Goal: Task Accomplishment & Management: Complete application form

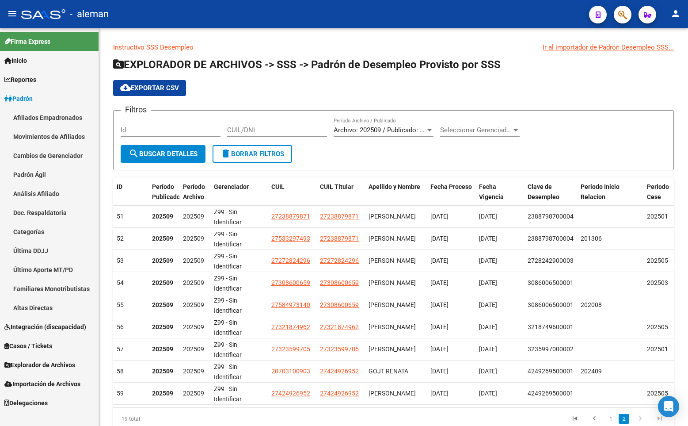
drag, startPoint x: 38, startPoint y: 113, endPoint x: 99, endPoint y: 113, distance: 61.0
click at [38, 113] on link "Afiliados Empadronados" at bounding box center [49, 117] width 99 height 19
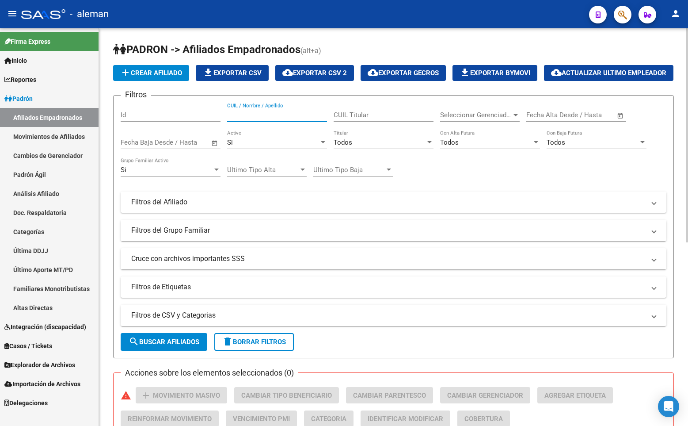
click at [292, 119] on input "CUIL / Nombre / Apellido" at bounding box center [277, 115] width 100 height 8
paste input "27238078348"
click at [217, 171] on div at bounding box center [216, 169] width 4 height 2
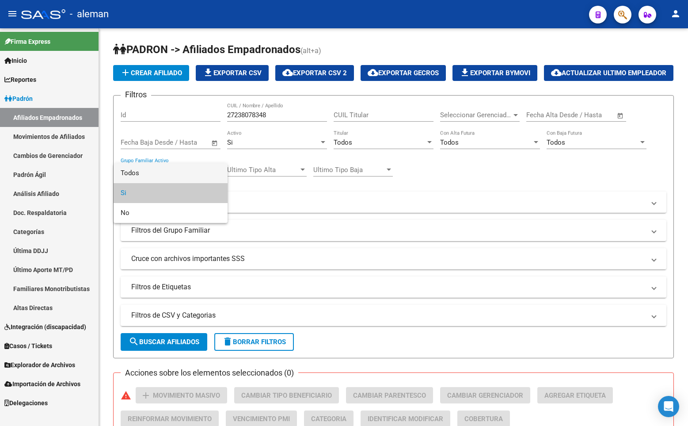
click at [188, 177] on span "Todos" at bounding box center [171, 173] width 100 height 20
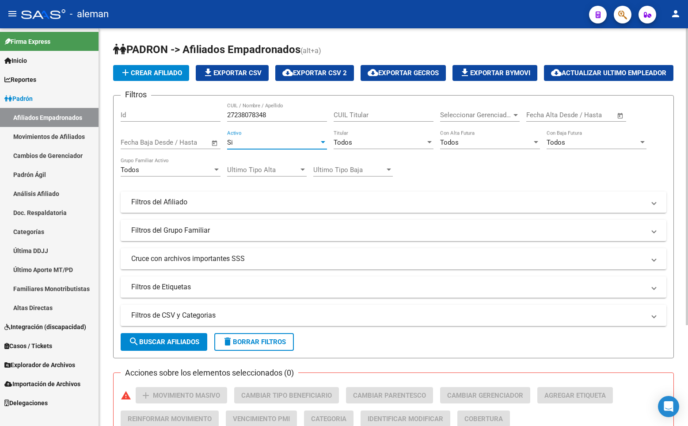
click at [305, 146] on div "Si" at bounding box center [273, 142] width 92 height 8
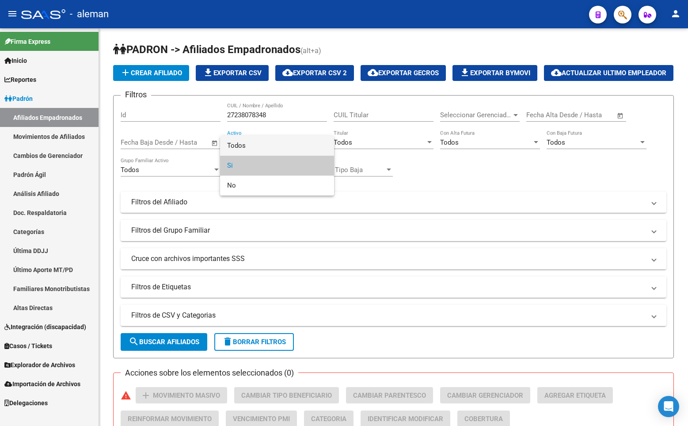
click at [291, 148] on span "Todos" at bounding box center [277, 146] width 100 height 20
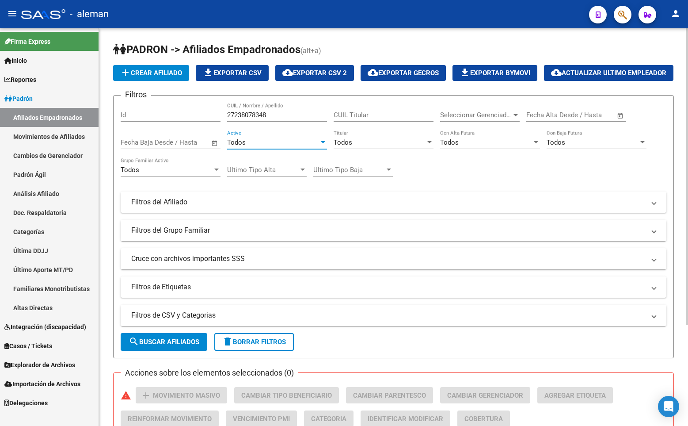
click at [288, 119] on input "27238078348" at bounding box center [277, 115] width 100 height 8
drag, startPoint x: 302, startPoint y: 134, endPoint x: 214, endPoint y: 134, distance: 88.4
click at [214, 134] on div "Filtros Id 27238078348 CUIL / Nombre / Apellido CUIL Titular Seleccionar Gerenc…" at bounding box center [394, 200] width 546 height 195
click at [255, 119] on input "[PERSON_NAME]" at bounding box center [277, 115] width 100 height 8
click at [301, 119] on input "[PERSON_NAME]" at bounding box center [277, 115] width 100 height 8
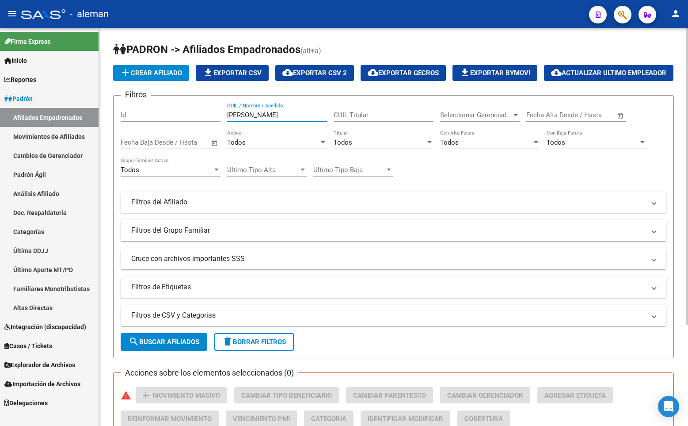
type input "[PERSON_NAME]"
click at [173, 346] on span "search Buscar Afiliados" at bounding box center [164, 342] width 71 height 8
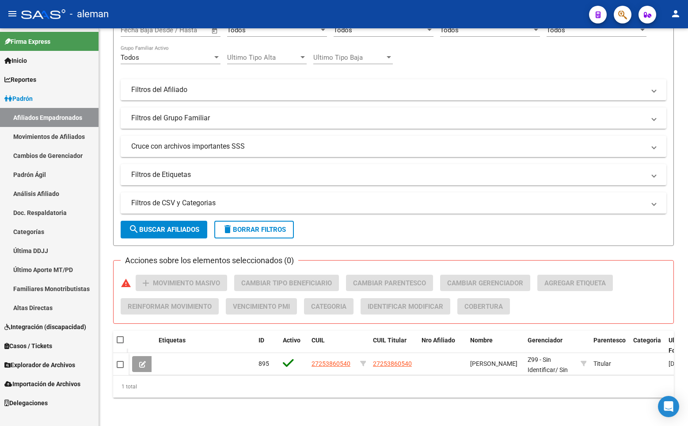
click at [34, 367] on span "Explorador de Archivos" at bounding box center [39, 365] width 71 height 10
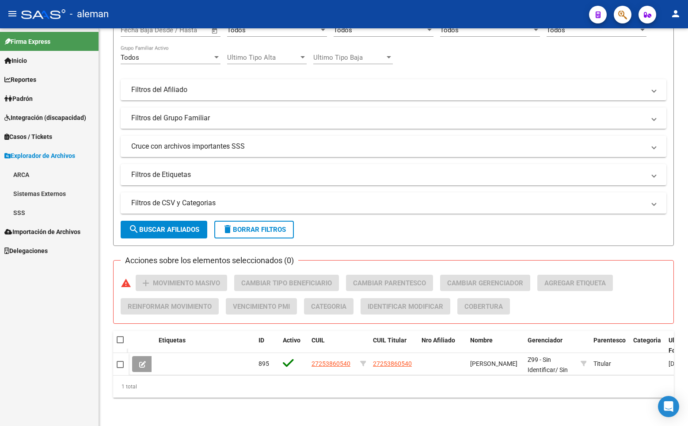
click at [24, 173] on link "ARCA" at bounding box center [49, 174] width 99 height 19
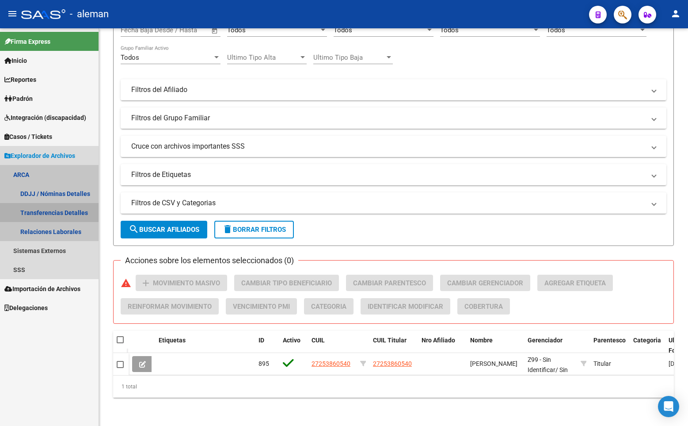
click at [52, 212] on link "Transferencias Detalles" at bounding box center [49, 212] width 99 height 19
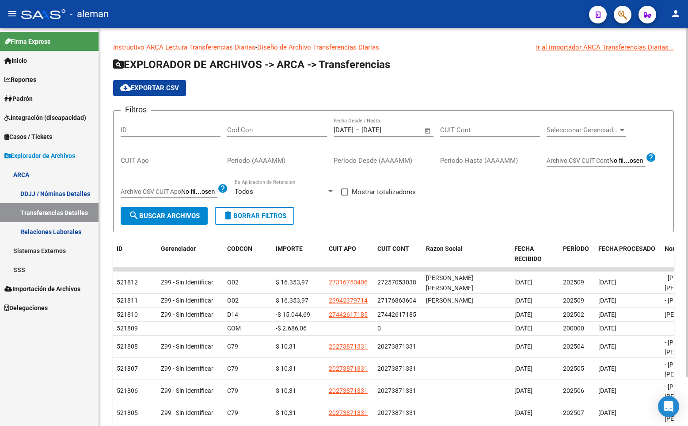
click at [480, 132] on input "CUIT Cont" at bounding box center [490, 130] width 100 height 8
click at [480, 131] on input "CUIT Cont" at bounding box center [490, 130] width 100 height 8
click at [372, 81] on div "cloud_download Exportar CSV" at bounding box center [393, 88] width 561 height 16
click at [452, 128] on input "CUIT Cont" at bounding box center [490, 130] width 100 height 8
paste input "27-23807834-8"
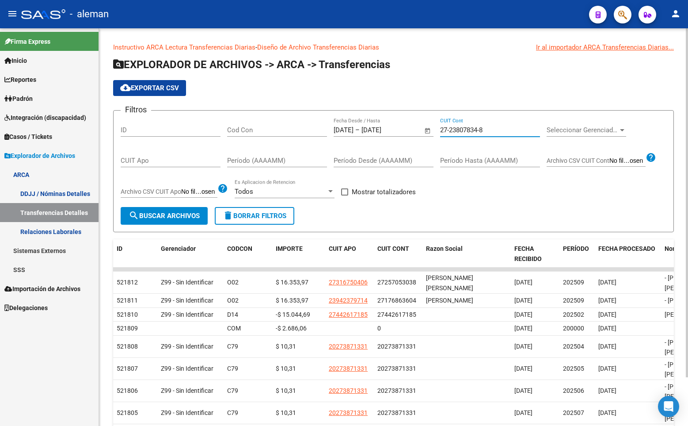
type input "27-23807834-8"
click at [344, 128] on input "[DATE]" at bounding box center [344, 130] width 20 height 8
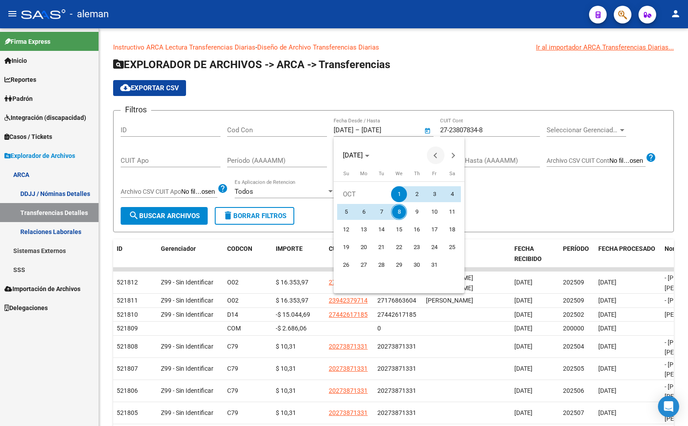
click at [434, 154] on button "Previous month" at bounding box center [436, 155] width 18 height 18
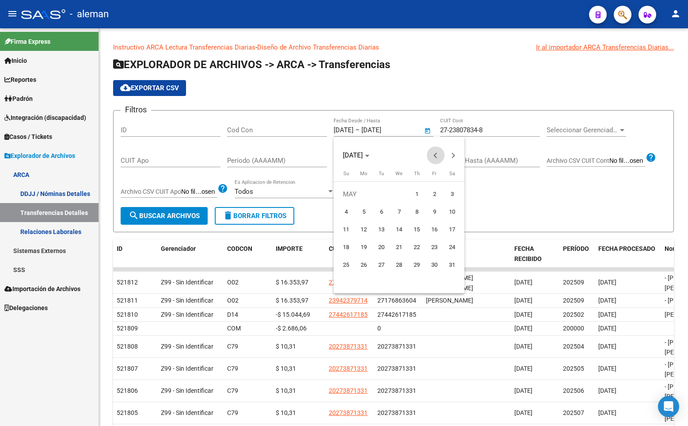
click at [434, 154] on button "Previous month" at bounding box center [436, 155] width 18 height 18
click at [396, 194] on span "1" at bounding box center [399, 194] width 16 height 16
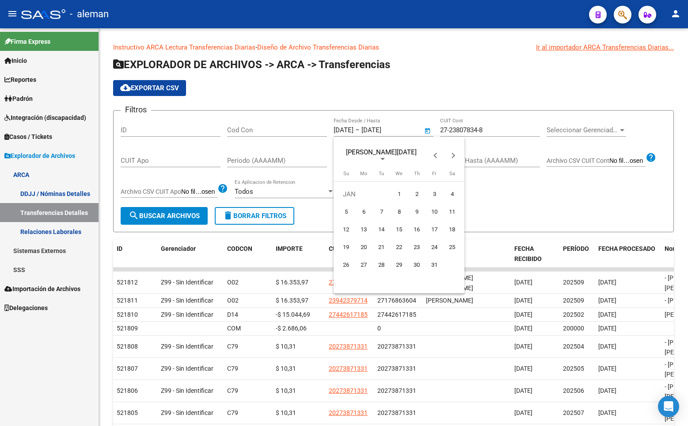
type input "[DATE]"
click at [386, 128] on div at bounding box center [344, 213] width 688 height 426
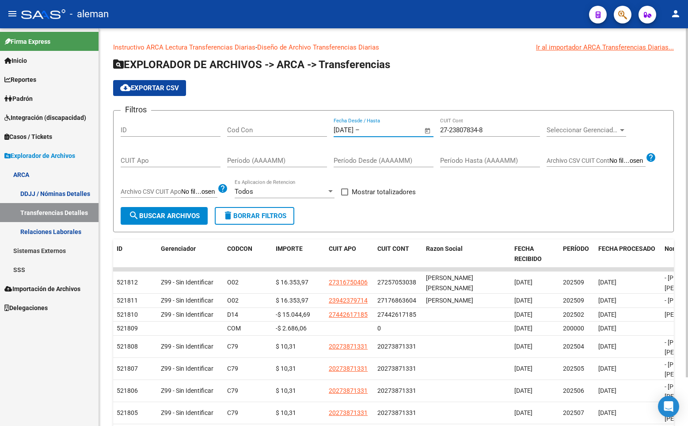
click at [404, 128] on input "text" at bounding box center [383, 130] width 43 height 8
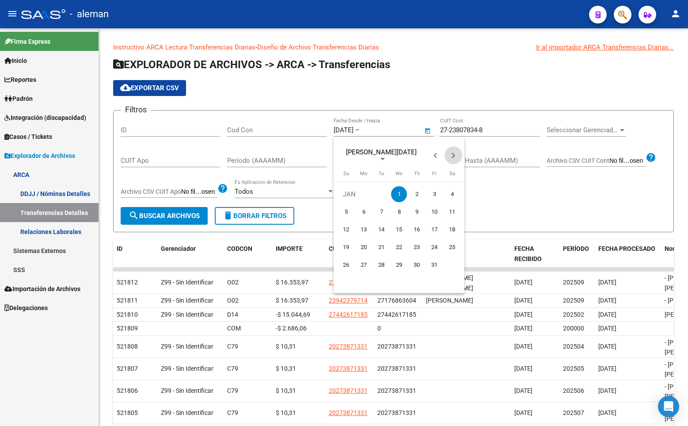
click at [455, 153] on span "Next month" at bounding box center [454, 155] width 18 height 18
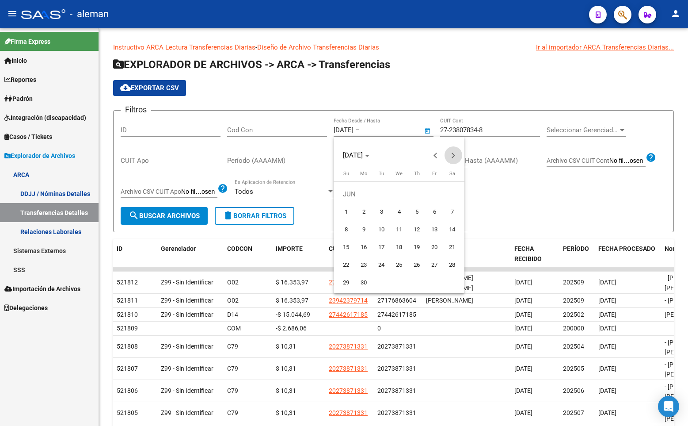
click at [455, 153] on span "Next month" at bounding box center [454, 155] width 18 height 18
click at [398, 212] on span "8" at bounding box center [399, 212] width 16 height 16
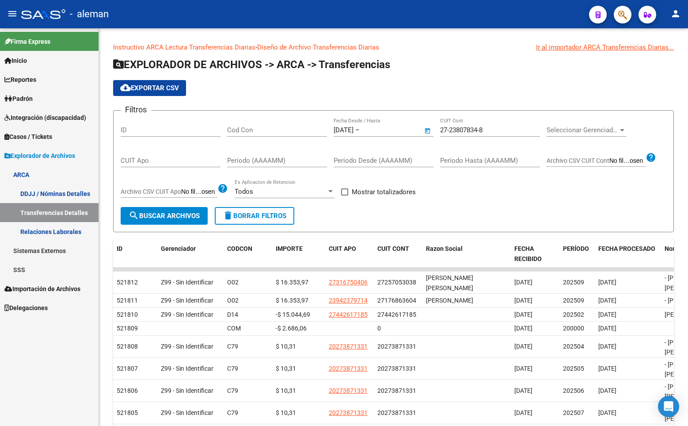
type input "[DATE]"
click at [198, 213] on span "search Buscar Archivos" at bounding box center [164, 216] width 71 height 8
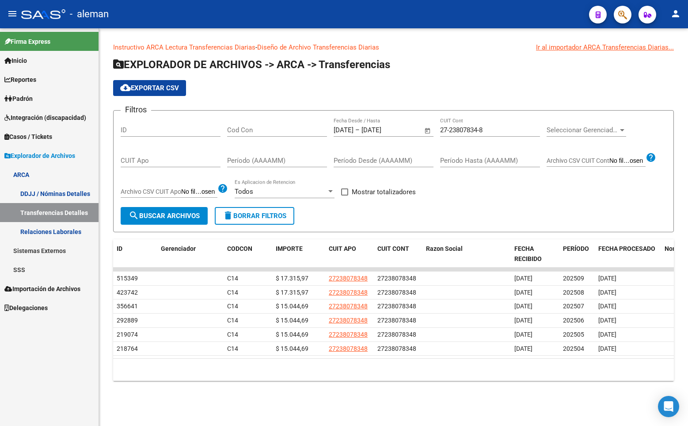
click at [682, 286] on div "Instructivo ARCA Lectura Transferencias Diarias - Diseño de Archivo Transferenc…" at bounding box center [393, 218] width 589 height 381
click at [31, 96] on span "Padrón" at bounding box center [18, 99] width 28 height 10
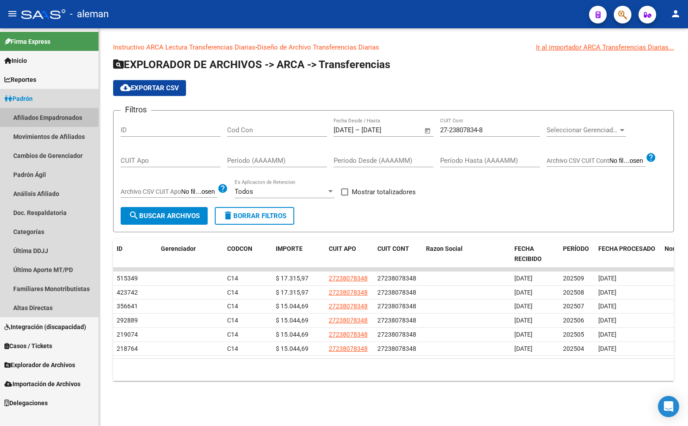
click at [38, 115] on link "Afiliados Empadronados" at bounding box center [49, 117] width 99 height 19
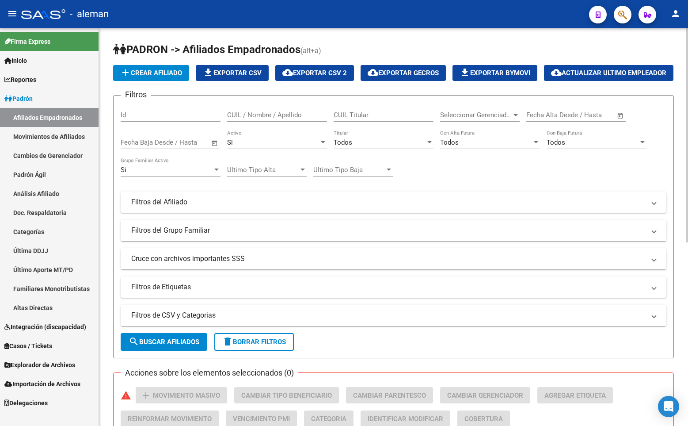
click at [312, 119] on input "CUIL / Nombre / Apellido" at bounding box center [277, 115] width 100 height 8
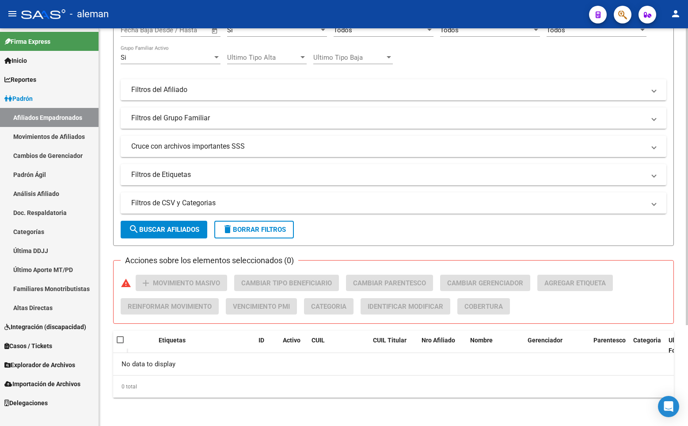
scroll to position [47, 0]
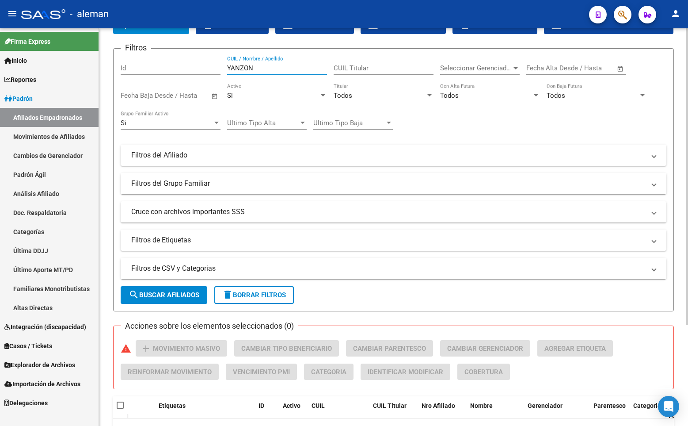
type input "YANZON"
click at [215, 124] on div at bounding box center [216, 123] width 4 height 2
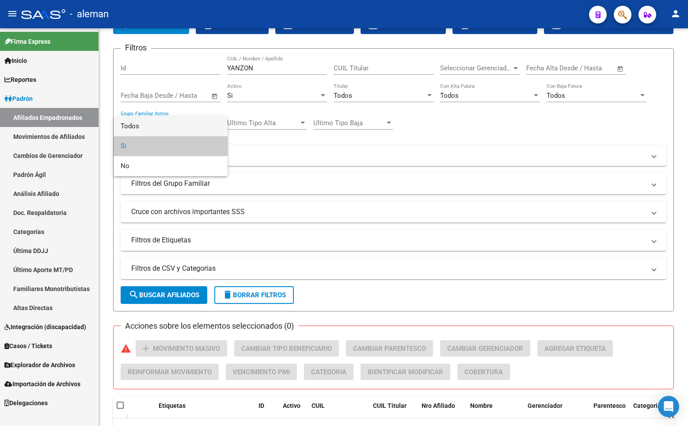
click at [194, 125] on span "Todos" at bounding box center [171, 126] width 100 height 20
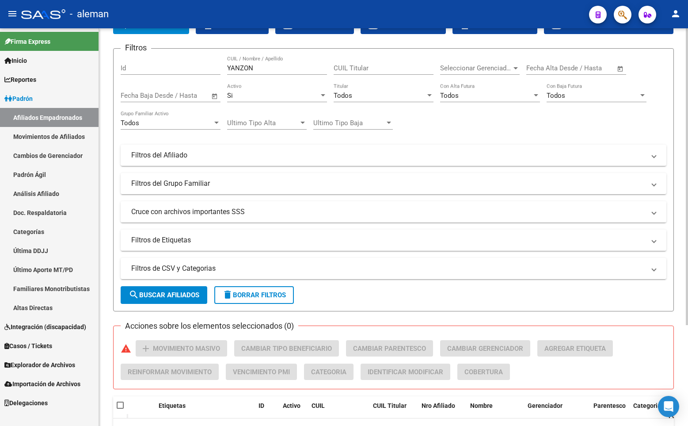
click at [290, 102] on div "Si Activo" at bounding box center [277, 92] width 100 height 19
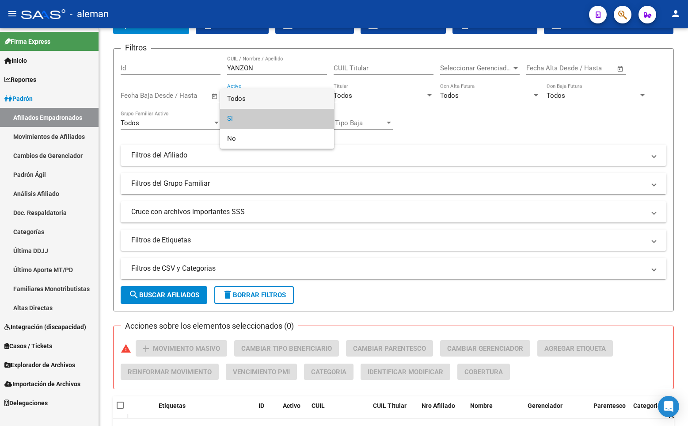
click at [289, 100] on span "Todos" at bounding box center [277, 99] width 100 height 20
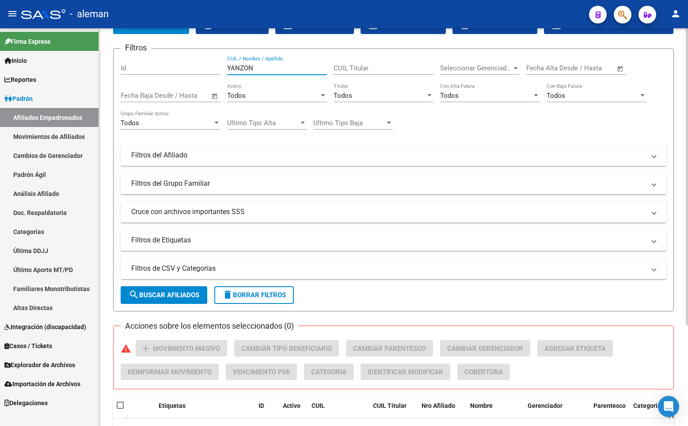
click at [292, 72] on input "YANZON" at bounding box center [277, 68] width 100 height 8
click at [175, 299] on span "search Buscar Afiliados" at bounding box center [164, 295] width 71 height 8
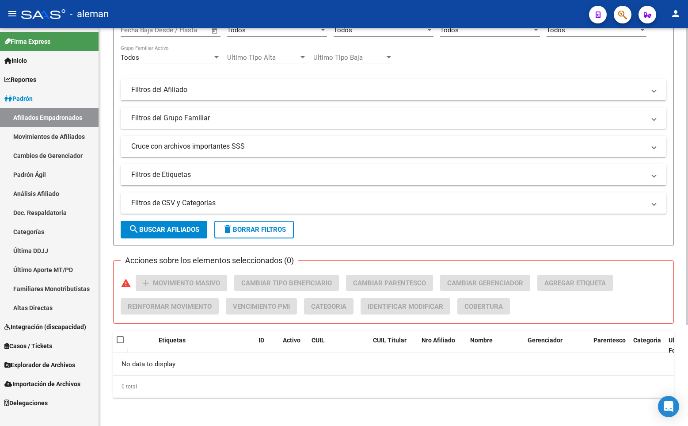
scroll to position [0, 0]
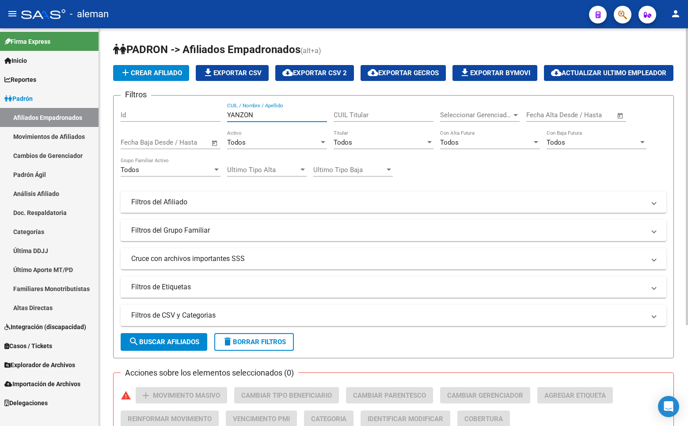
drag, startPoint x: 260, startPoint y: 135, endPoint x: 194, endPoint y: 135, distance: 66.3
click at [194, 135] on div "Filtros Id [PERSON_NAME] CUIL / Nombre / Apellido CUIL Titular Seleccionar Gere…" at bounding box center [394, 200] width 546 height 195
click at [280, 119] on input "CUIL / Nombre / Apellido" at bounding box center [277, 115] width 100 height 8
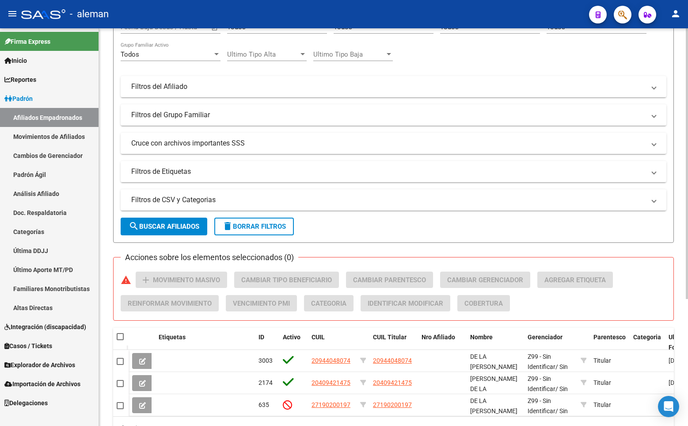
scroll to position [186, 0]
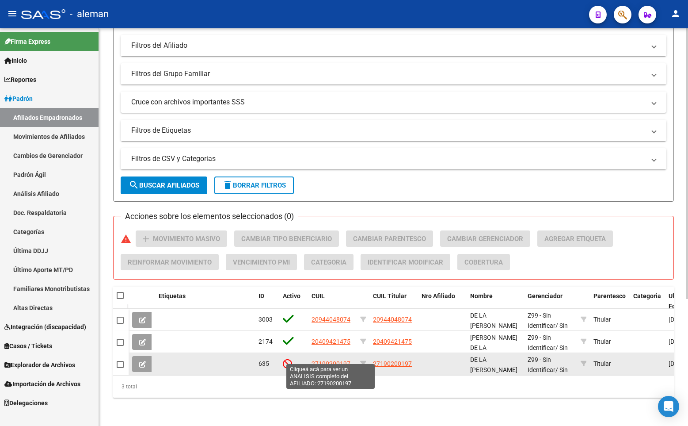
type input "DE LA [PERSON_NAME]"
click at [332, 360] on span "27190200197" at bounding box center [331, 363] width 39 height 7
type textarea "27190200197"
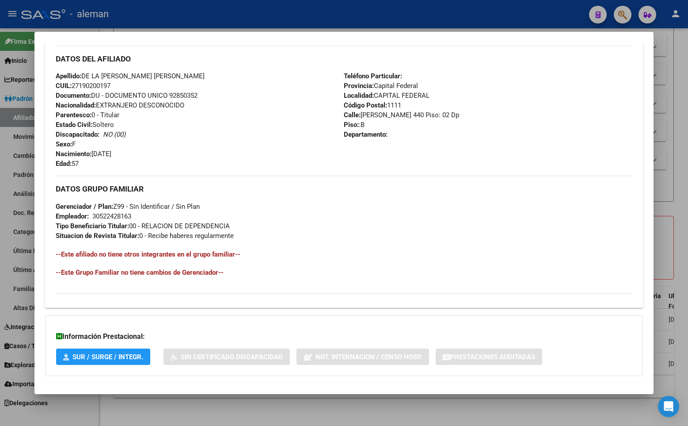
scroll to position [88, 0]
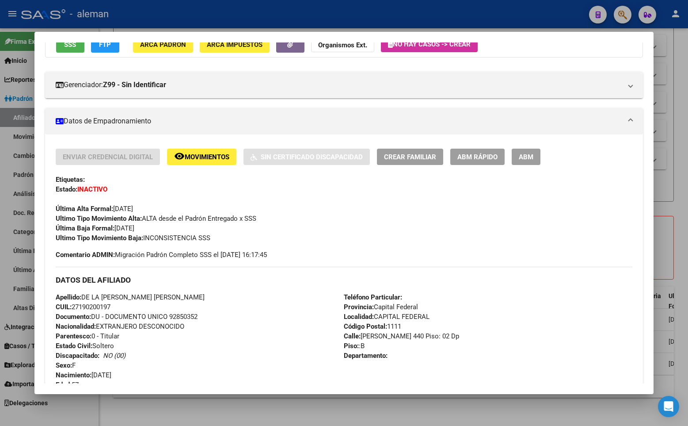
click at [210, 156] on span "Movimientos" at bounding box center [207, 157] width 45 height 8
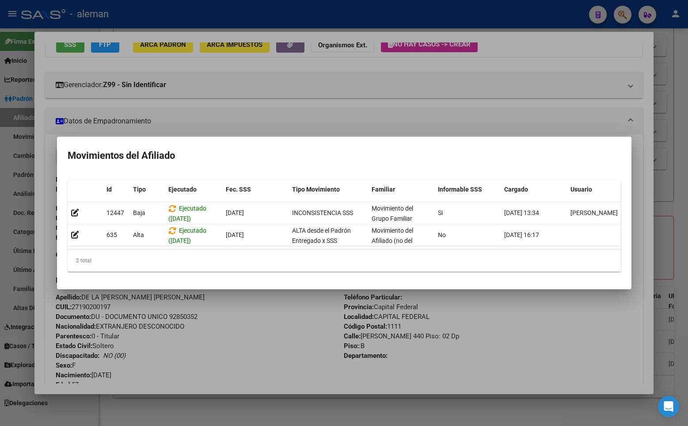
click at [568, 328] on div at bounding box center [344, 213] width 688 height 426
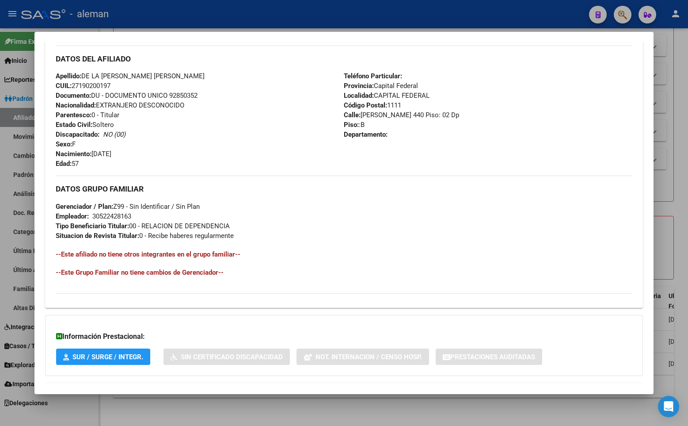
scroll to position [350, 0]
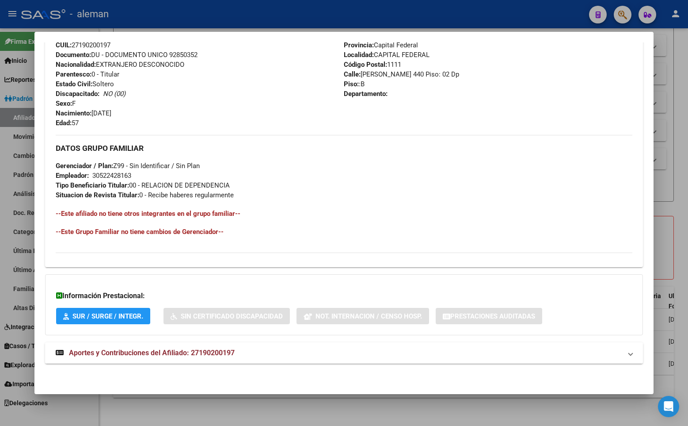
click at [192, 351] on span "Aportes y Contribuciones del Afiliado: 27190200197" at bounding box center [152, 352] width 166 height 8
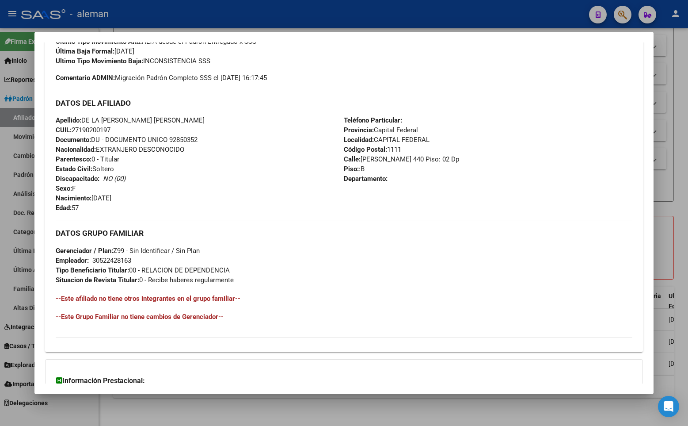
scroll to position [133, 0]
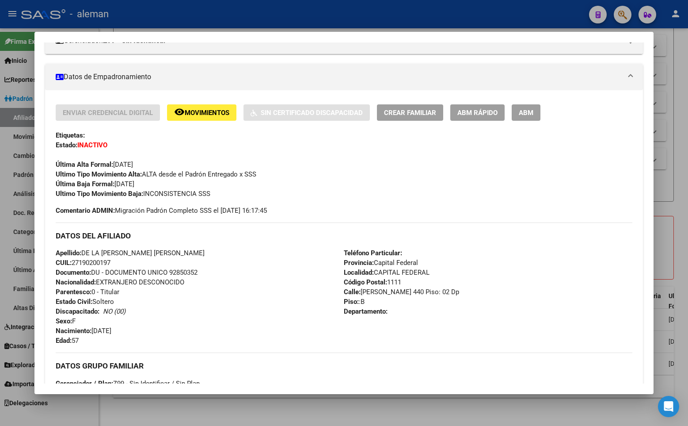
click at [270, 287] on div "Apellido: DE LA [PERSON_NAME] [PERSON_NAME][DEMOGRAPHIC_DATA] CUIL: 27190200197…" at bounding box center [200, 296] width 289 height 97
click at [681, 95] on div at bounding box center [344, 213] width 688 height 426
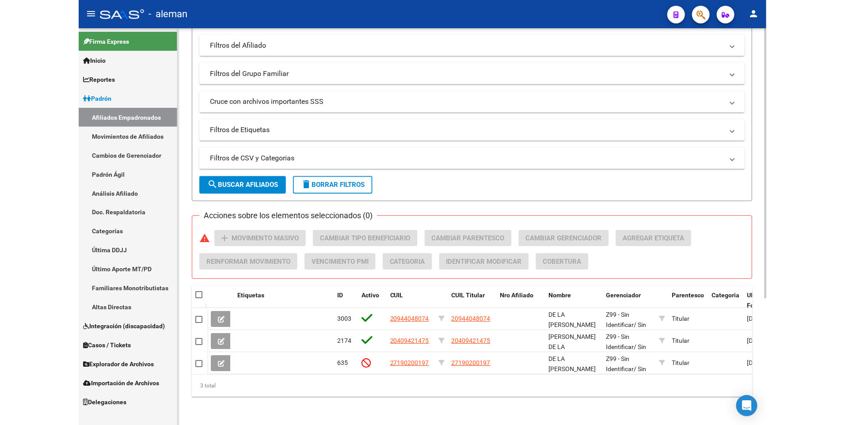
scroll to position [0, 0]
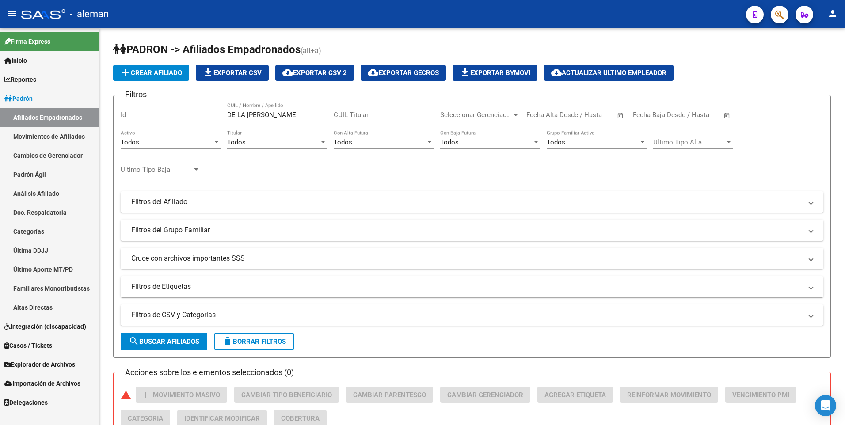
click at [53, 362] on span "Explorador de Archivos" at bounding box center [39, 365] width 71 height 10
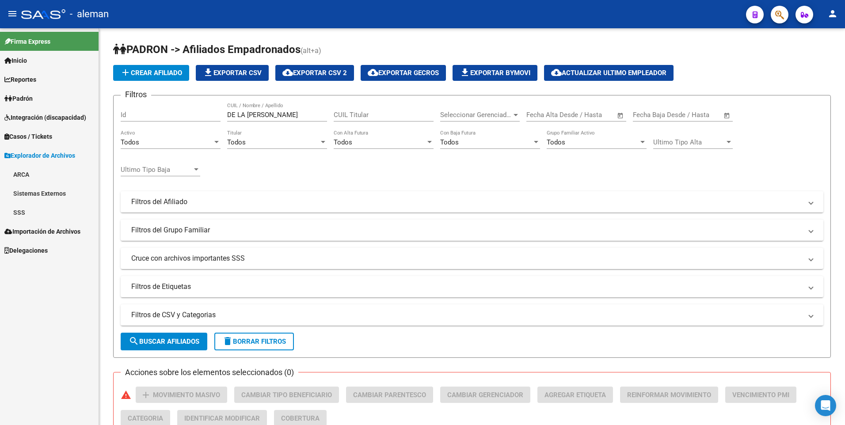
click at [27, 173] on link "ARCA" at bounding box center [49, 174] width 99 height 19
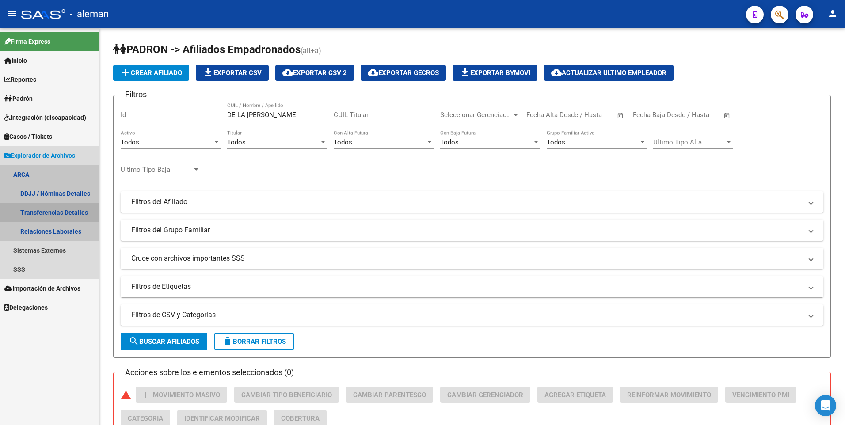
click at [61, 211] on link "Transferencias Detalles" at bounding box center [49, 212] width 99 height 19
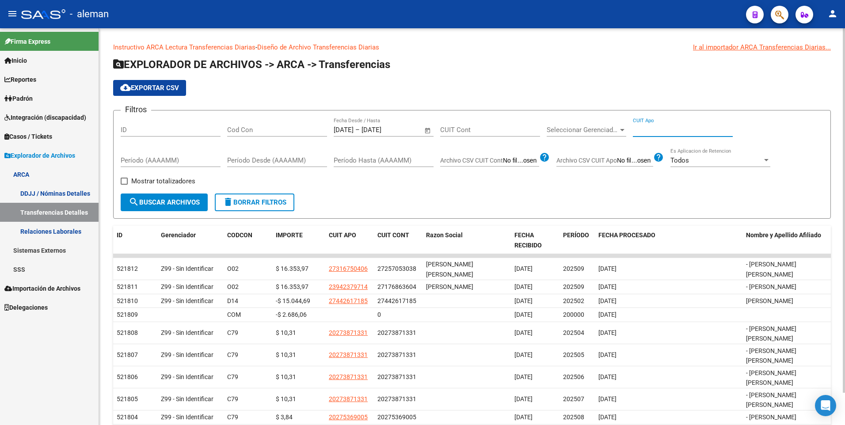
click at [652, 131] on input "CUIT Apo" at bounding box center [683, 130] width 100 height 8
paste input "20-20618844-9"
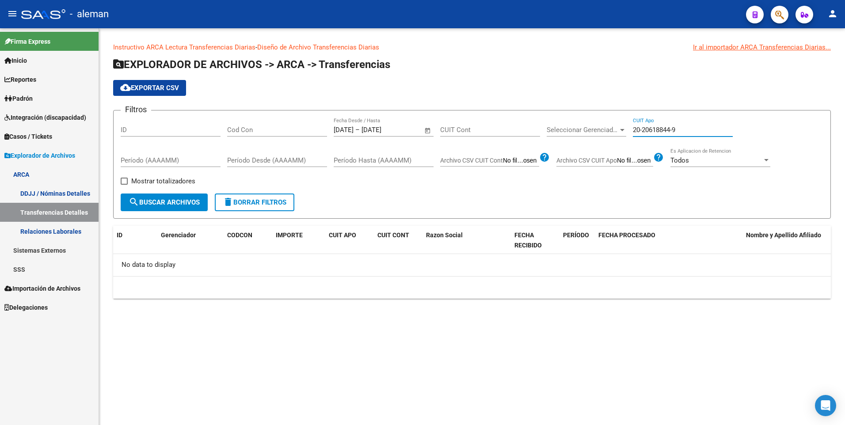
type input "20-20618844-9"
click at [428, 129] on span "Open calendar" at bounding box center [427, 130] width 21 height 21
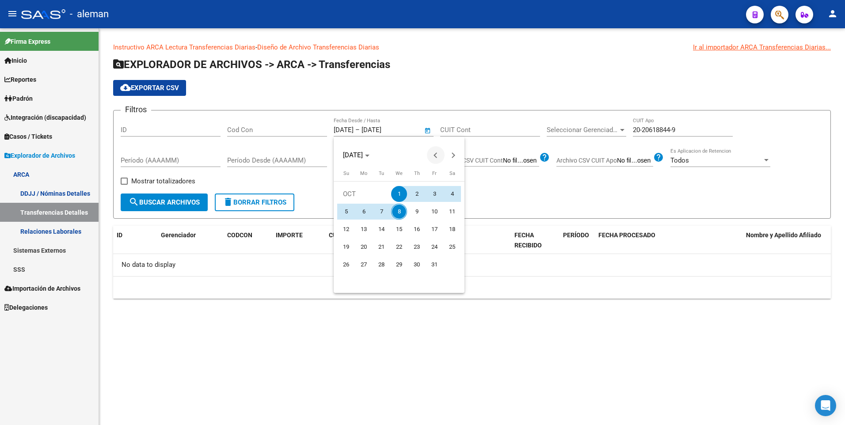
click at [433, 154] on span "Previous month" at bounding box center [436, 155] width 18 height 18
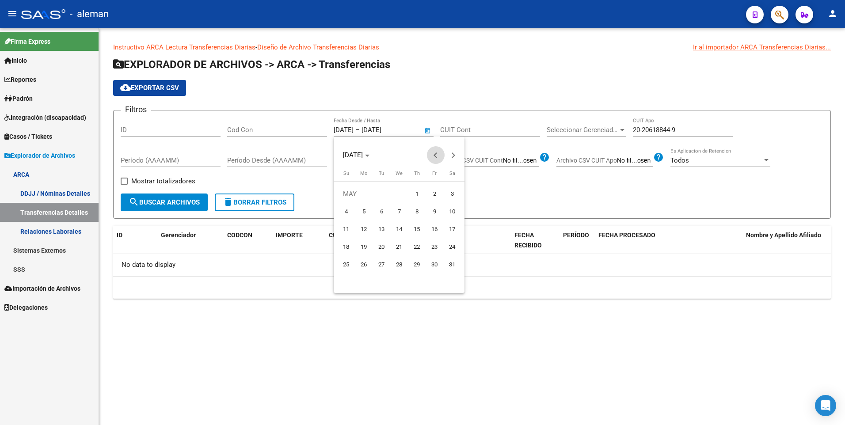
click at [433, 154] on span "Previous month" at bounding box center [436, 155] width 18 height 18
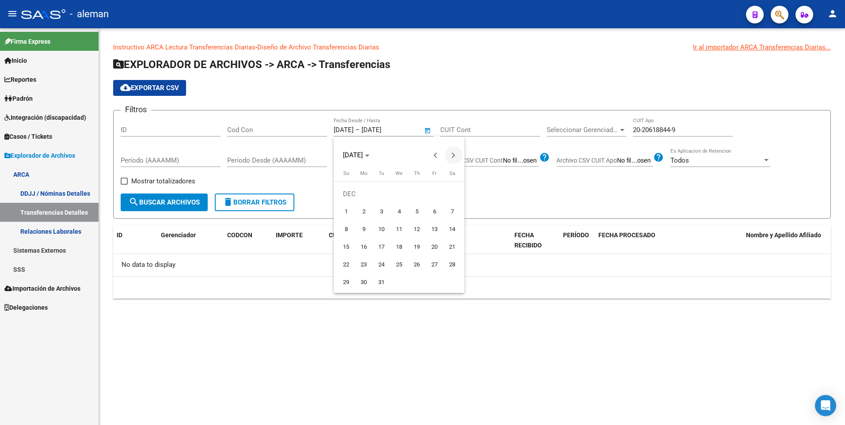
click at [454, 155] on button "Next month" at bounding box center [454, 155] width 18 height 18
click at [397, 192] on span "1" at bounding box center [399, 194] width 16 height 16
type input "[DATE]"
click at [394, 129] on div at bounding box center [422, 212] width 845 height 425
click at [395, 129] on input "text" at bounding box center [383, 130] width 43 height 8
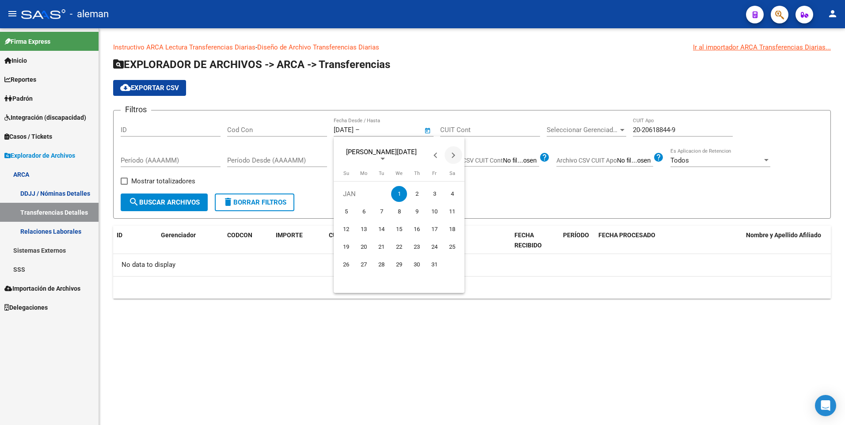
click at [452, 156] on button "Next month" at bounding box center [454, 155] width 18 height 18
click at [453, 156] on button "Next month" at bounding box center [454, 155] width 18 height 18
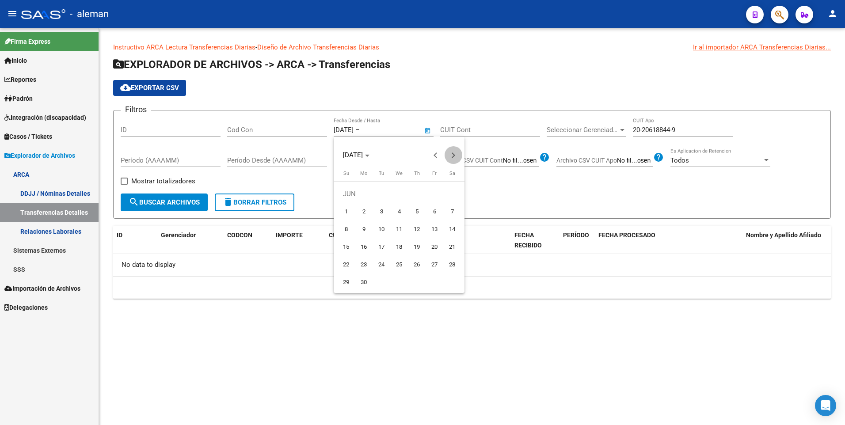
click at [453, 156] on button "Next month" at bounding box center [454, 155] width 18 height 18
click at [397, 213] on span "8" at bounding box center [399, 212] width 16 height 16
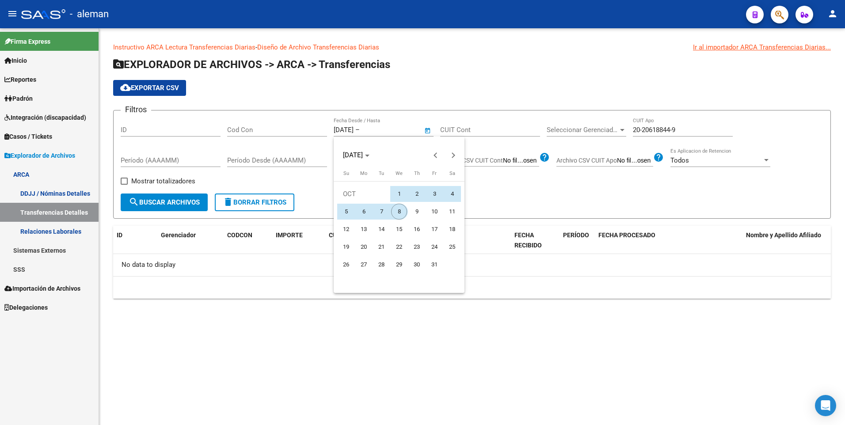
type input "[DATE]"
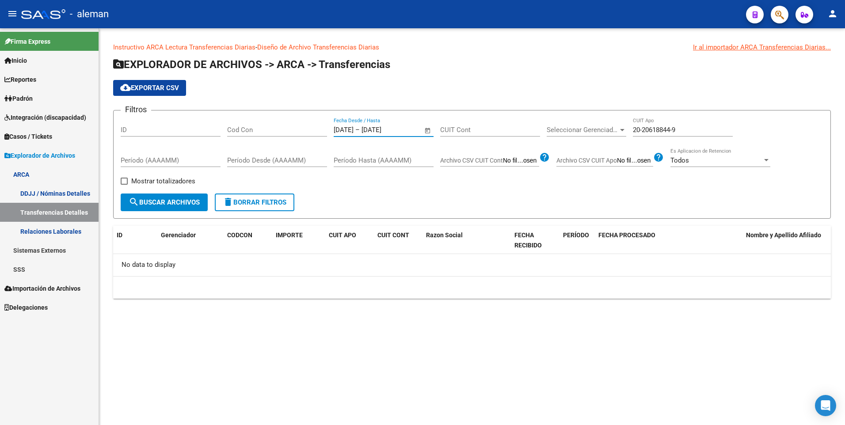
click at [178, 203] on span "search Buscar Archivos" at bounding box center [164, 202] width 71 height 8
click at [68, 188] on link "DDJJ / Nóminas Detalles" at bounding box center [49, 193] width 99 height 19
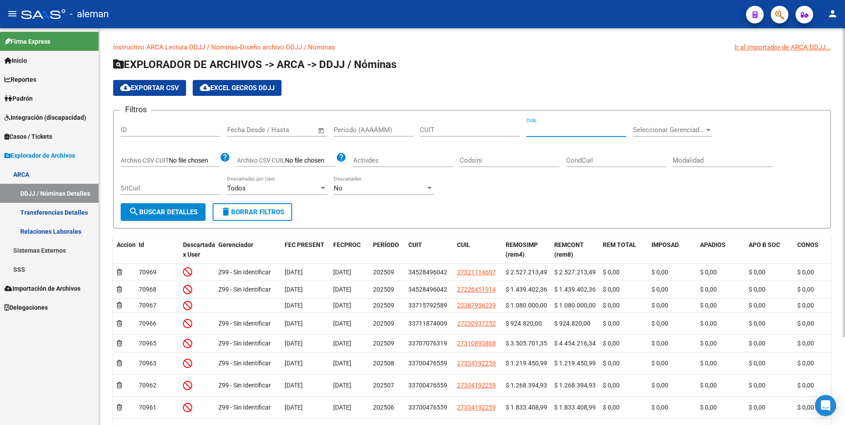
click at [571, 129] on input "CUIL" at bounding box center [576, 130] width 100 height 8
paste input "20-20618844-9"
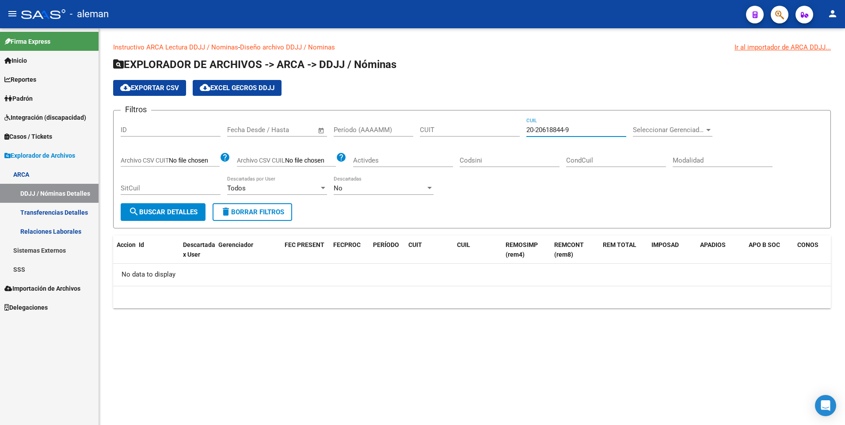
type input "20-20618844-9"
click at [388, 379] on mat-sidenav-content "Instructivo ARCA Lectura DDJJ / Nominas - Diseño archivo DDJJ / Nominas Ir al i…" at bounding box center [472, 226] width 746 height 397
click at [27, 98] on span "Padrón" at bounding box center [18, 99] width 28 height 10
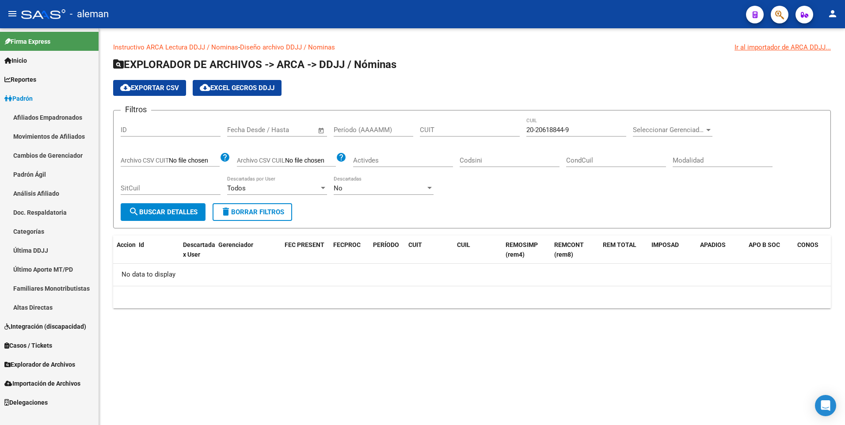
click at [43, 116] on link "Afiliados Empadronados" at bounding box center [49, 117] width 99 height 19
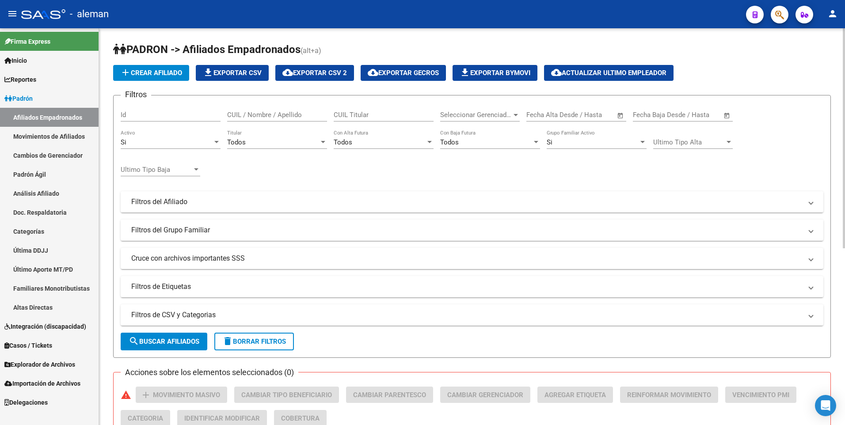
click at [306, 114] on input "CUIL / Nombre / Apellido" at bounding box center [277, 115] width 100 height 8
type input "[PERSON_NAME]"
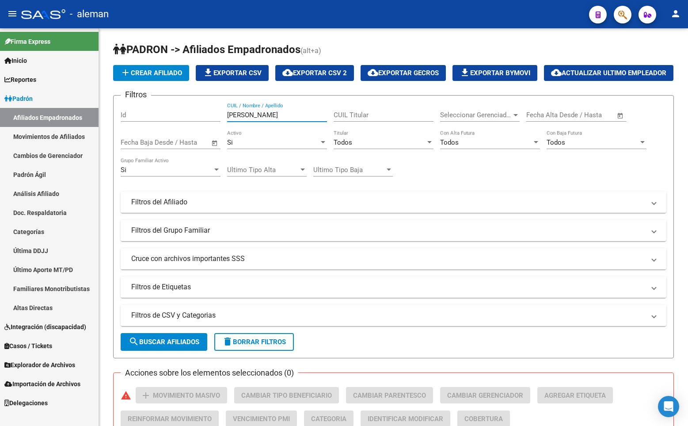
click at [53, 112] on link "Afiliados Empadronados" at bounding box center [49, 117] width 99 height 19
drag, startPoint x: 271, startPoint y: 137, endPoint x: 191, endPoint y: 137, distance: 79.6
click at [191, 137] on div "Filtros Id [PERSON_NAME] CUIL / Nombre / Apellido CUIL Titular Seleccionar Gere…" at bounding box center [394, 200] width 546 height 195
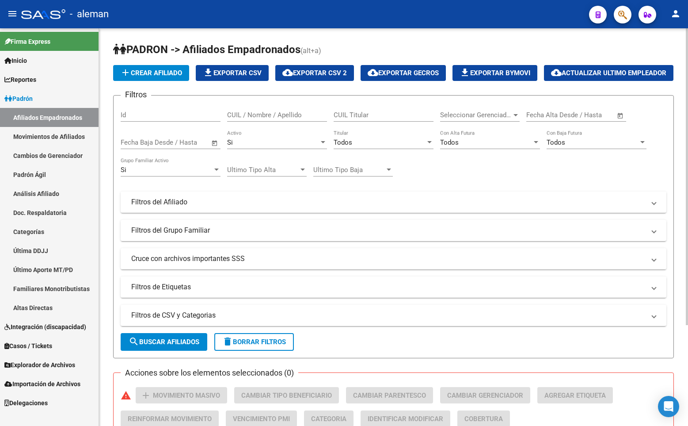
click at [290, 119] on input "CUIL / Nombre / Apellido" at bounding box center [277, 115] width 100 height 8
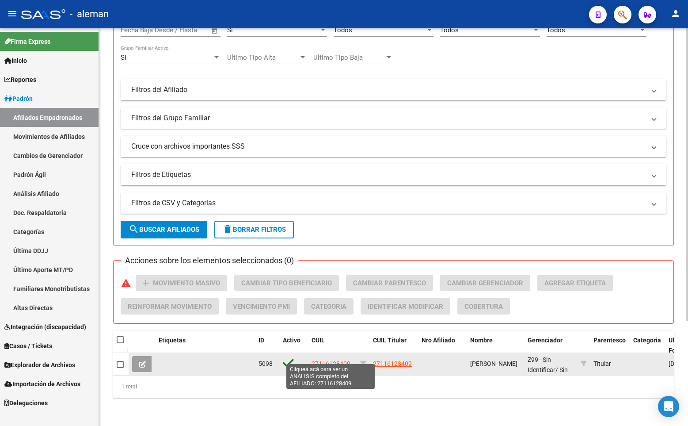
type input "[PERSON_NAME] MERC"
click at [335, 360] on span "27116128409" at bounding box center [331, 363] width 39 height 7
type textarea "27116128409"
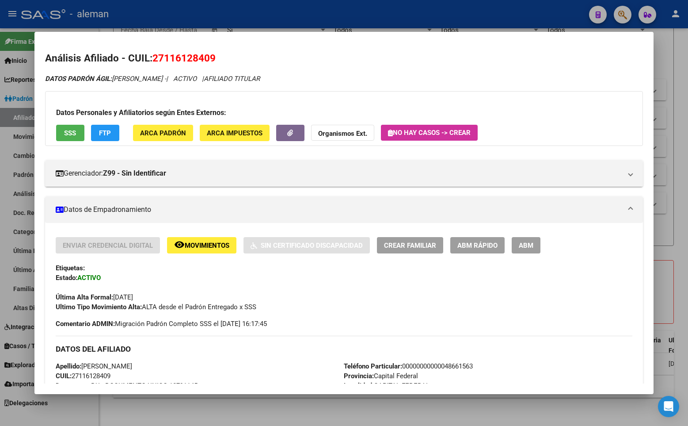
scroll to position [177, 0]
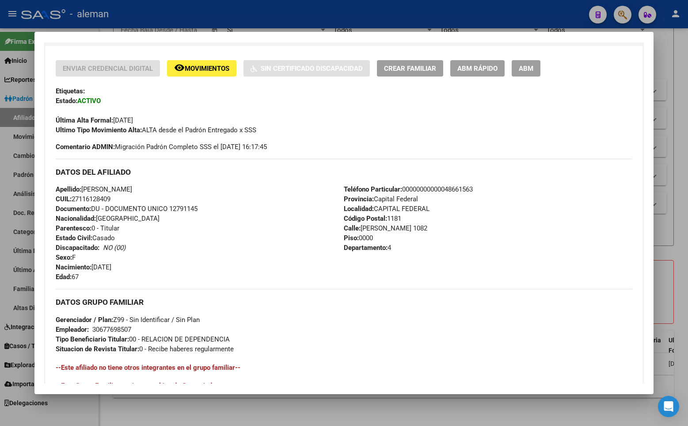
click at [272, 191] on div "Apellido: [PERSON_NAME]: 27116128409 Documento: DU - DOCUMENTO UNICO 12791145 N…" at bounding box center [200, 232] width 289 height 97
click at [220, 210] on div "Apellido: [PERSON_NAME]: 27116128409 Documento: DU - DOCUMENTO UNICO 12791145 N…" at bounding box center [200, 232] width 289 height 97
click at [245, 199] on div "Apellido: [PERSON_NAME]: 27116128409 Documento: DU - DOCUMENTO UNICO 12791145 N…" at bounding box center [200, 232] width 289 height 97
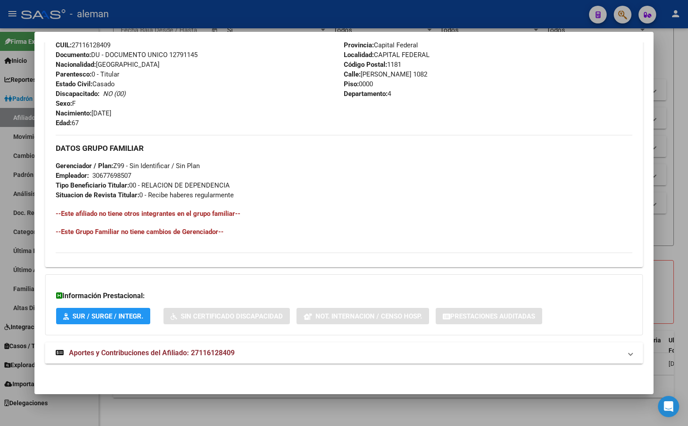
click at [171, 349] on span "Aportes y Contribuciones del Afiliado: 27116128409" at bounding box center [152, 352] width 166 height 8
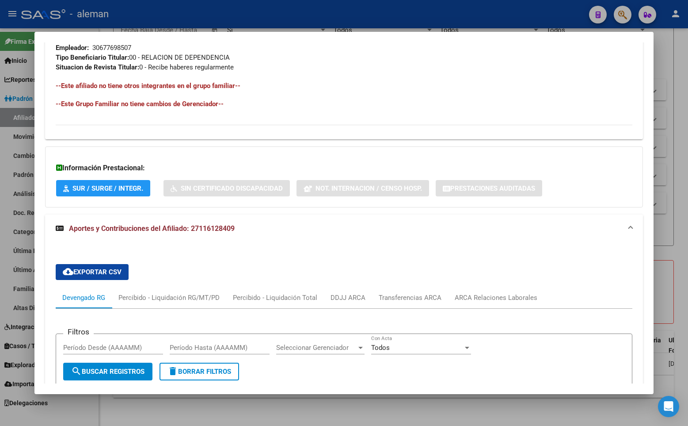
scroll to position [193, 0]
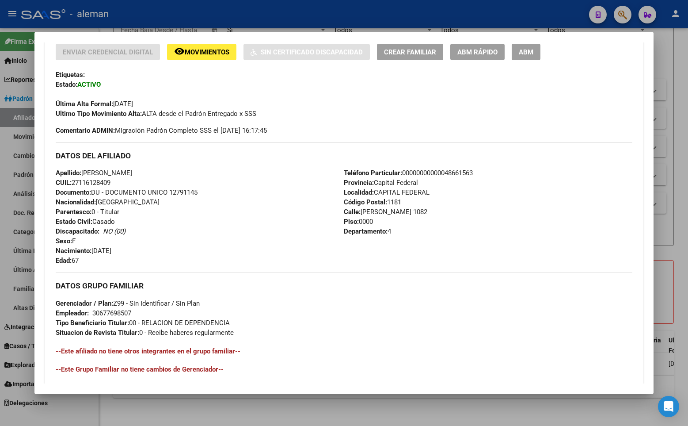
click at [531, 53] on span "ABM" at bounding box center [526, 52] width 15 height 8
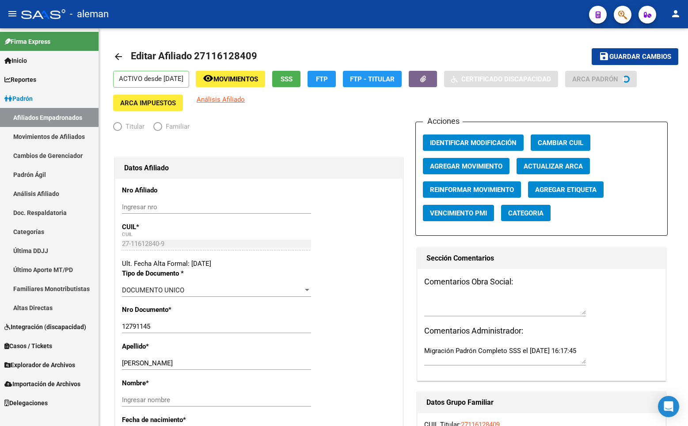
radio input "true"
type input "30-67769850-7"
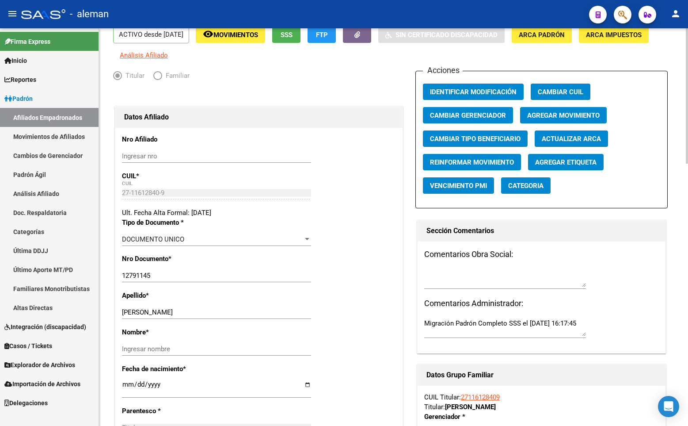
scroll to position [88, 0]
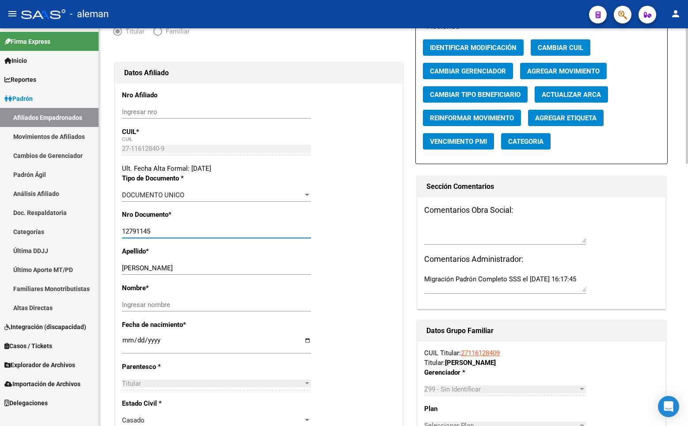
click at [126, 231] on input "12791145" at bounding box center [216, 231] width 189 height 8
type input "11612840"
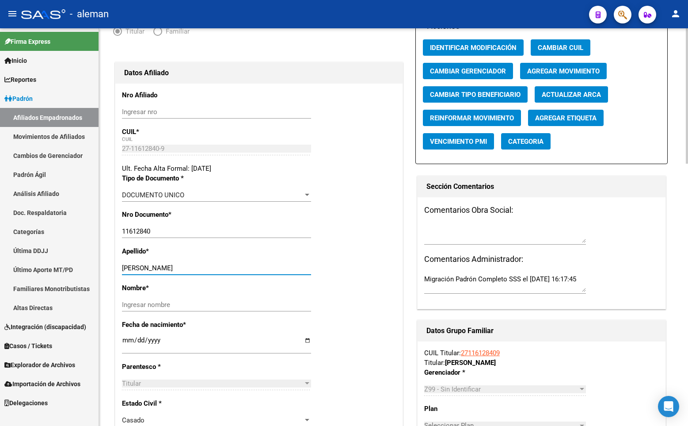
drag, startPoint x: 137, startPoint y: 266, endPoint x: 182, endPoint y: 266, distance: 45.1
click at [182, 266] on input "[PERSON_NAME]" at bounding box center [216, 268] width 189 height 8
type input "ROA"
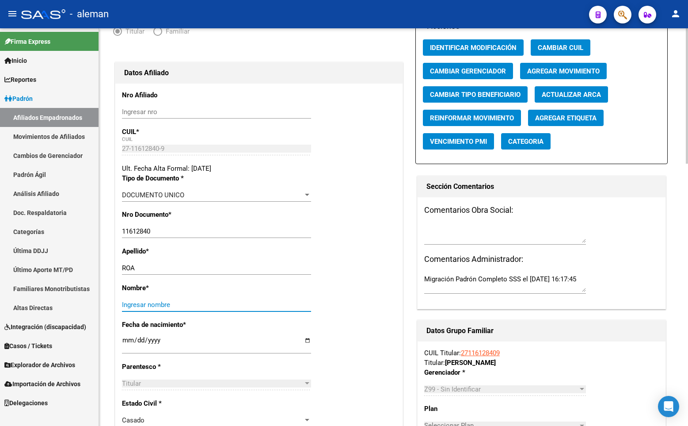
click at [173, 302] on input "Ingresar nombre" at bounding box center [216, 305] width 189 height 8
paste input "MERCEDES"
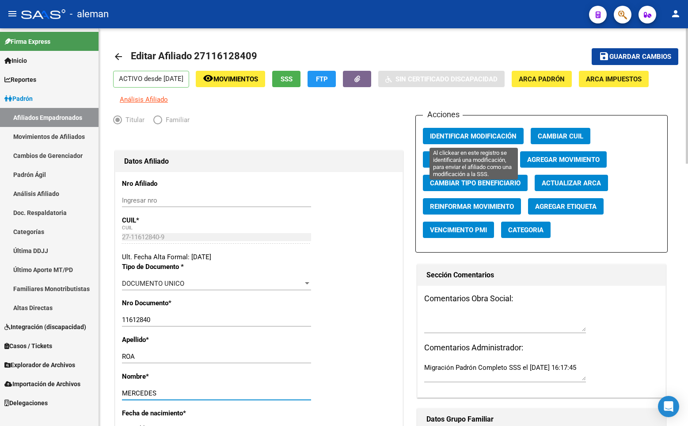
type input "MERCEDES"
click at [475, 136] on span "Identificar Modificación" at bounding box center [473, 136] width 87 height 8
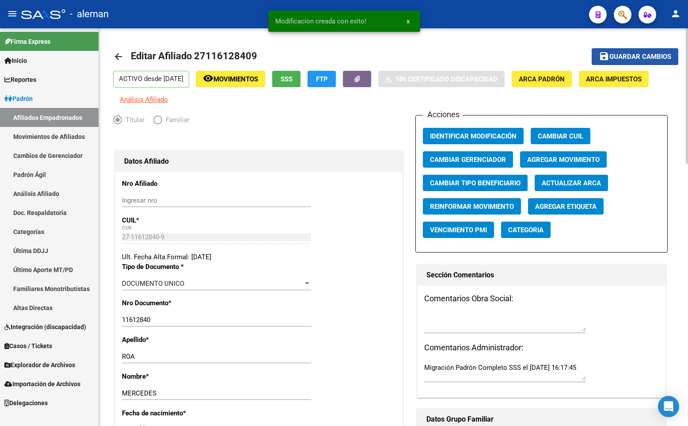
click at [643, 56] on span "Guardar cambios" at bounding box center [640, 57] width 62 height 8
click at [119, 53] on mat-icon "arrow_back" at bounding box center [118, 56] width 11 height 11
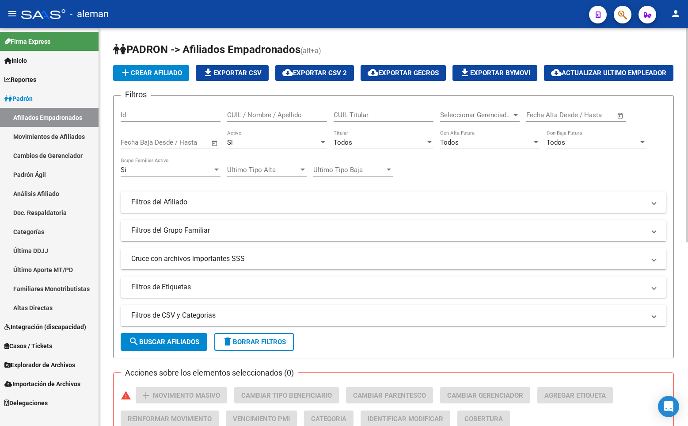
click at [28, 98] on span "Padrón" at bounding box center [18, 99] width 28 height 10
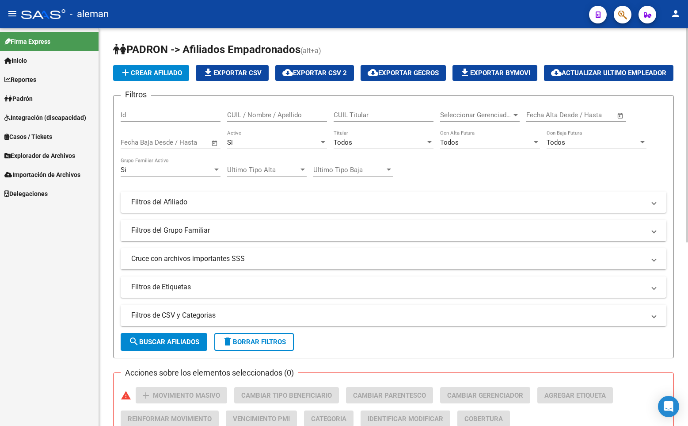
click at [37, 154] on span "Explorador de Archivos" at bounding box center [39, 156] width 71 height 10
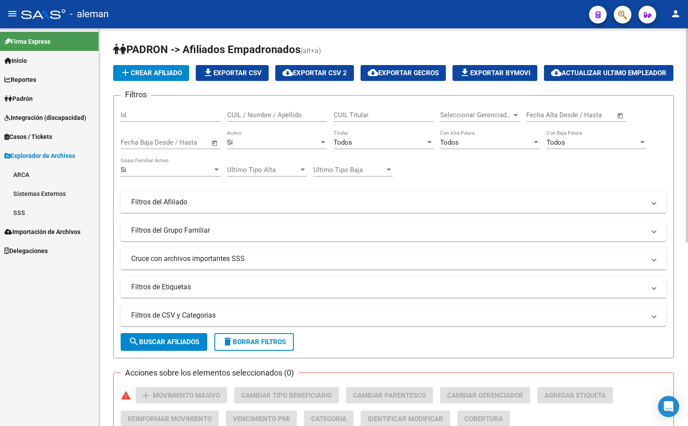
click at [27, 175] on link "ARCA" at bounding box center [49, 174] width 99 height 19
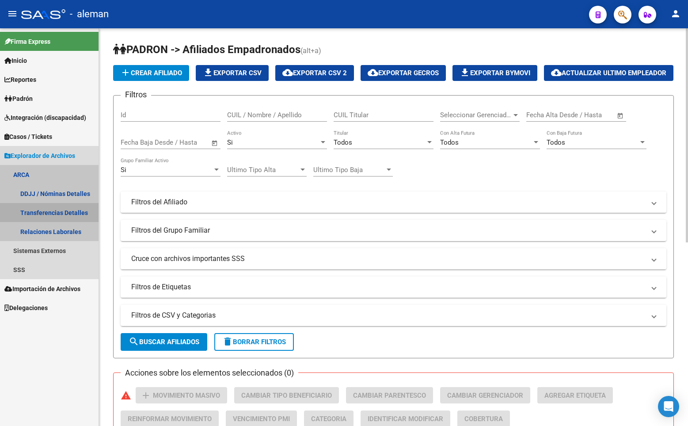
click at [49, 209] on link "Transferencias Detalles" at bounding box center [49, 212] width 99 height 19
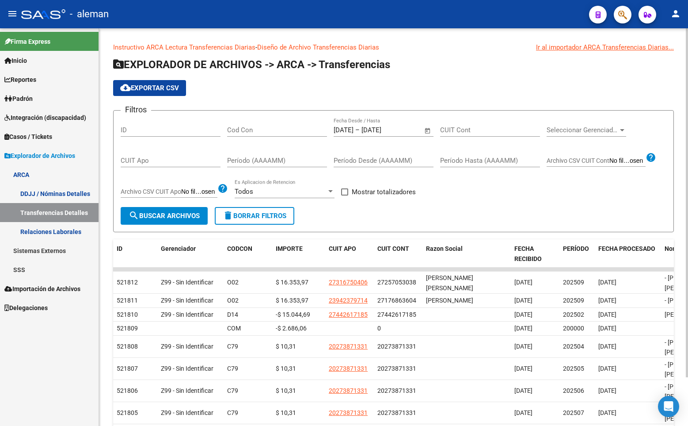
click at [372, 76] on app-list-header "EXPLORADOR DE ARCHIVOS -> ARCA -> Transferencias cloud_download Exportar CSV Fi…" at bounding box center [393, 144] width 561 height 175
click at [466, 131] on input "CUIT Cont" at bounding box center [490, 130] width 100 height 8
paste input "20-32575523-8"
type input "20-32575523-8"
click at [427, 130] on span "Open calendar" at bounding box center [427, 130] width 21 height 21
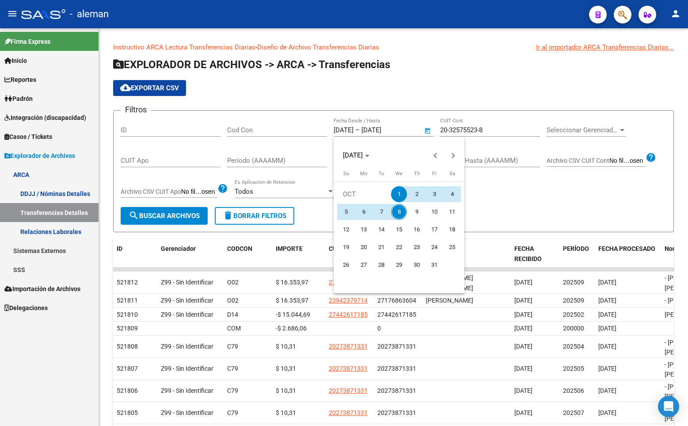
click at [427, 130] on div at bounding box center [344, 213] width 688 height 426
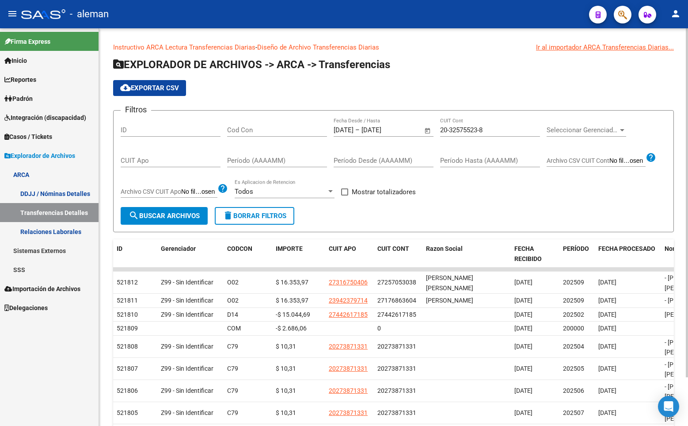
click at [394, 130] on input "[DATE]" at bounding box center [383, 130] width 43 height 8
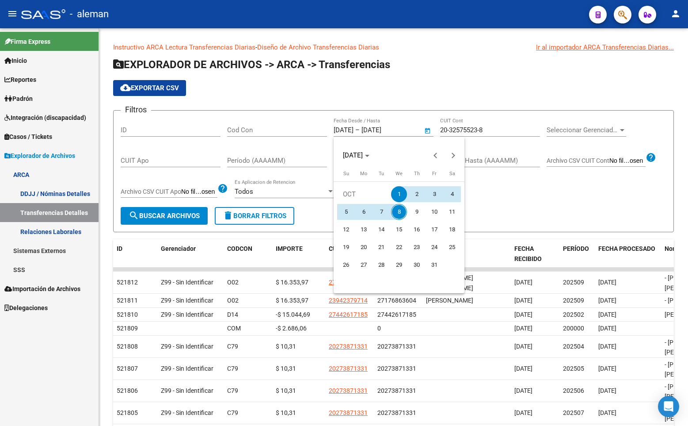
click at [369, 129] on div at bounding box center [344, 213] width 688 height 426
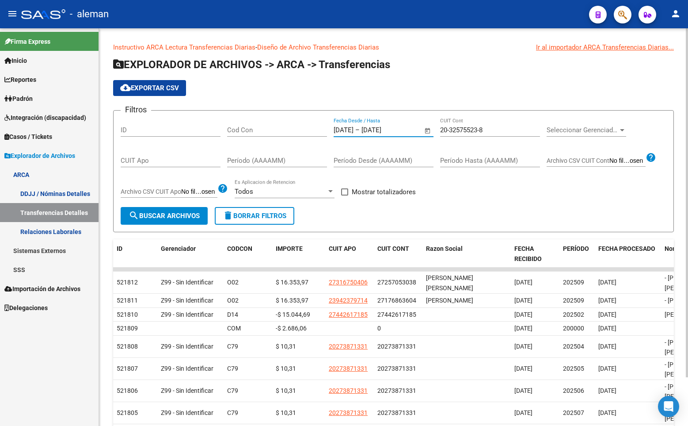
click at [354, 129] on input "[DATE]" at bounding box center [344, 130] width 20 height 8
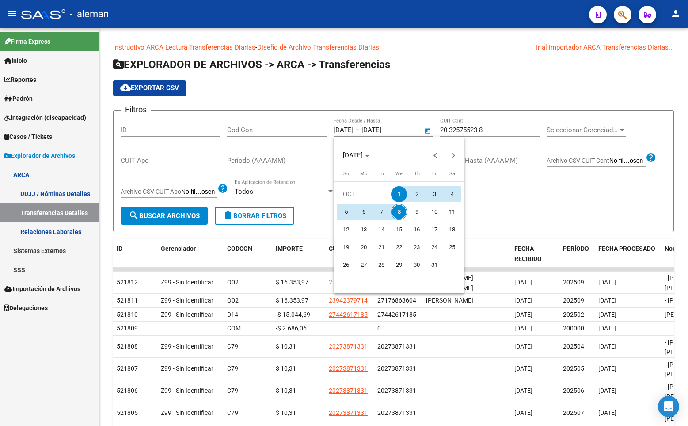
click at [349, 128] on div at bounding box center [344, 213] width 688 height 426
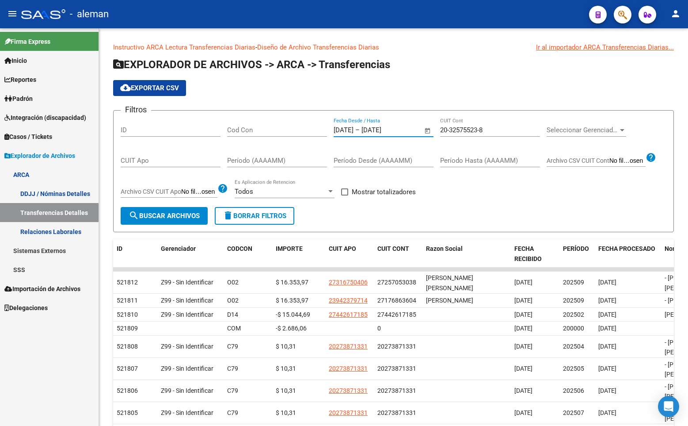
click at [349, 128] on input "[DATE]" at bounding box center [344, 130] width 20 height 8
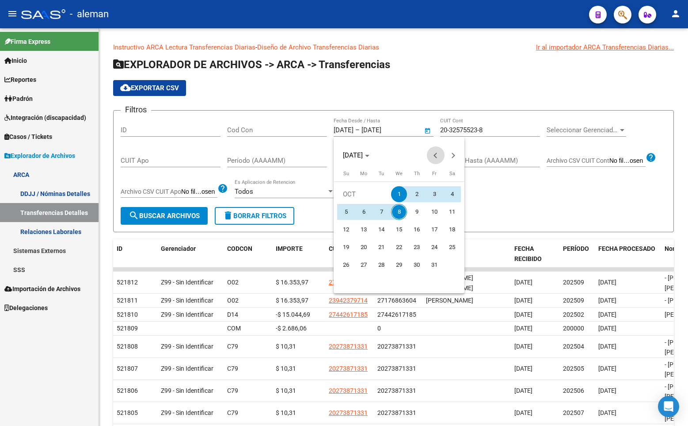
click at [435, 158] on span "Previous month" at bounding box center [436, 155] width 18 height 18
click at [434, 157] on span "Previous month" at bounding box center [436, 155] width 18 height 18
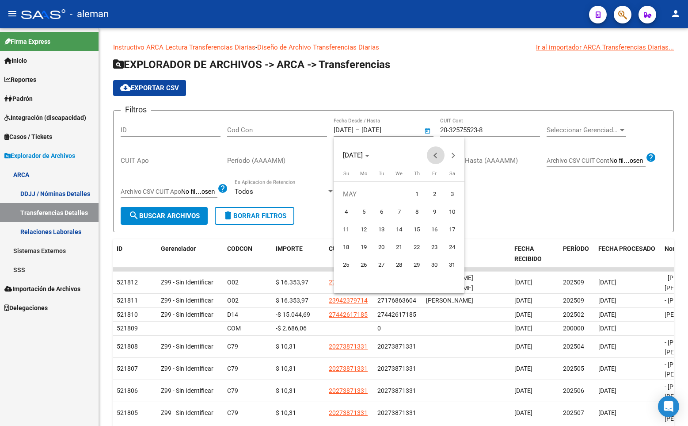
click at [434, 157] on span "Previous month" at bounding box center [436, 155] width 18 height 18
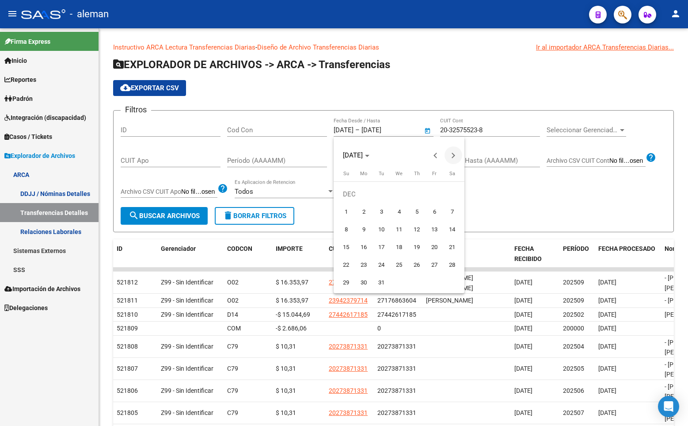
click at [453, 154] on button "Next month" at bounding box center [454, 155] width 18 height 18
click at [399, 192] on span "1" at bounding box center [399, 194] width 16 height 16
type input "[DATE]"
click at [392, 125] on div at bounding box center [344, 213] width 688 height 426
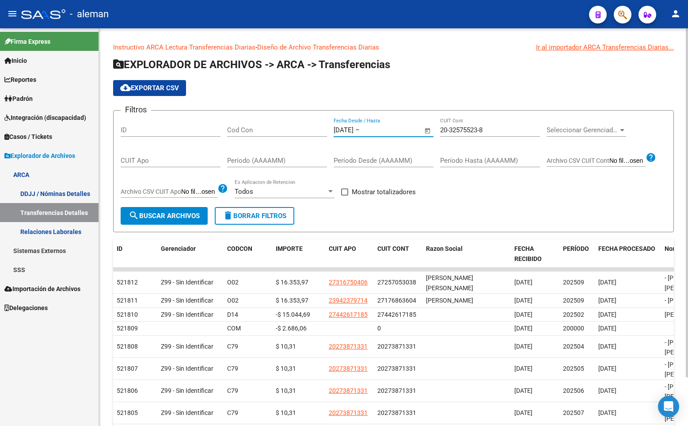
click at [425, 131] on span "Open calendar" at bounding box center [427, 130] width 21 height 21
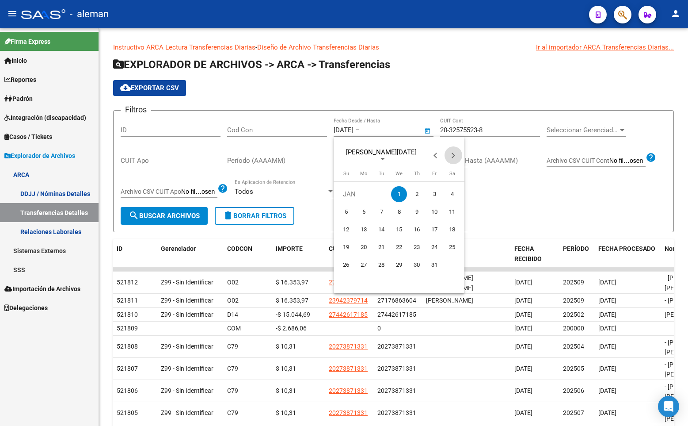
click at [454, 154] on button "Next month" at bounding box center [454, 155] width 18 height 18
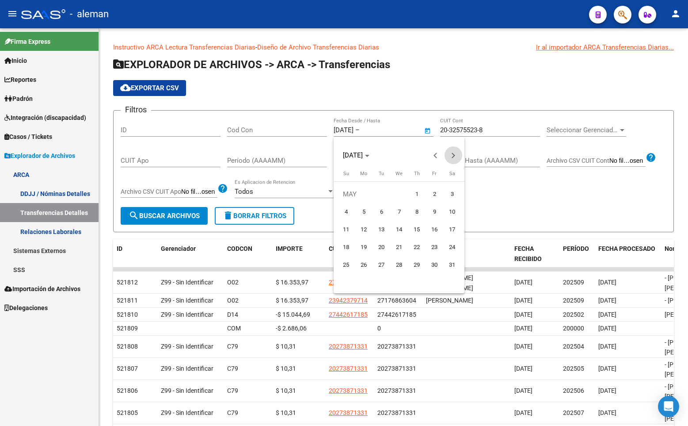
click at [454, 154] on button "Next month" at bounding box center [454, 155] width 18 height 18
click at [454, 154] on span "Next month" at bounding box center [454, 155] width 18 height 18
click at [399, 211] on span "8" at bounding box center [399, 212] width 16 height 16
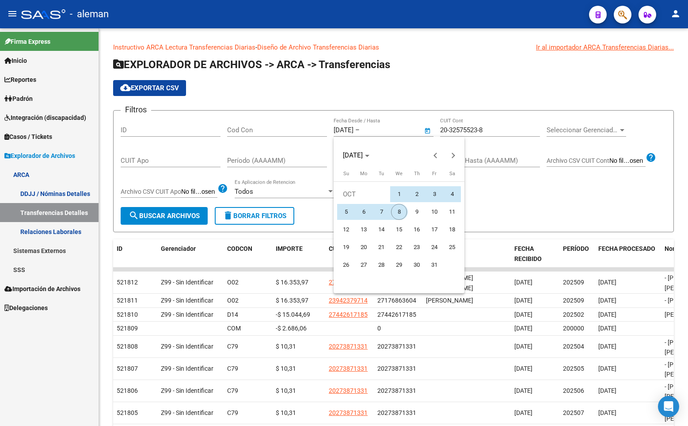
type input "[DATE]"
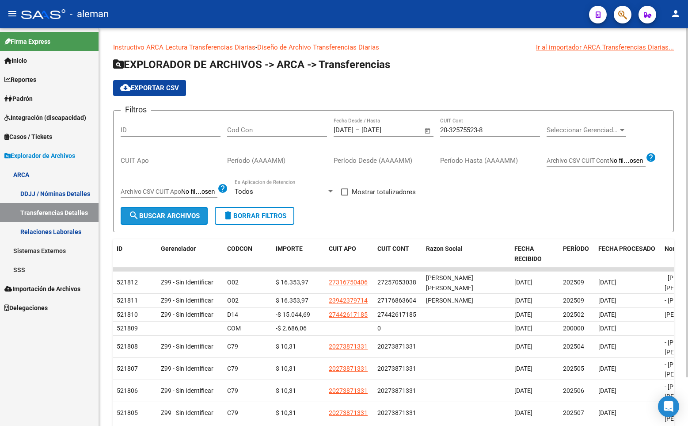
click at [193, 213] on span "search Buscar Archivos" at bounding box center [164, 216] width 71 height 8
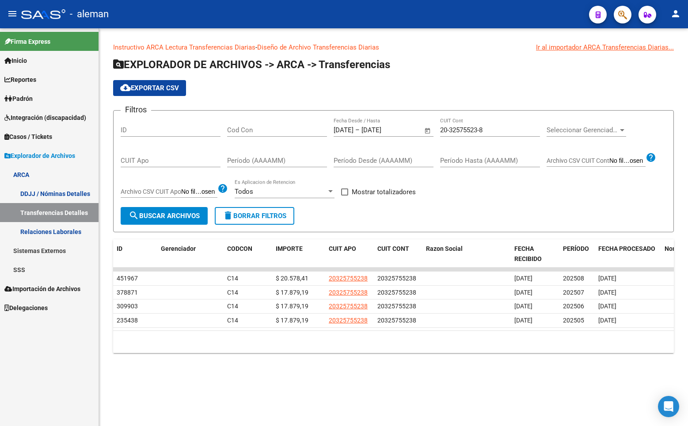
click at [379, 80] on app-list-header "EXPLORADOR DE ARCHIVOS -> ARCA -> Transferencias cloud_download Exportar CSV Fi…" at bounding box center [393, 144] width 561 height 175
click at [288, 81] on div "cloud_download Exportar CSV" at bounding box center [393, 88] width 561 height 16
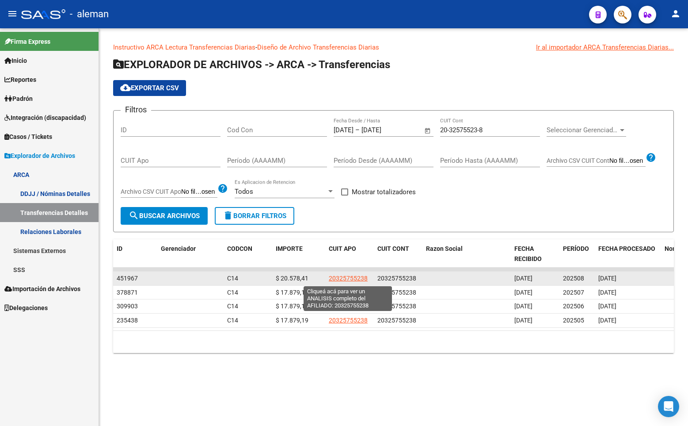
click at [354, 277] on span "20325755238" at bounding box center [348, 277] width 39 height 7
type textarea "20325755238"
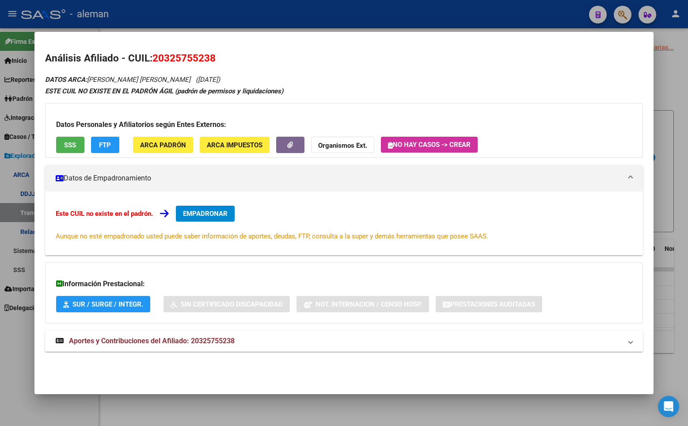
click at [399, 65] on h2 "Análisis Afiliado - CUIL: 20325755238" at bounding box center [344, 58] width 598 height 15
click at [668, 188] on div at bounding box center [344, 213] width 688 height 426
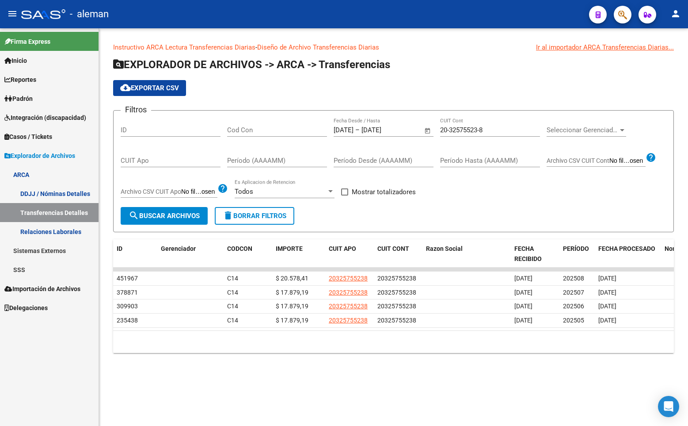
click at [30, 95] on span "Padrón" at bounding box center [18, 99] width 28 height 10
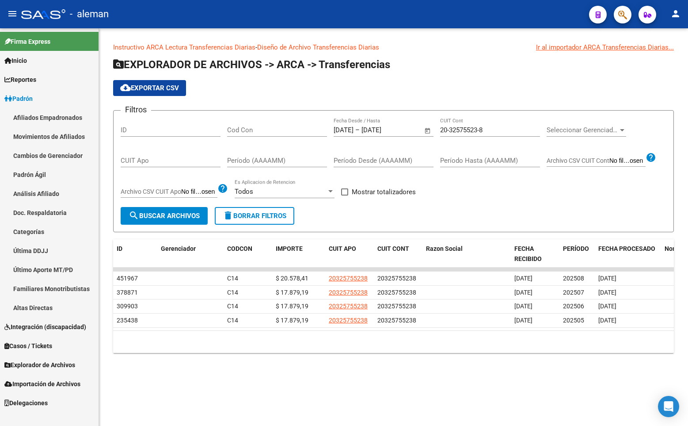
click at [41, 116] on link "Afiliados Empadronados" at bounding box center [49, 117] width 99 height 19
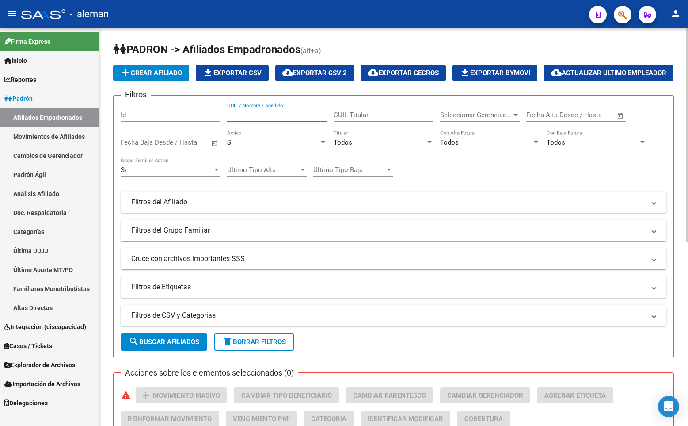
click at [285, 119] on input "CUIL / Nombre / Apellido" at bounding box center [277, 115] width 100 height 8
paste input "27306518998"
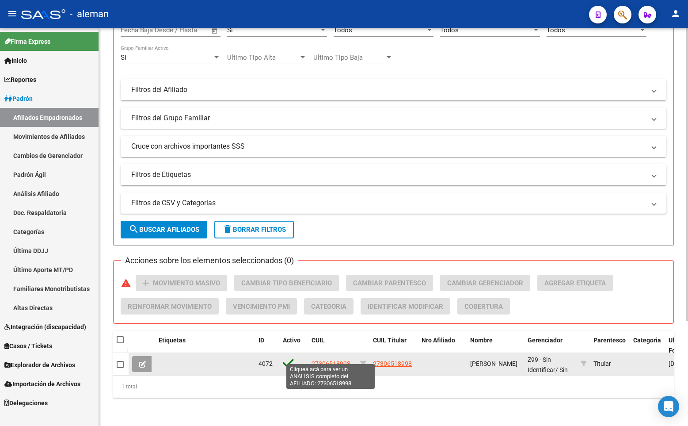
type input "27306518998"
click at [326, 360] on span "27306518998" at bounding box center [331, 363] width 39 height 7
type textarea "27306518998"
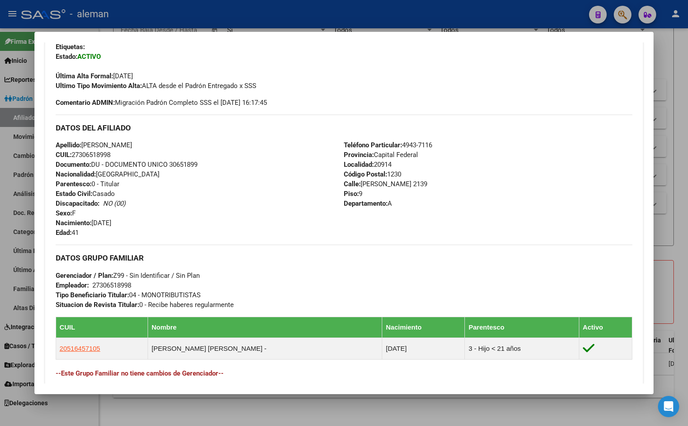
scroll to position [265, 0]
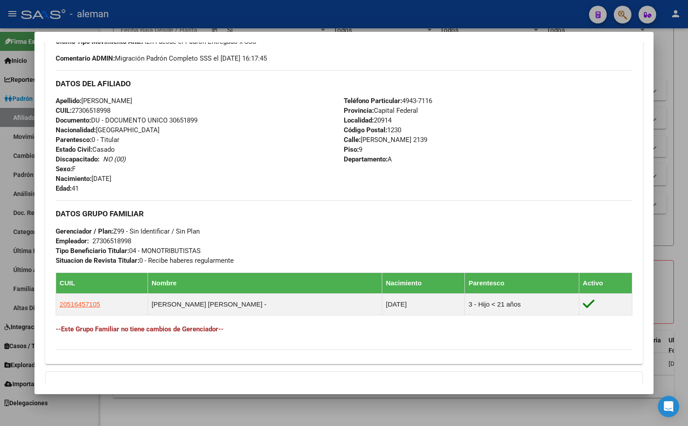
click at [266, 152] on div "Apellido: [PERSON_NAME]: 27306518998 Documento: DU - DOCUMENTO UNICO 30651899 N…" at bounding box center [200, 144] width 289 height 97
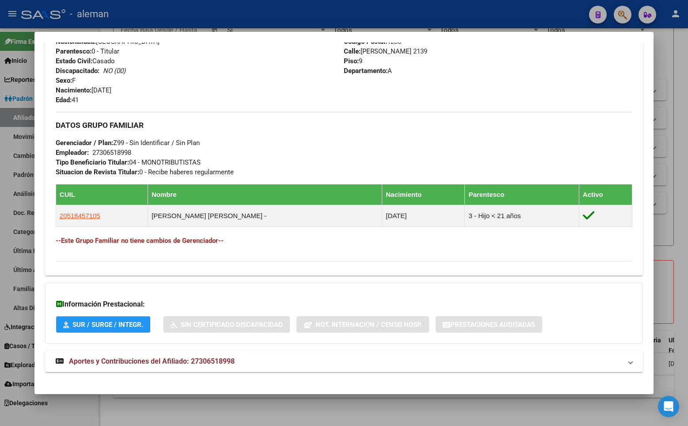
scroll to position [362, 0]
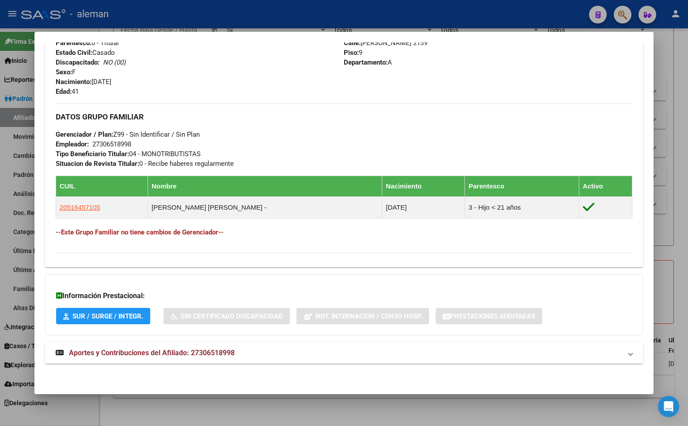
click at [128, 351] on span "Aportes y Contribuciones del Afiliado: 27306518998" at bounding box center [152, 352] width 166 height 8
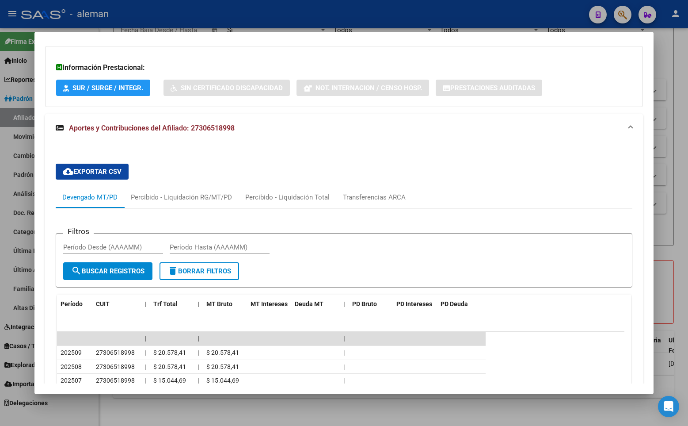
scroll to position [745, 0]
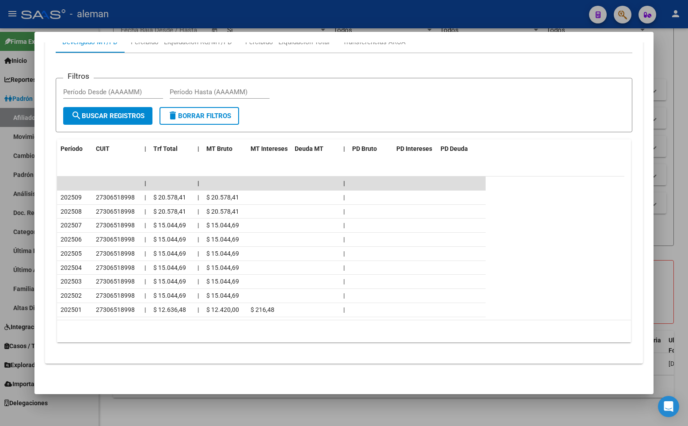
click at [254, 163] on datatable-header "Período CUIT | Trf Total | MT Bruto MT Intereses Deuda MT | PD Bruto PD Interes…" at bounding box center [340, 157] width 567 height 37
click at [310, 106] on div "Filtros Período Desde (AAAAMM) Período Hasta (AAAAMM)" at bounding box center [344, 96] width 562 height 22
drag, startPoint x: 335, startPoint y: 163, endPoint x: 339, endPoint y: 138, distance: 25.1
click at [335, 163] on datatable-header "Período CUIT | Trf Total | MT Bruto MT Intereses Deuda MT | PD Bruto PD Interes…" at bounding box center [340, 157] width 567 height 37
click at [340, 113] on form "Filtros Período Desde (AAAAMM) Período Hasta (AAAAMM) search Buscar Registros d…" at bounding box center [344, 105] width 577 height 54
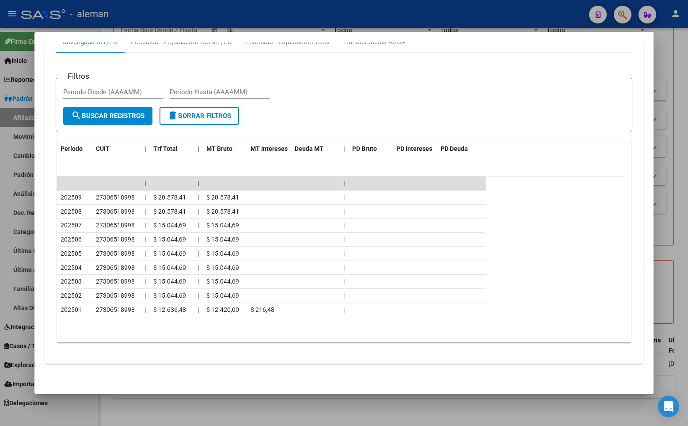
click at [528, 145] on datatable-header "Período CUIT | Trf Total | MT Bruto MT Intereses Deuda MT | PD Bruto PD Interes…" at bounding box center [340, 157] width 567 height 37
click at [676, 139] on div at bounding box center [344, 213] width 688 height 426
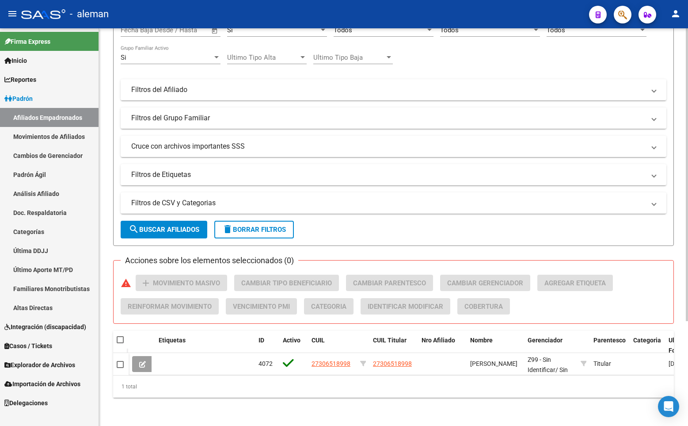
scroll to position [0, 0]
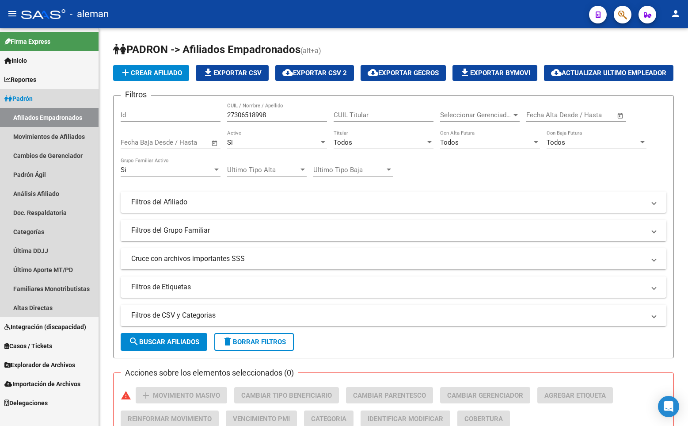
click at [38, 116] on link "Afiliados Empadronados" at bounding box center [49, 117] width 99 height 19
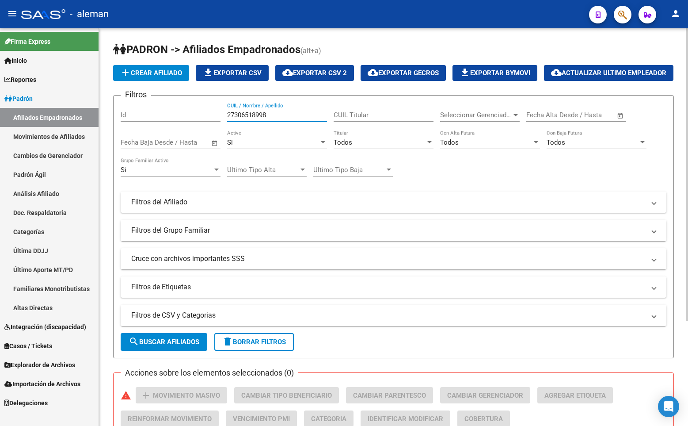
drag, startPoint x: 274, startPoint y: 138, endPoint x: 161, endPoint y: 136, distance: 113.6
click at [161, 137] on div "Filtros Id 27306518998 CUIL / Nombre / Apellido CUIL Titular Seleccionar Gerenc…" at bounding box center [394, 200] width 546 height 195
click at [41, 116] on link "Afiliados Empadronados" at bounding box center [49, 117] width 99 height 19
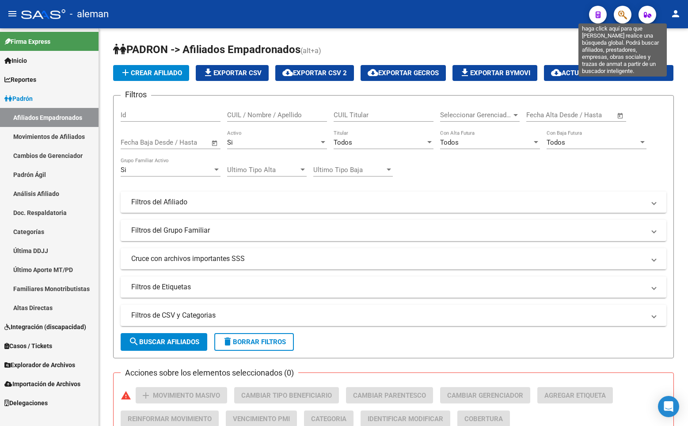
click at [624, 14] on icon "button" at bounding box center [622, 15] width 9 height 10
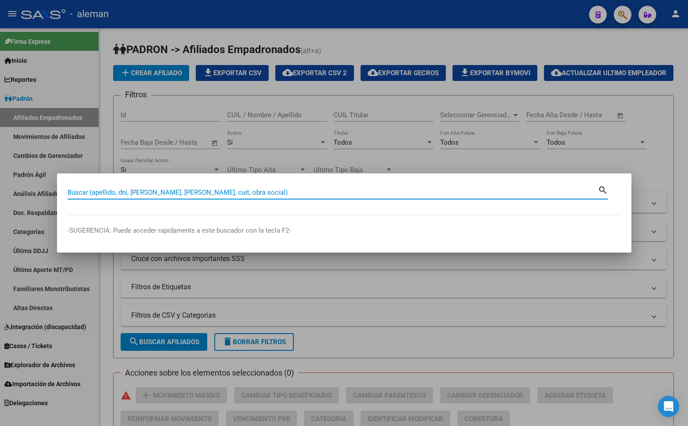
click at [177, 190] on input "Buscar (apellido, dni, [PERSON_NAME], [PERSON_NAME], cuit, obra social)" at bounding box center [333, 192] width 530 height 8
type input "27184607447"
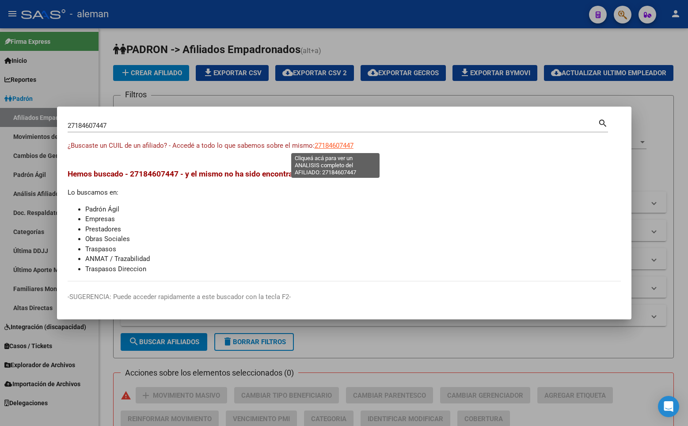
click at [341, 145] on span "27184607447" at bounding box center [334, 145] width 39 height 8
type textarea "27184607447"
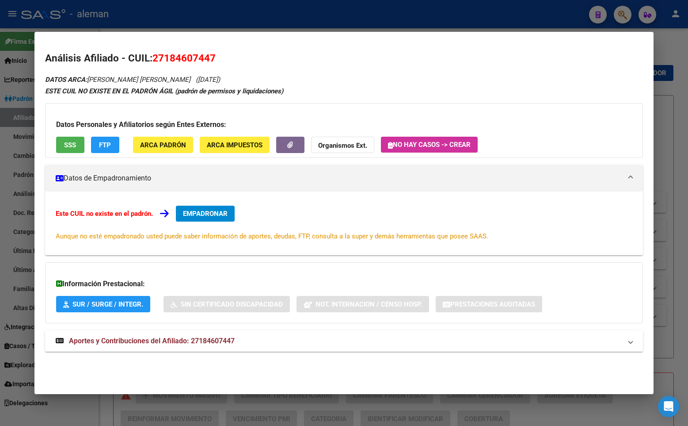
drag, startPoint x: 335, startPoint y: 42, endPoint x: 377, endPoint y: 37, distance: 42.8
click at [377, 37] on mat-dialog-container "Análisis Afiliado - CUIL: 27184607447 DATOS ARCA: [PERSON_NAME] [PERSON_NAME] (…" at bounding box center [343, 213] width 619 height 362
click at [206, 213] on span "EMPADRONAR" at bounding box center [205, 213] width 45 height 8
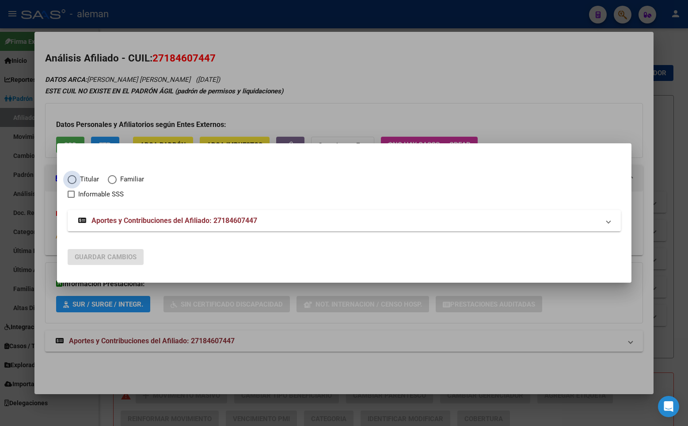
click at [76, 179] on span "Elija una opción" at bounding box center [72, 179] width 9 height 9
click at [76, 179] on input "Titular" at bounding box center [72, 179] width 9 height 9
radio input "true"
checkbox input "true"
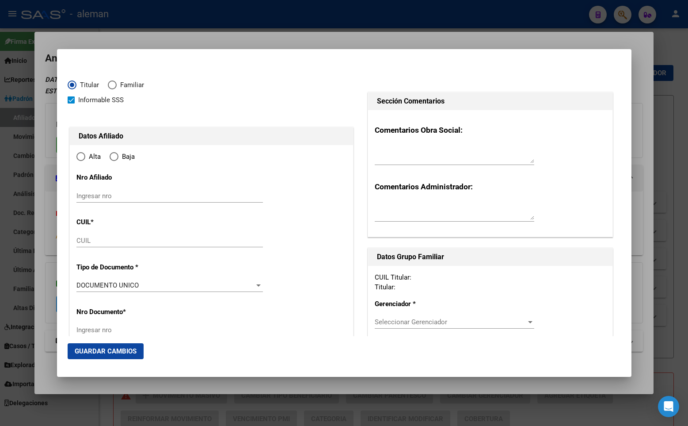
type input "27-18460744-7"
radio input "true"
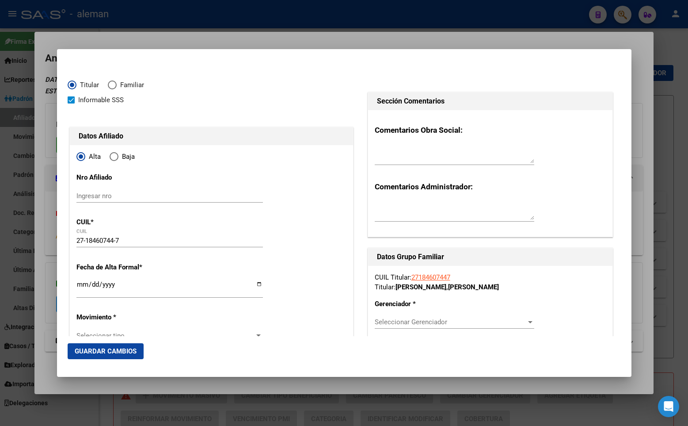
type input "18460744"
type input "[PERSON_NAME]"
type input "[DATE]"
type input "CABA"
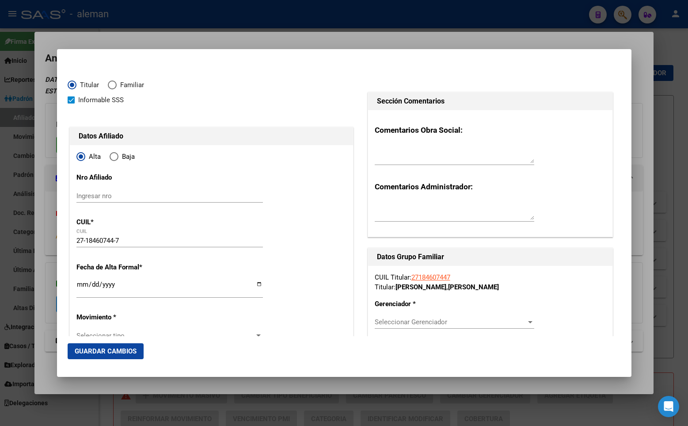
type input "1406"
type input "[PERSON_NAME] AV."
type input "225"
type input "1"
click at [80, 286] on input "Ingresar fecha" at bounding box center [169, 288] width 187 height 14
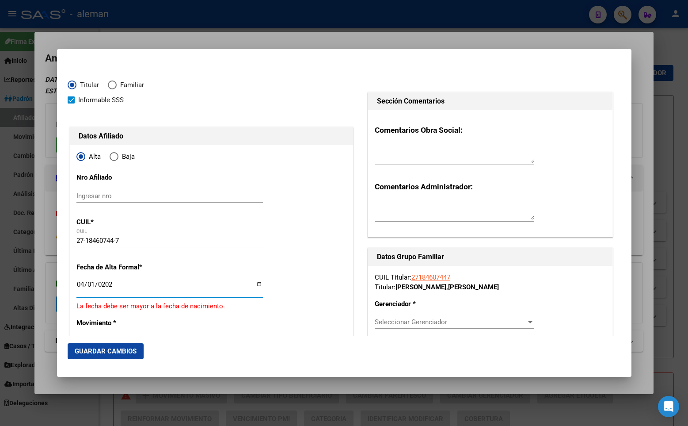
type input "[DATE]"
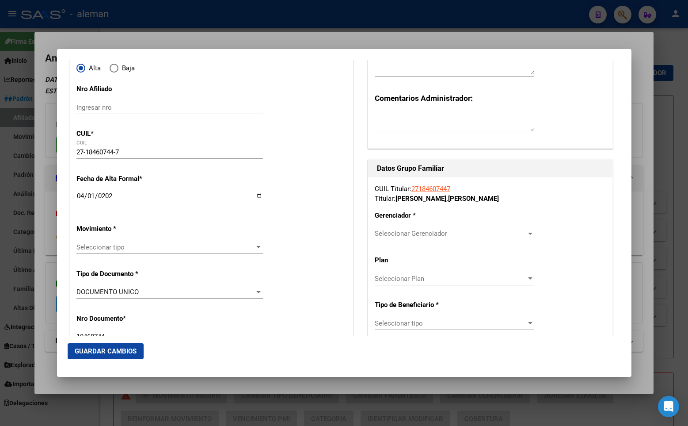
scroll to position [177, 0]
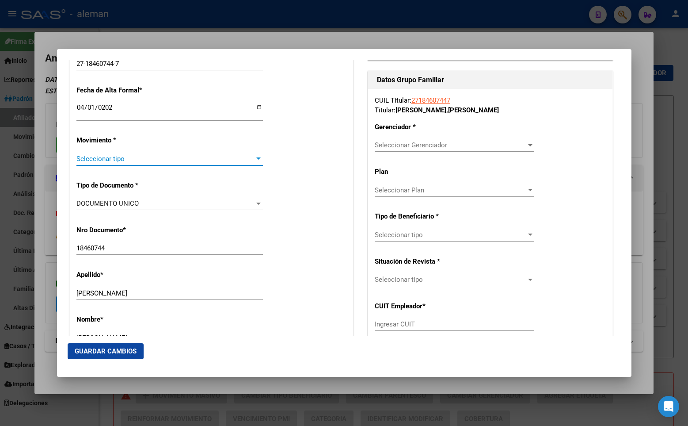
click at [108, 158] on span "Seleccionar tipo" at bounding box center [165, 159] width 179 height 8
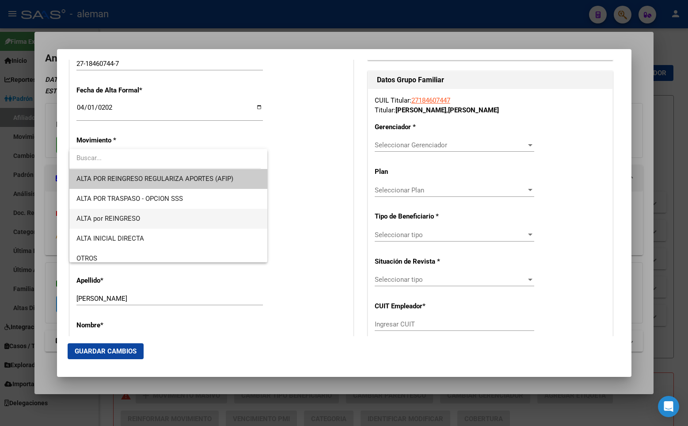
scroll to position [44, 0]
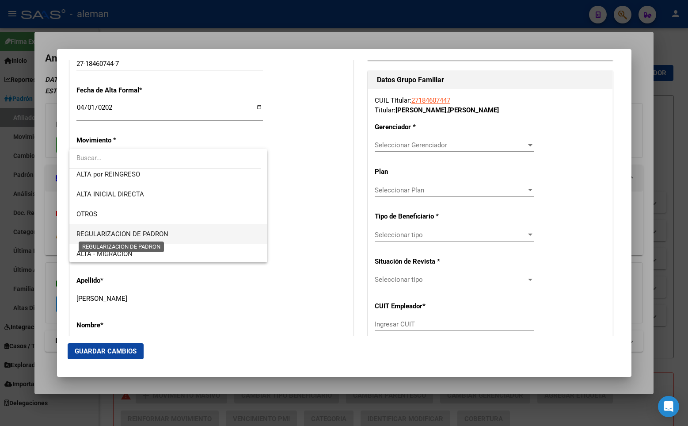
click at [160, 233] on span "REGULARIZACION DE PADRON" at bounding box center [122, 234] width 92 height 8
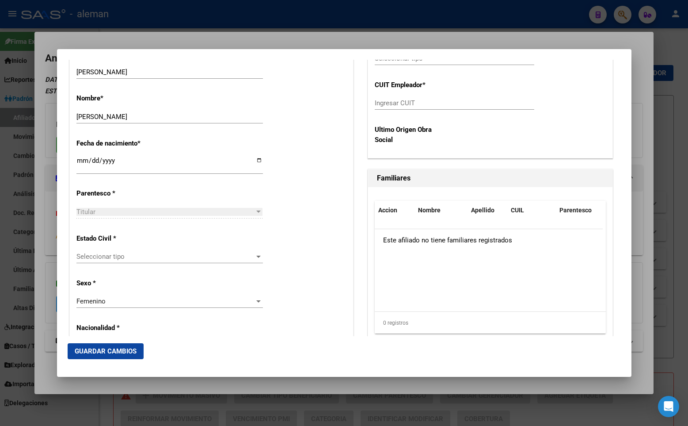
scroll to position [442, 0]
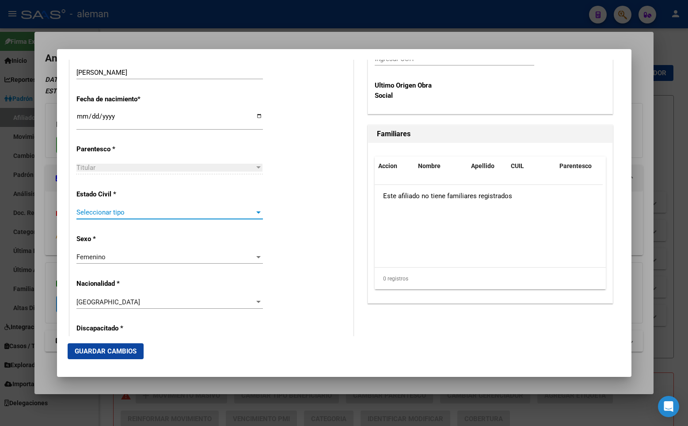
click at [132, 213] on span "Seleccionar tipo" at bounding box center [165, 212] width 179 height 8
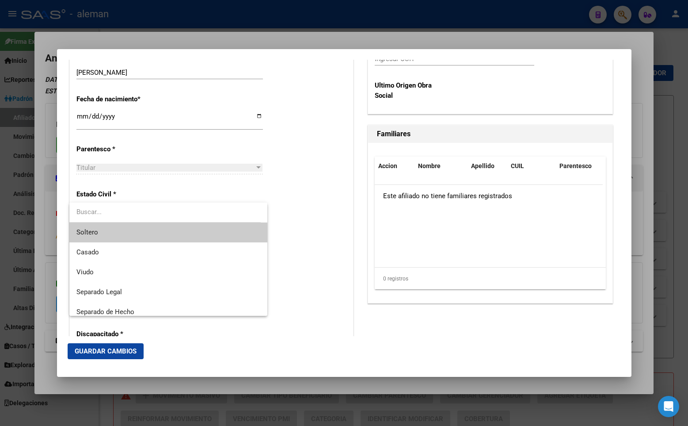
click at [132, 234] on span "Soltero" at bounding box center [168, 232] width 184 height 20
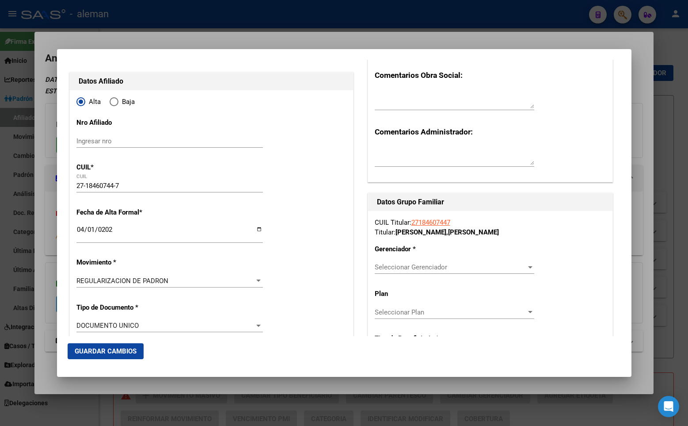
scroll to position [143, 0]
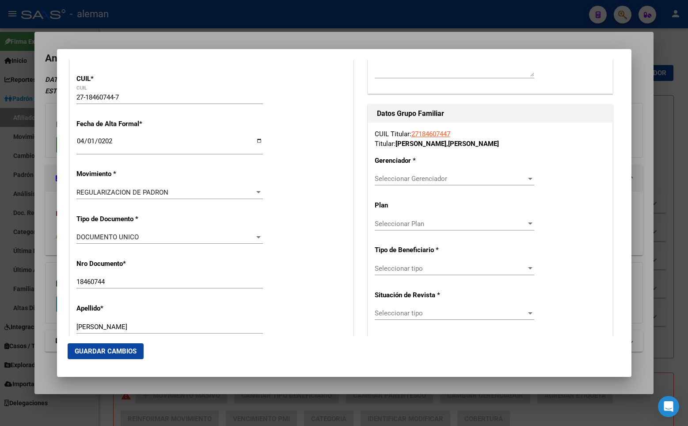
click at [419, 175] on span "Seleccionar Gerenciador" at bounding box center [451, 179] width 152 height 8
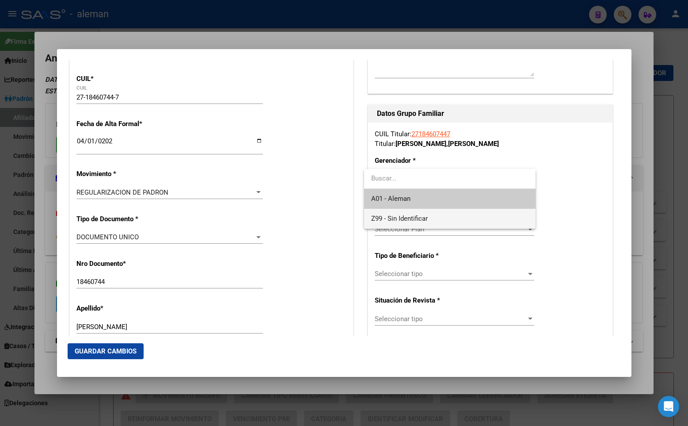
click at [415, 213] on span "Z99 - Sin Identificar" at bounding box center [449, 219] width 157 height 20
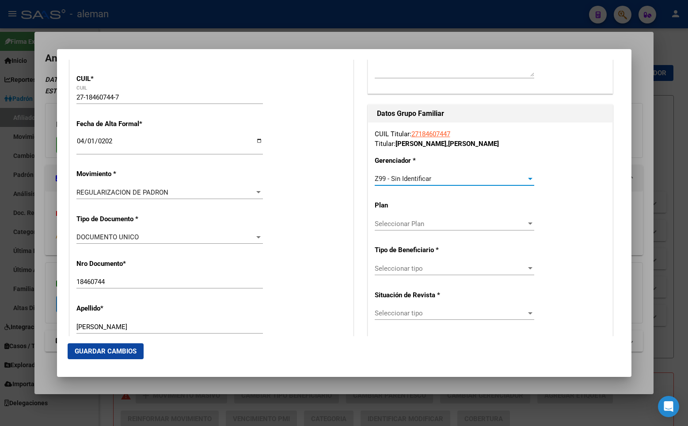
drag, startPoint x: 415, startPoint y: 213, endPoint x: 423, endPoint y: 268, distance: 55.4
click at [423, 268] on span "Seleccionar tipo" at bounding box center [451, 268] width 152 height 8
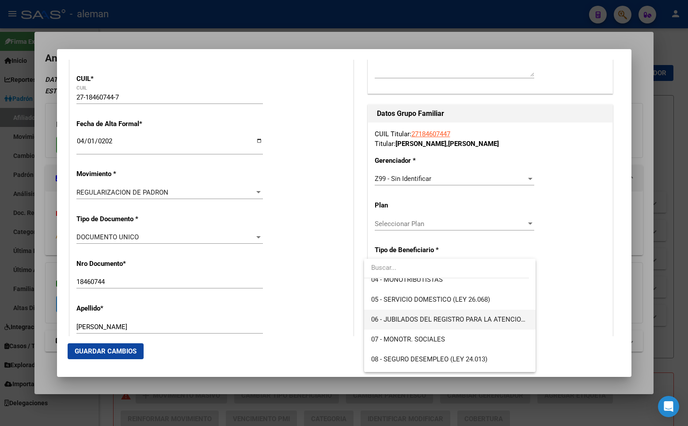
scroll to position [44, 0]
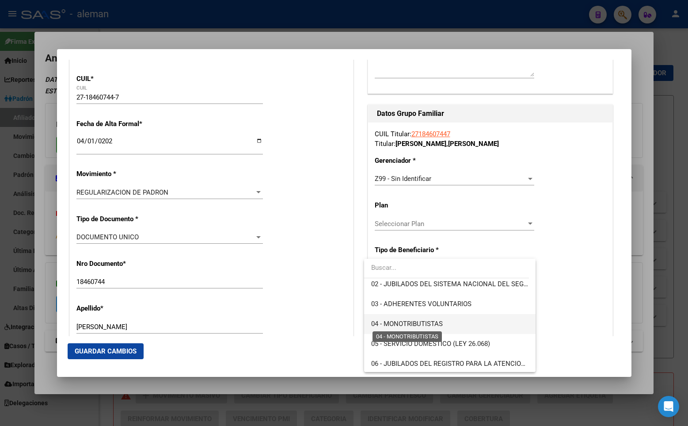
click at [426, 320] on span "04 - MONOTRIBUTISTAS" at bounding box center [407, 324] width 72 height 8
type input "27-18460744-7"
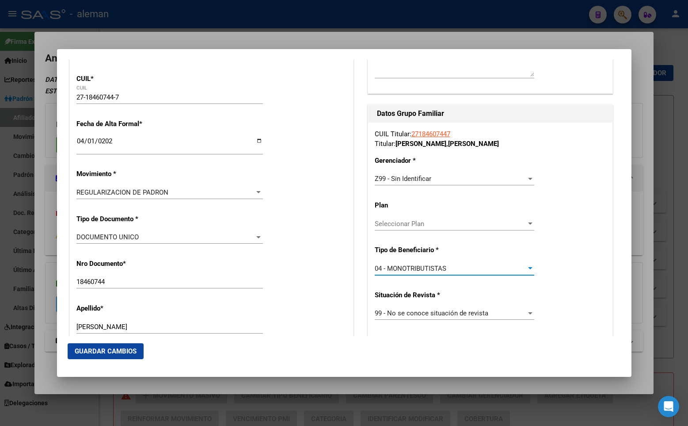
scroll to position [232, 0]
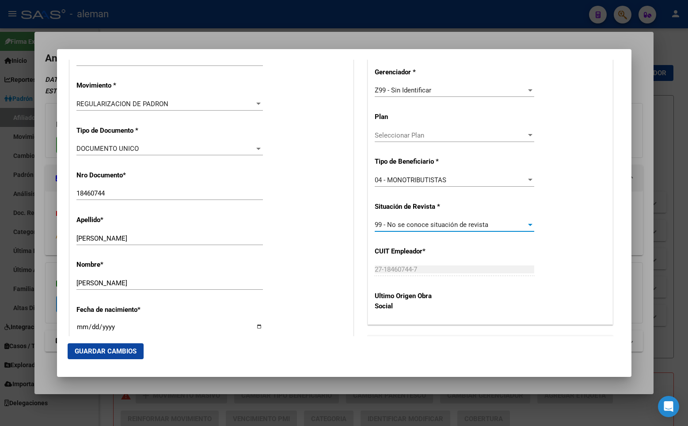
click at [528, 225] on div at bounding box center [530, 225] width 4 height 2
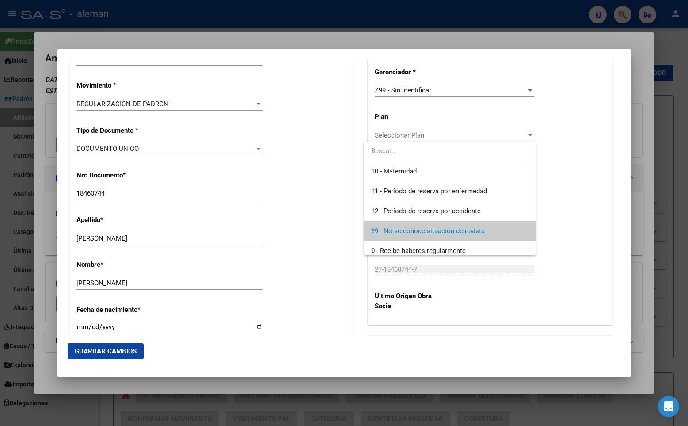
scroll to position [6, 0]
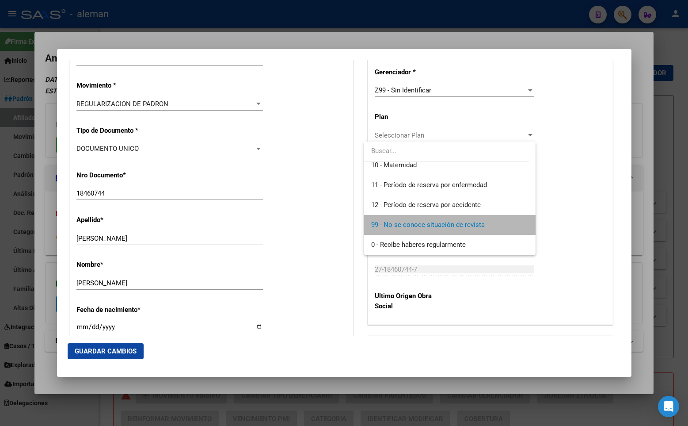
click at [489, 223] on span "99 - No se conoce situación de revista" at bounding box center [449, 225] width 157 height 20
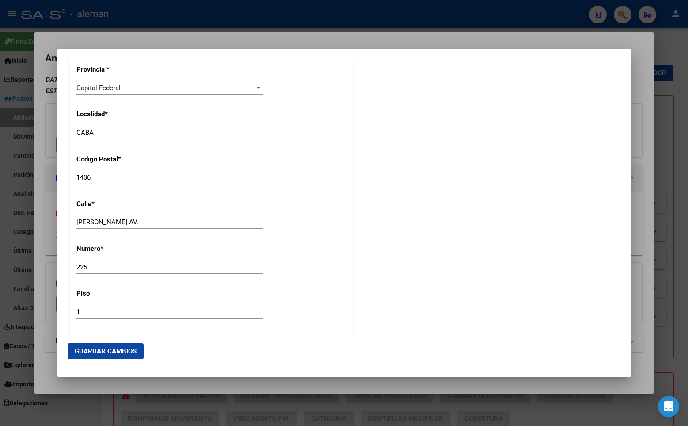
scroll to position [1115, 0]
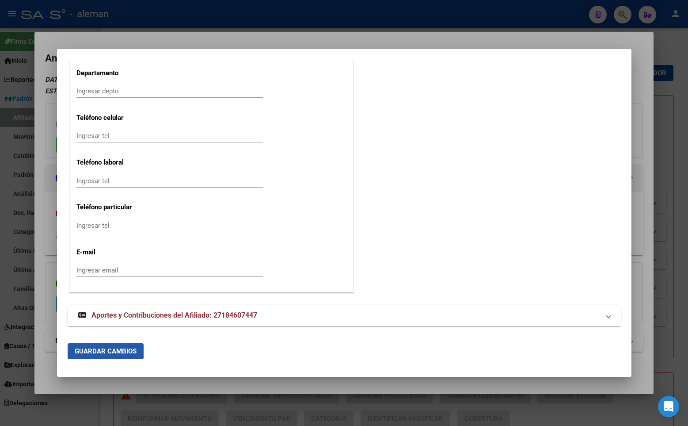
click at [119, 348] on span "Guardar Cambios" at bounding box center [106, 351] width 62 height 8
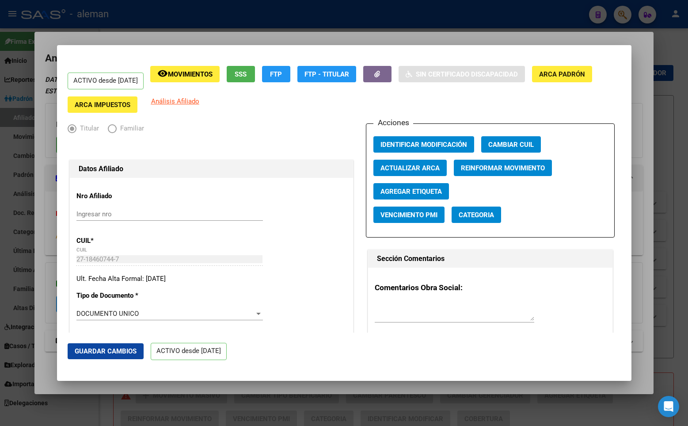
click at [652, 145] on div at bounding box center [344, 213] width 688 height 426
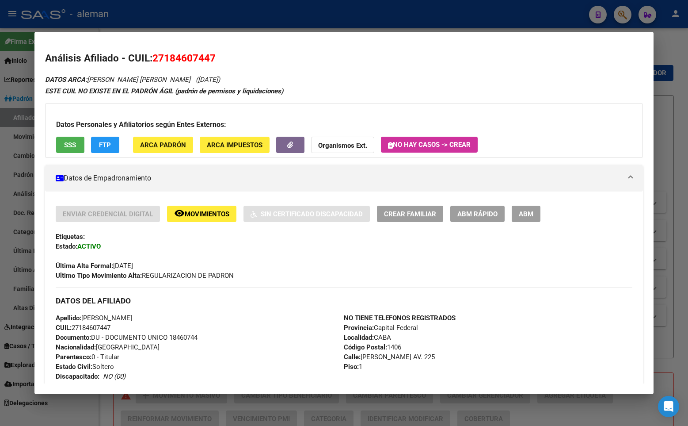
click at [464, 62] on h2 "Análisis Afiliado - CUIL: 27184607447" at bounding box center [344, 58] width 598 height 15
click at [664, 89] on div at bounding box center [344, 213] width 688 height 426
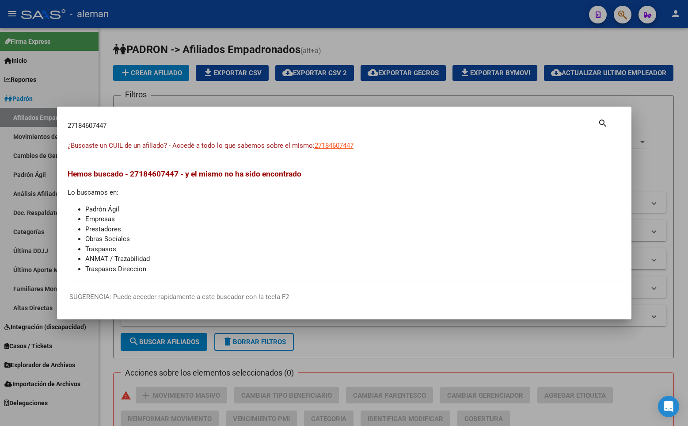
click at [665, 99] on div at bounding box center [344, 213] width 688 height 426
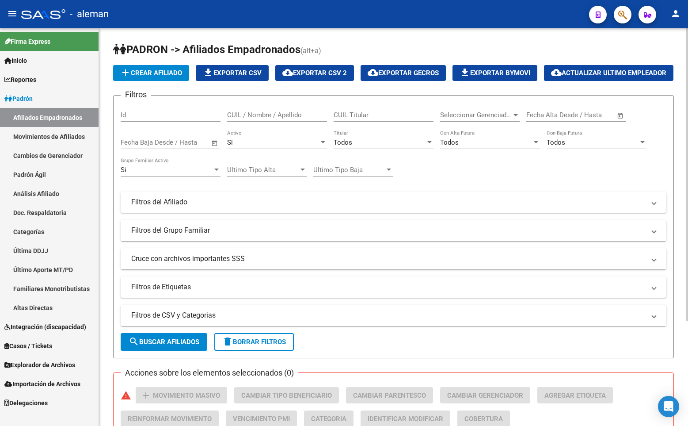
click at [519, 51] on h1 "PADRON -> Afiliados Empadronados (alt+a)" at bounding box center [393, 49] width 561 height 15
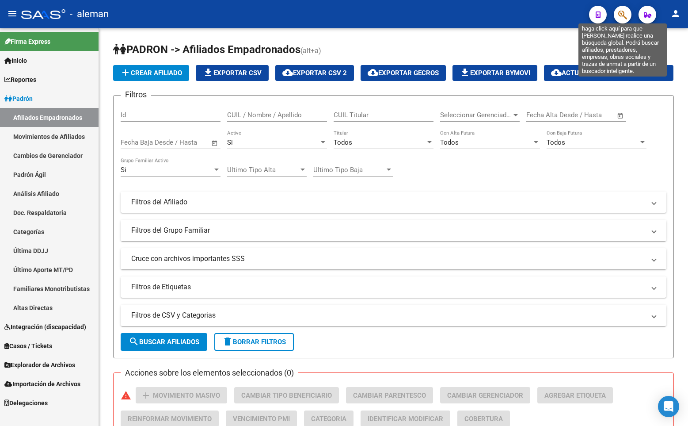
click at [624, 12] on icon "button" at bounding box center [622, 15] width 9 height 10
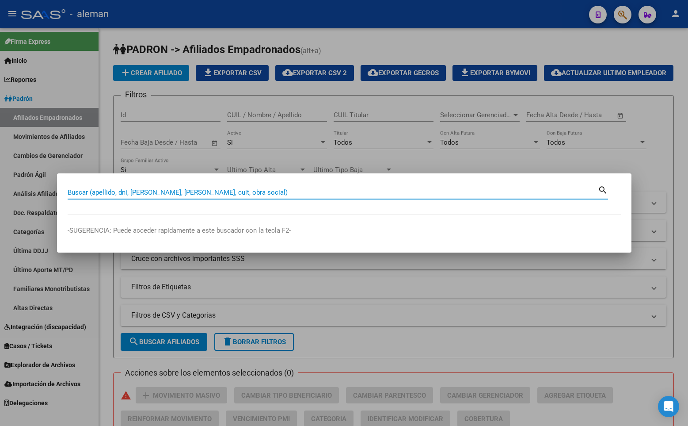
click at [328, 189] on input "Buscar (apellido, dni, [PERSON_NAME], [PERSON_NAME], cuit, obra social)" at bounding box center [333, 192] width 530 height 8
paste input "27238078348"
type input "27238078348"
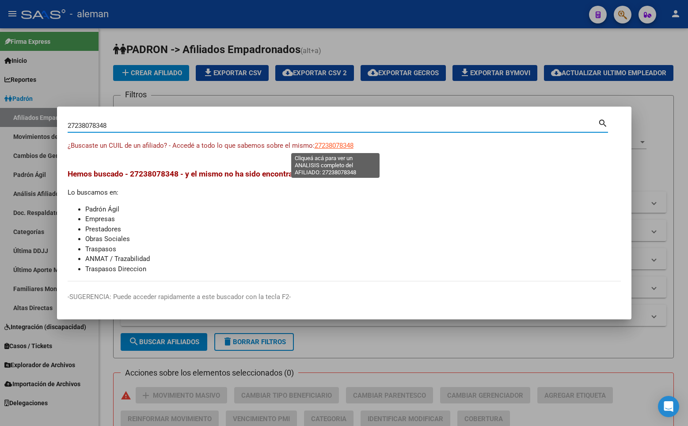
click at [334, 142] on span "27238078348" at bounding box center [334, 145] width 39 height 8
type textarea "27238078348"
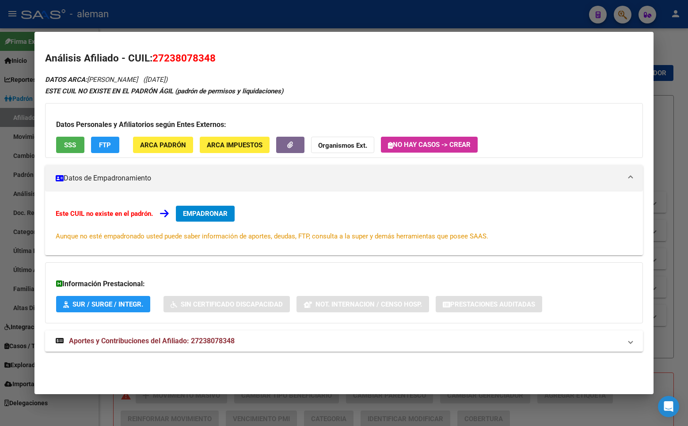
click at [215, 213] on span "EMPADRONAR" at bounding box center [205, 213] width 45 height 8
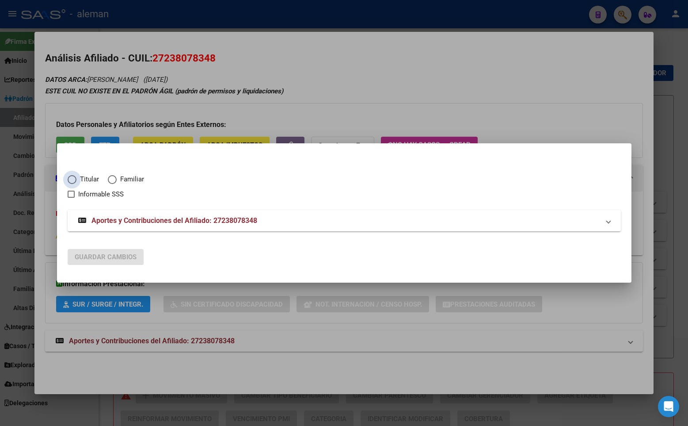
click at [72, 179] on span "Elija una opción" at bounding box center [72, 179] width 0 height 0
click at [72, 179] on input "Titular" at bounding box center [72, 179] width 9 height 9
radio input "true"
checkbox input "true"
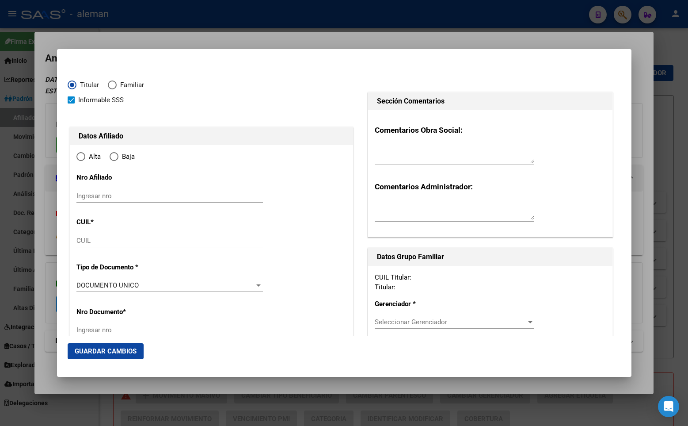
type input "27-23807834-8"
type input "23807834"
type input "[PERSON_NAME]"
type input "[DATE]"
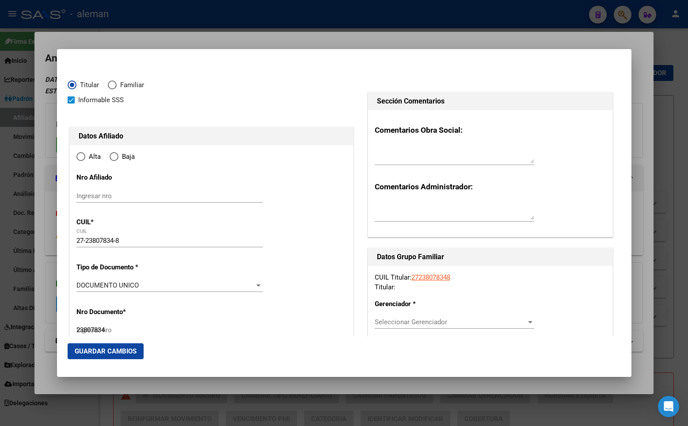
type input "[GEOGRAPHIC_DATA]"
type input "1609"
type input "LAMADRID"
type input "130"
radio input "true"
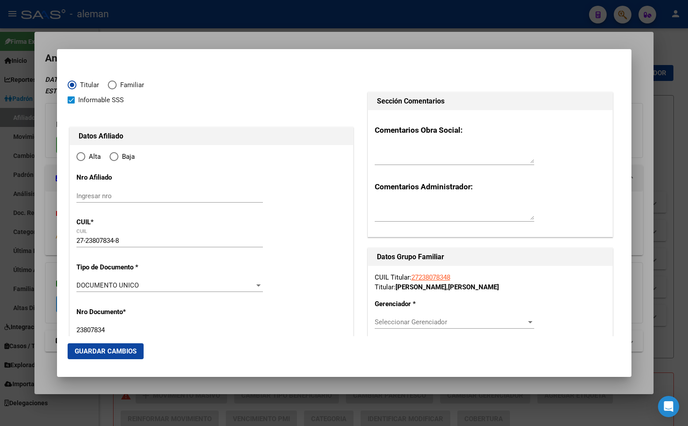
type input "[GEOGRAPHIC_DATA]"
click at [82, 284] on input "Ingresar fecha" at bounding box center [169, 288] width 187 height 14
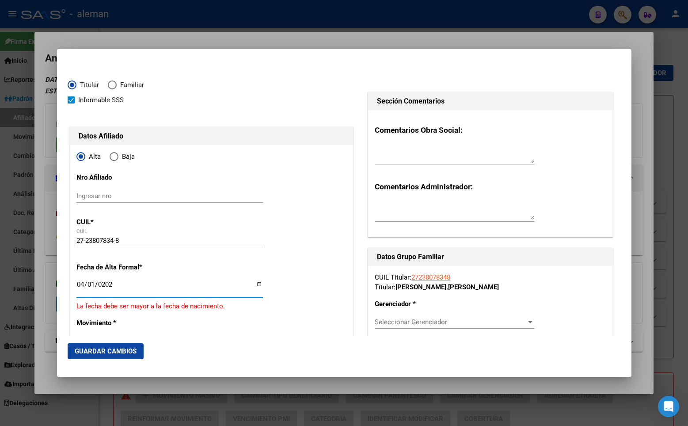
type input "[DATE]"
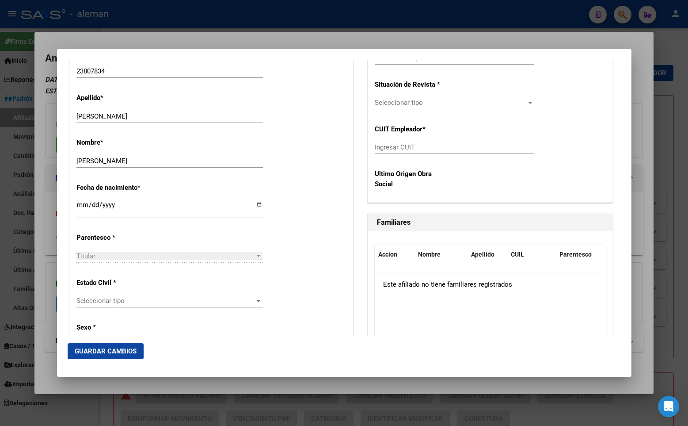
scroll to position [398, 0]
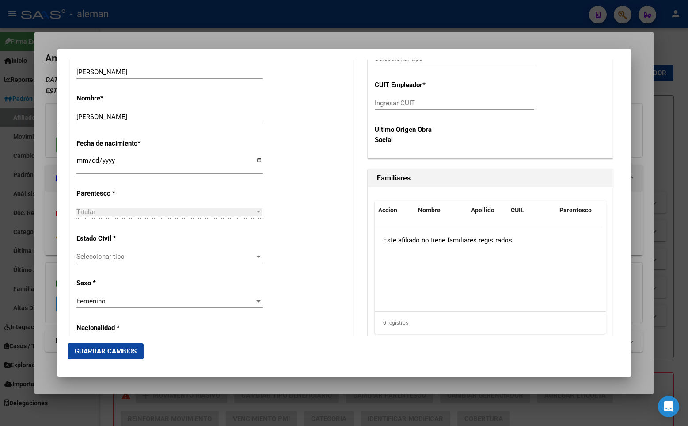
click at [99, 257] on span "Seleccionar tipo" at bounding box center [165, 256] width 179 height 8
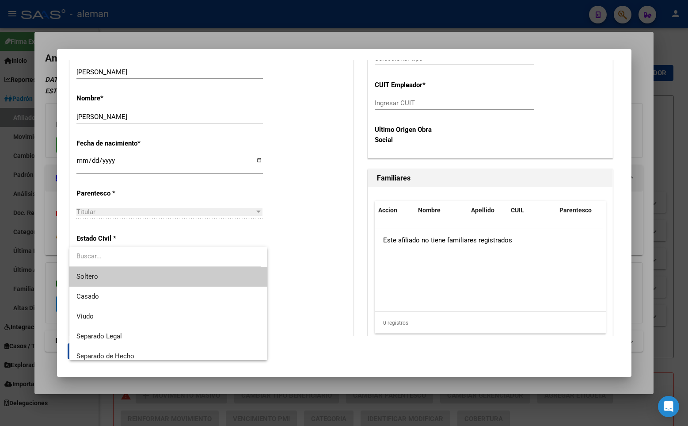
click at [101, 272] on span "Soltero" at bounding box center [168, 276] width 184 height 20
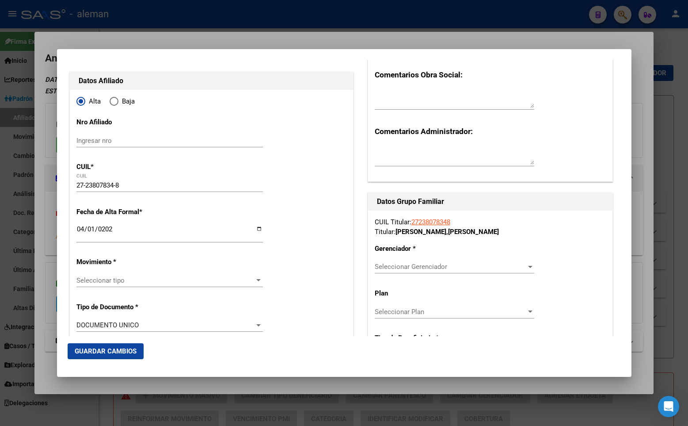
scroll to position [188, 0]
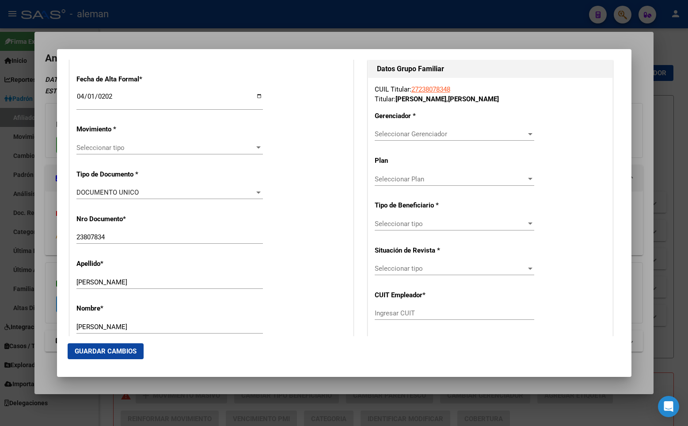
click at [420, 131] on span "Seleccionar Gerenciador" at bounding box center [451, 134] width 152 height 8
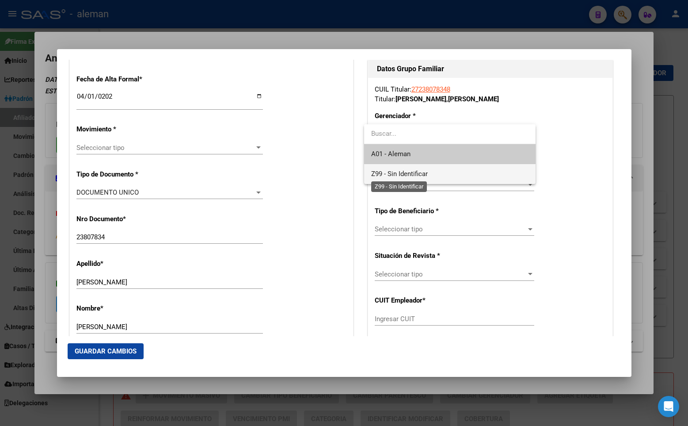
click at [409, 173] on span "Z99 - Sin Identificar" at bounding box center [399, 174] width 57 height 8
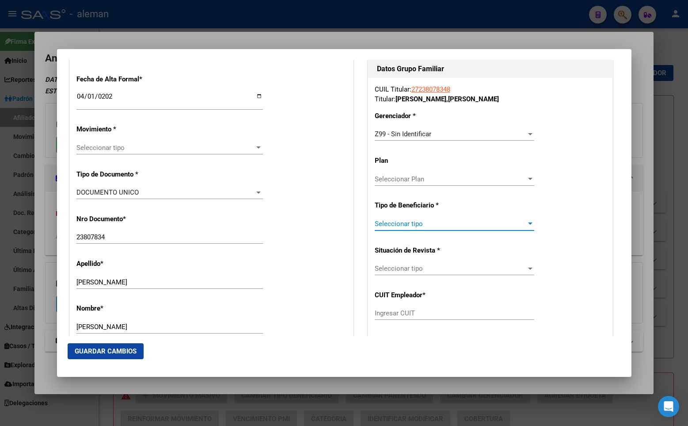
click at [417, 225] on span "Seleccionar tipo" at bounding box center [451, 224] width 152 height 8
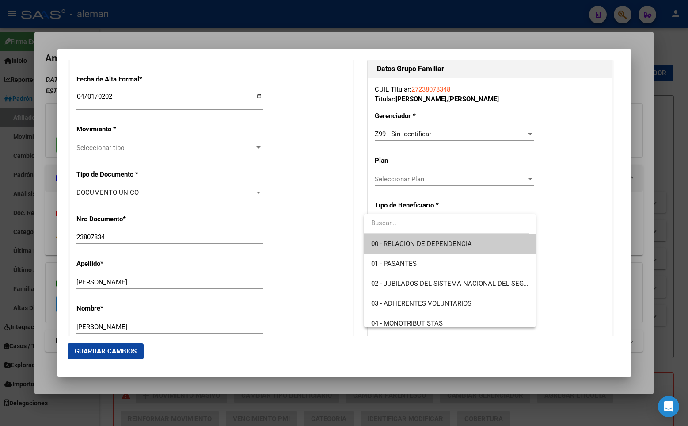
scroll to position [44, 0]
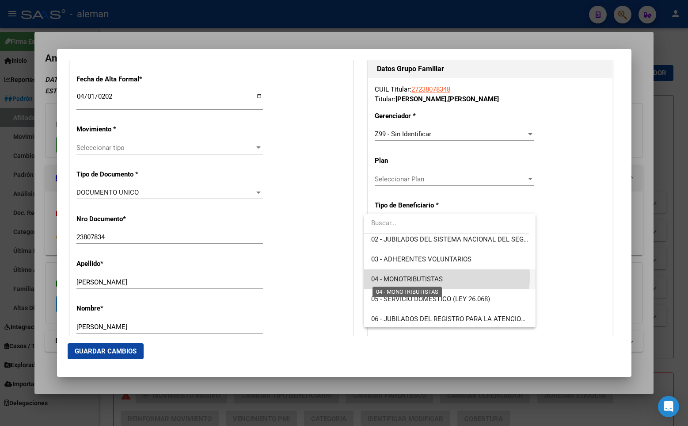
click at [425, 277] on span "04 - MONOTRIBUTISTAS" at bounding box center [407, 279] width 72 height 8
type input "27-23807834-8"
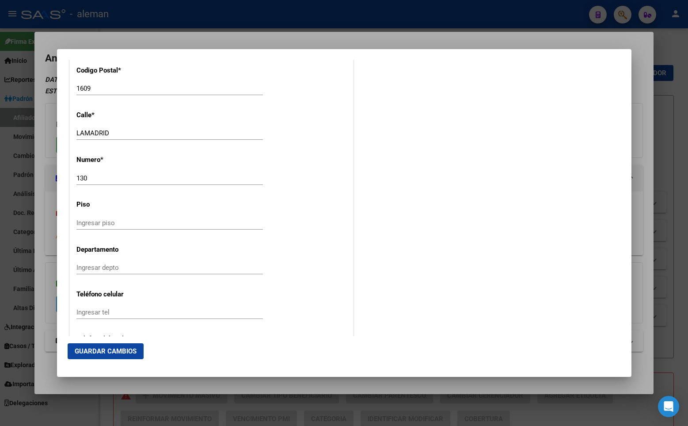
scroll to position [1115, 0]
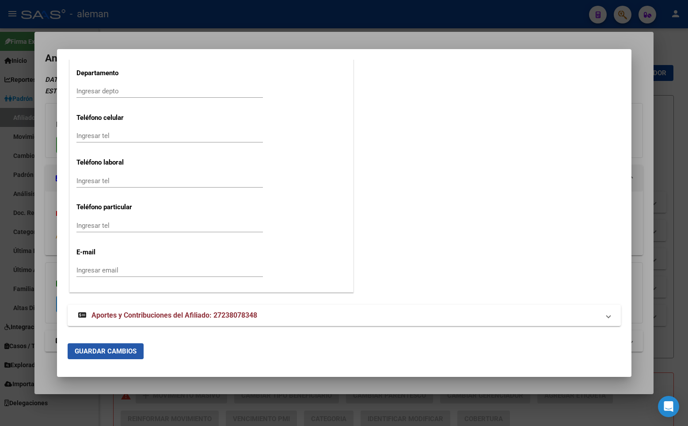
click at [99, 347] on span "Guardar Cambios" at bounding box center [106, 351] width 62 height 8
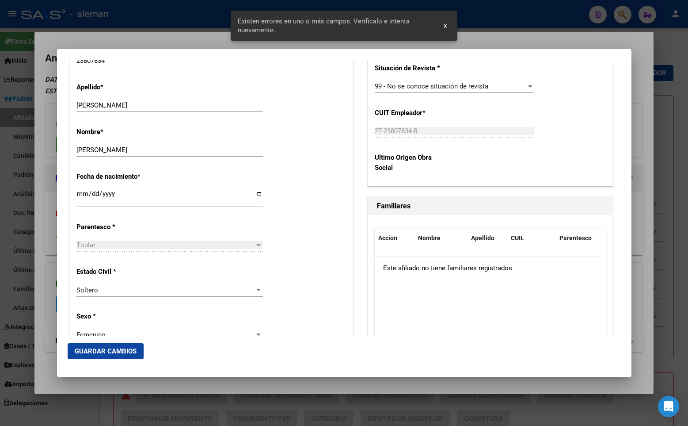
scroll to position [193, 0]
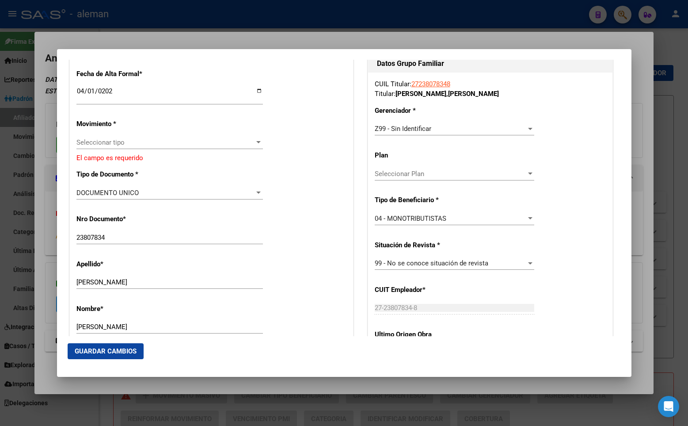
click at [153, 143] on span "Seleccionar tipo" at bounding box center [165, 142] width 179 height 8
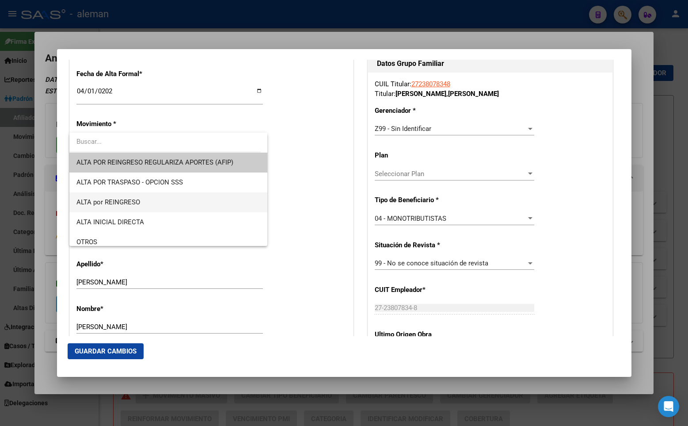
scroll to position [44, 0]
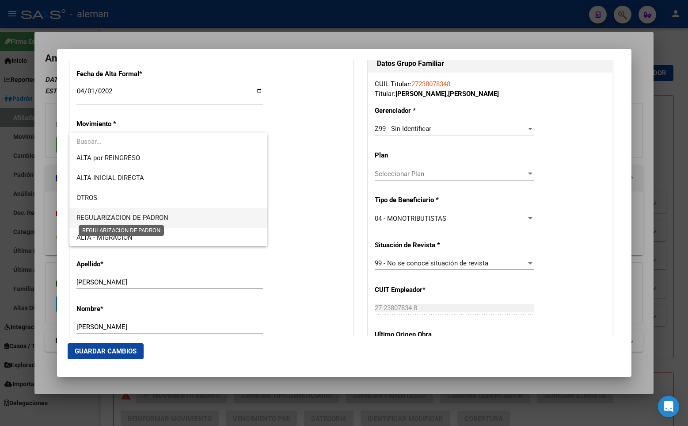
click at [160, 214] on span "REGULARIZACION DE PADRON" at bounding box center [122, 217] width 92 height 8
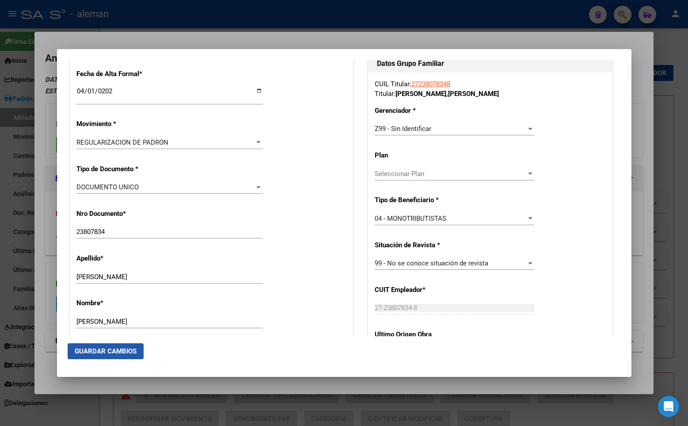
click at [100, 352] on span "Guardar Cambios" at bounding box center [106, 351] width 62 height 8
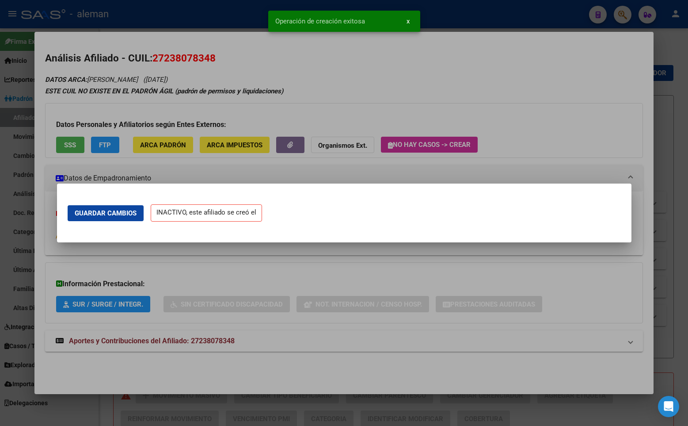
scroll to position [0, 0]
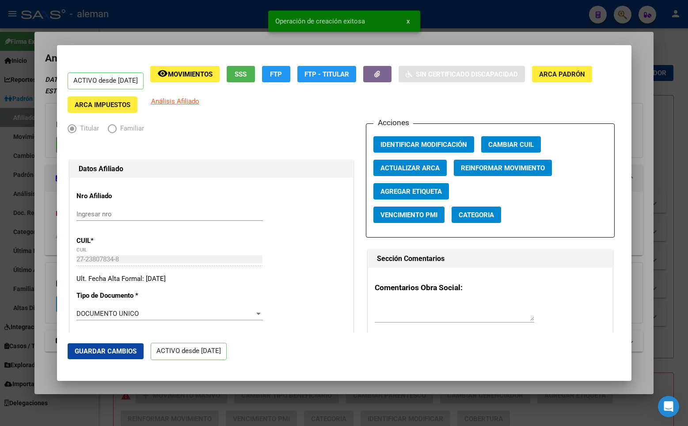
click at [408, 22] on span "x" at bounding box center [408, 21] width 3 height 8
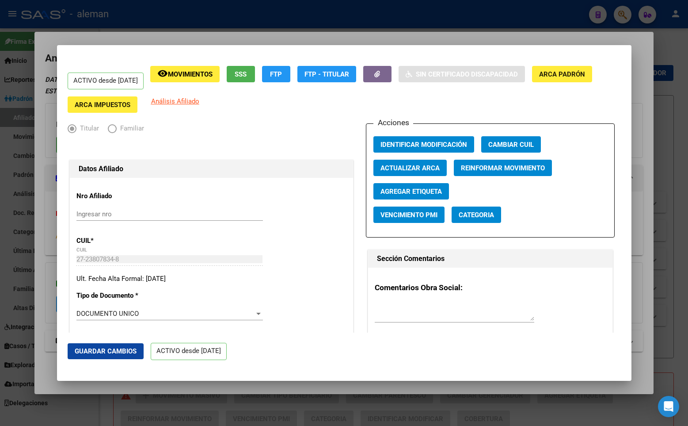
click at [670, 91] on div at bounding box center [344, 213] width 688 height 426
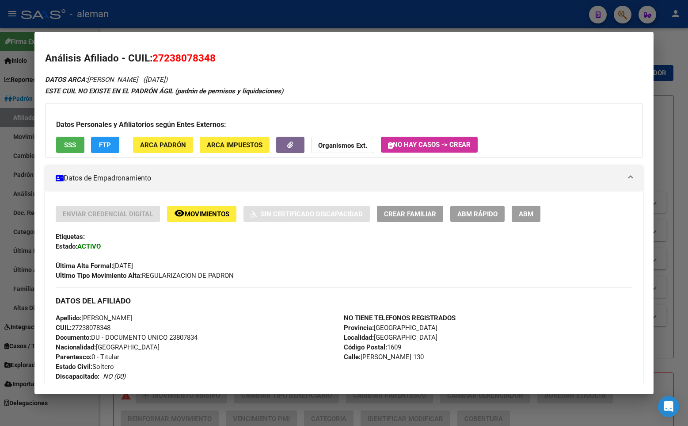
click at [675, 121] on div at bounding box center [344, 213] width 688 height 426
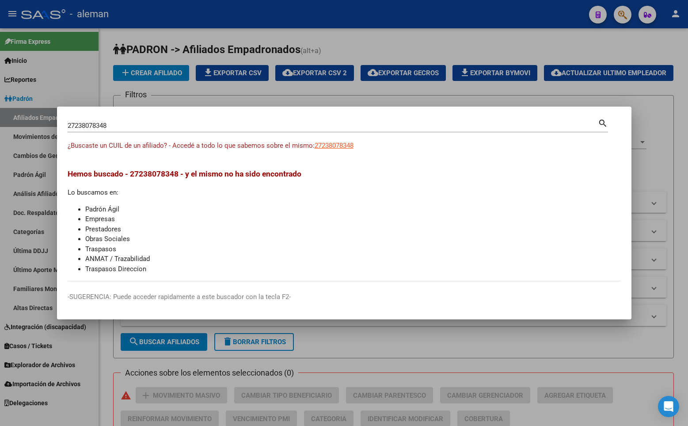
click at [675, 121] on div at bounding box center [344, 213] width 688 height 426
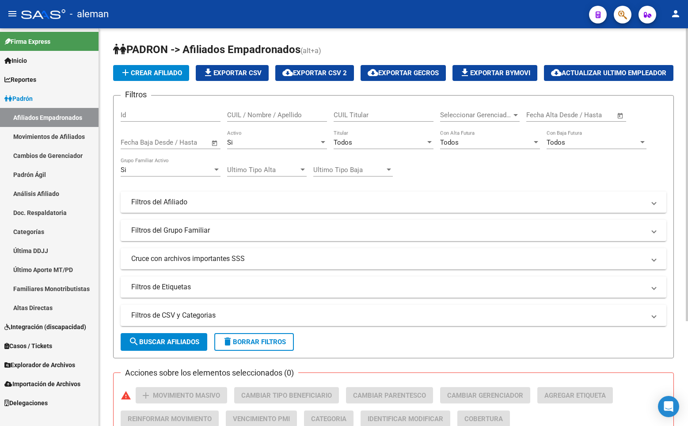
click at [499, 47] on h1 "PADRON -> Afiliados Empadronados (alt+a)" at bounding box center [393, 49] width 561 height 15
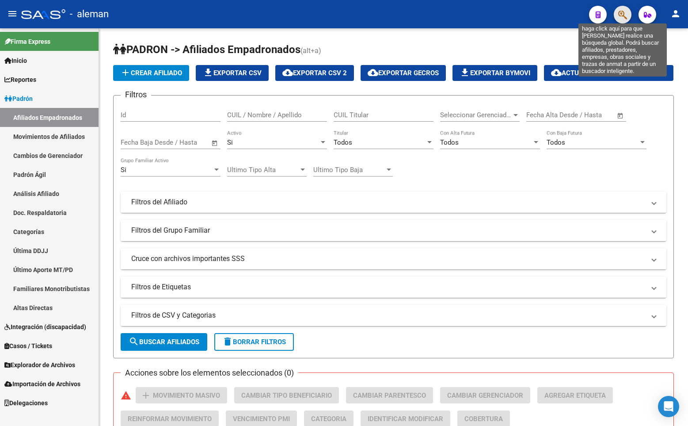
click at [624, 15] on icon "button" at bounding box center [622, 15] width 9 height 10
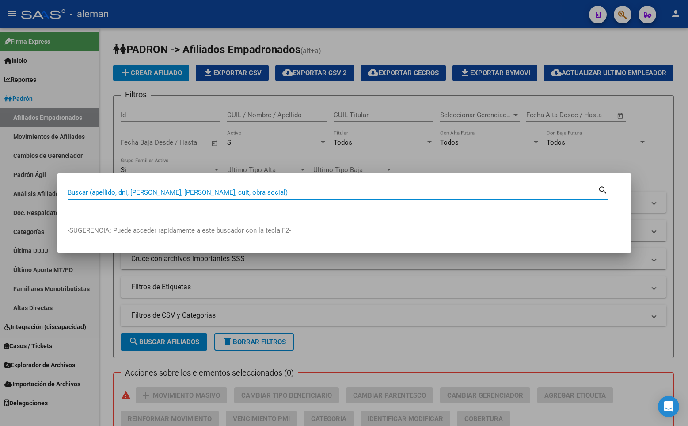
click at [183, 190] on input "Buscar (apellido, dni, [PERSON_NAME], [PERSON_NAME], cuit, obra social)" at bounding box center [333, 192] width 530 height 8
paste input "20144323166"
type input "20144323166"
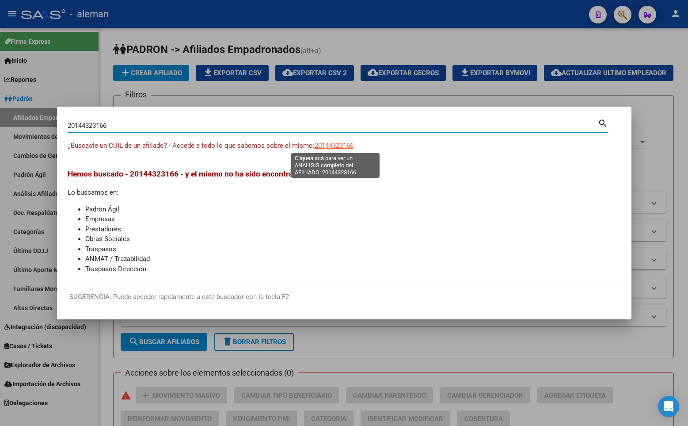
click at [327, 146] on span "20144323166" at bounding box center [334, 145] width 39 height 8
type textarea "20144323166"
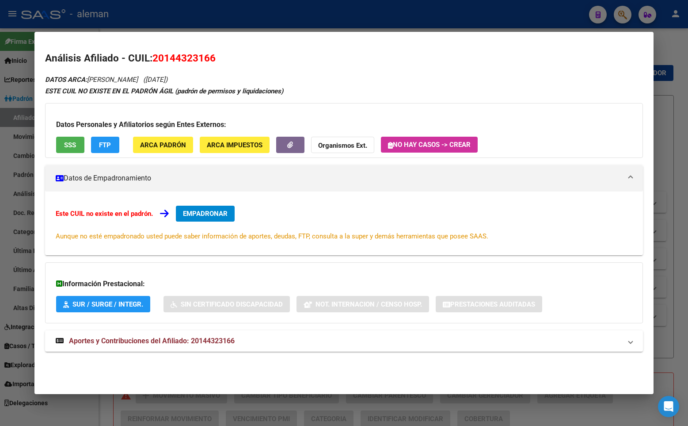
click at [213, 218] on button "EMPADRONAR" at bounding box center [205, 214] width 59 height 16
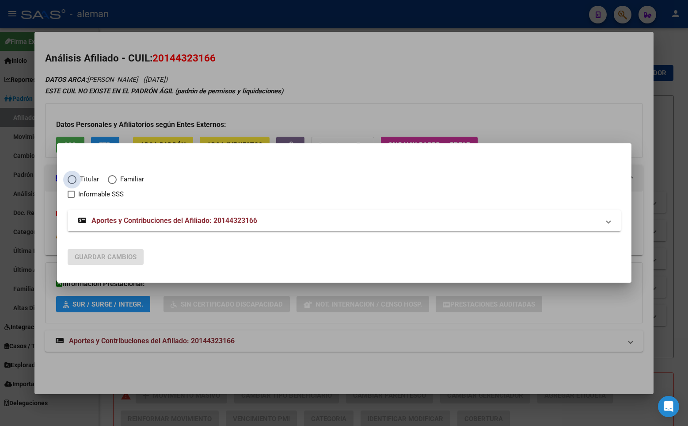
click at [72, 181] on span "Elija una opción" at bounding box center [72, 179] width 9 height 9
click at [72, 181] on input "Titular" at bounding box center [72, 179] width 9 height 9
radio input "true"
checkbox input "true"
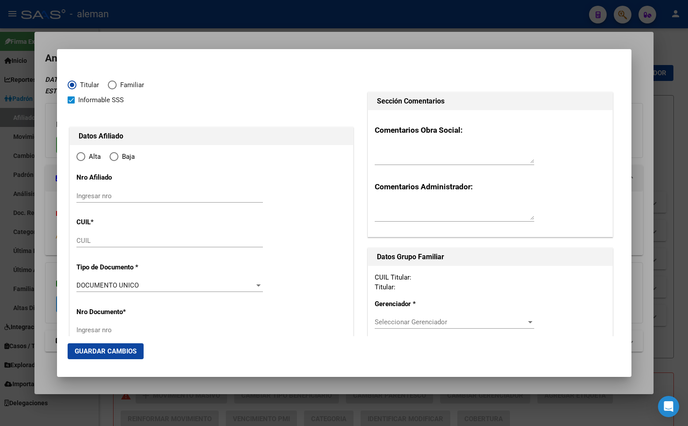
type input "20-14432316-6"
type input "14432316"
type input "YANZON"
type input "[PERSON_NAME]"
type input "[DATE]"
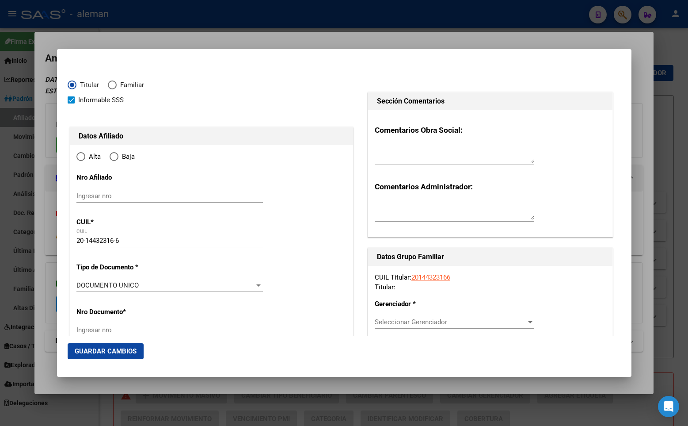
type input "CABA"
type input "1407"
type input "[PERSON_NAME]"
type input "5794"
type input "CABA"
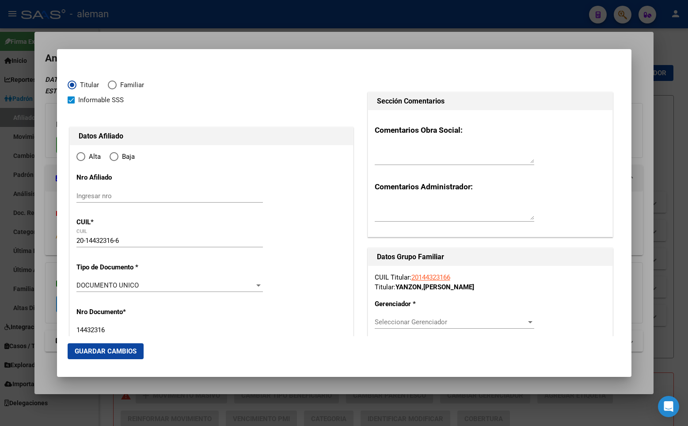
radio input "true"
click at [80, 283] on input "Ingresar fecha" at bounding box center [169, 288] width 187 height 14
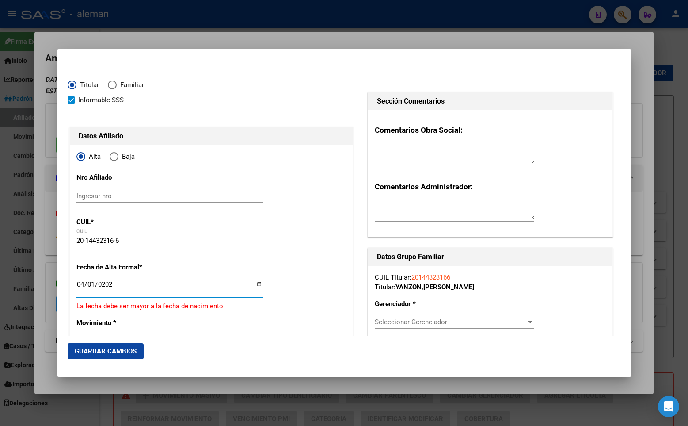
type input "[DATE]"
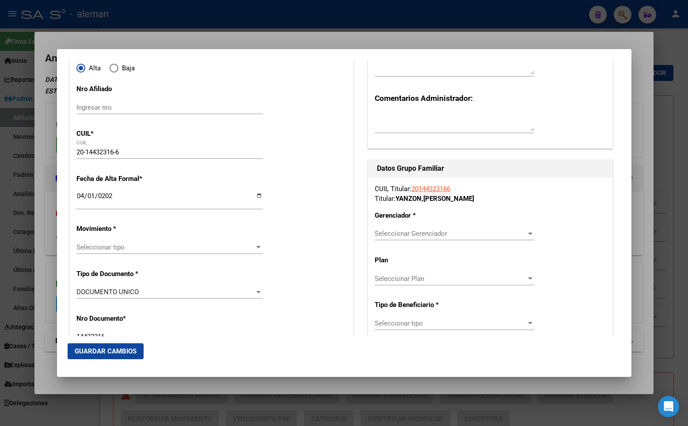
scroll to position [177, 0]
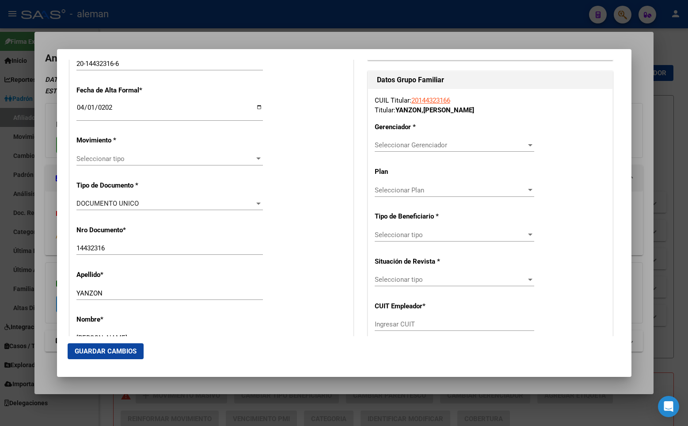
click at [108, 158] on span "Seleccionar tipo" at bounding box center [165, 159] width 179 height 8
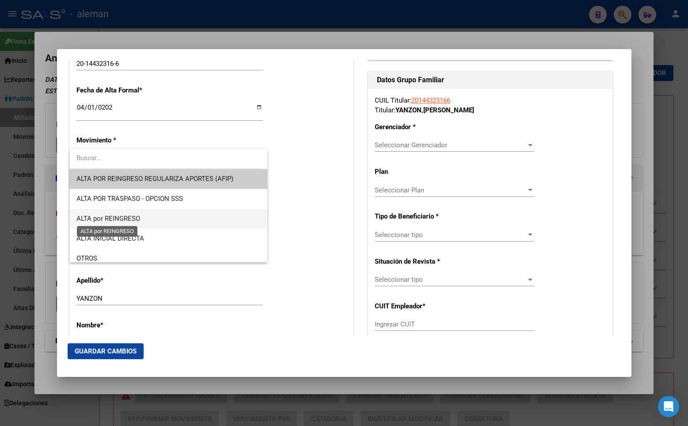
scroll to position [44, 0]
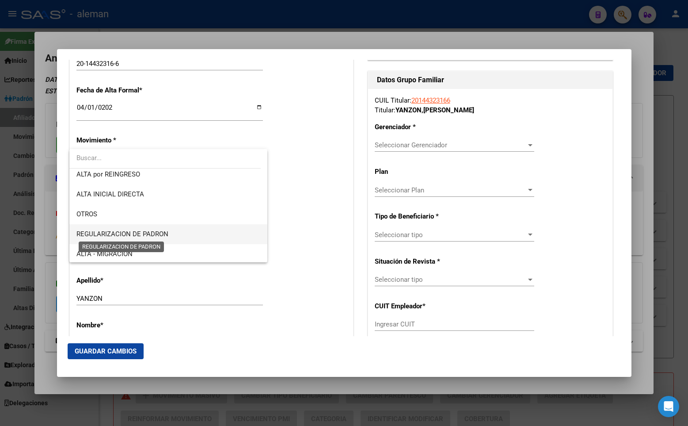
click at [155, 232] on span "REGULARIZACION DE PADRON" at bounding box center [122, 234] width 92 height 8
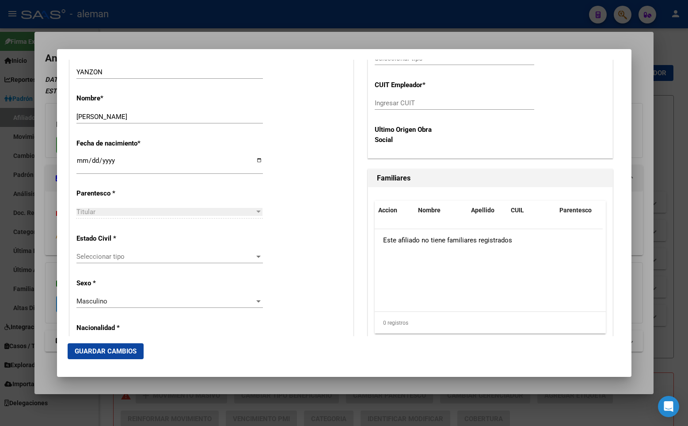
scroll to position [442, 0]
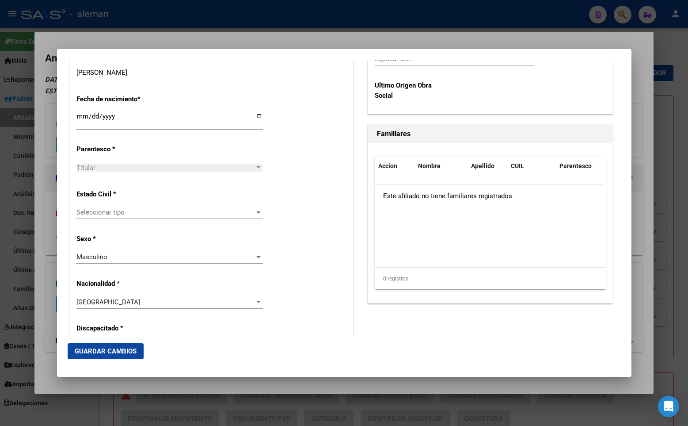
click at [138, 211] on span "Seleccionar tipo" at bounding box center [165, 212] width 179 height 8
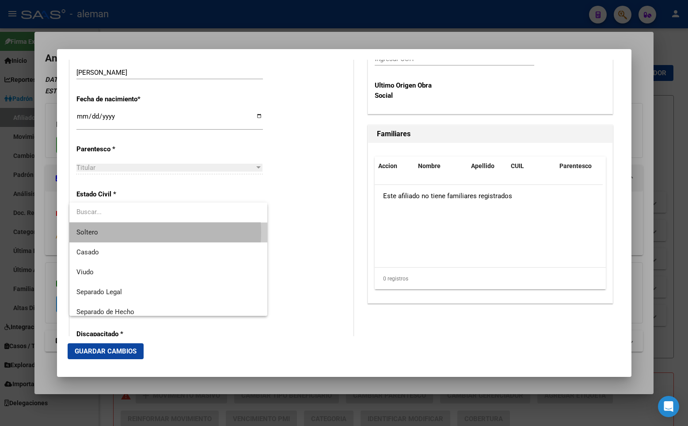
click at [126, 232] on span "Soltero" at bounding box center [168, 232] width 184 height 20
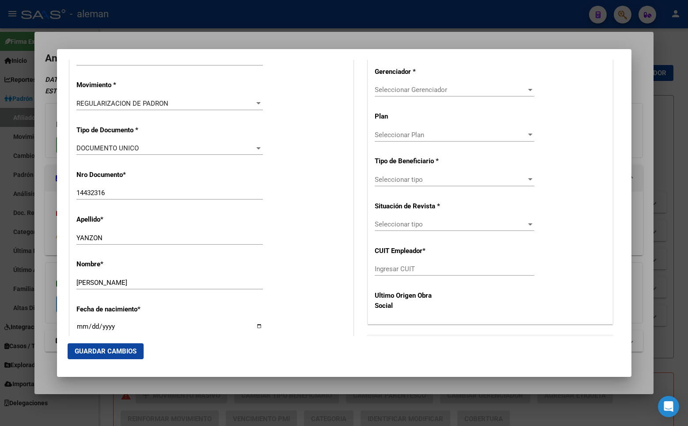
scroll to position [99, 0]
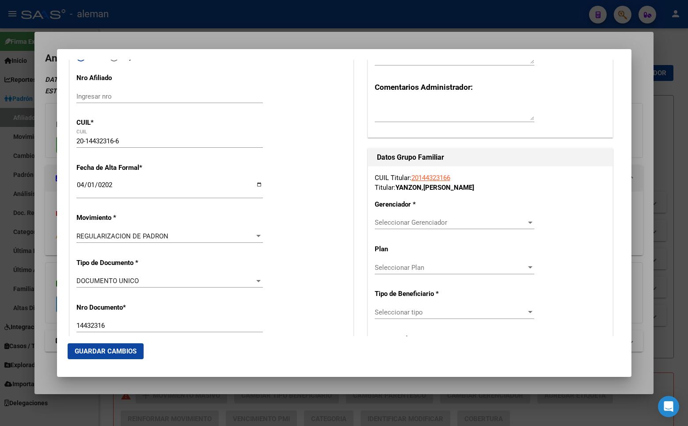
click at [424, 220] on span "Seleccionar Gerenciador" at bounding box center [451, 222] width 152 height 8
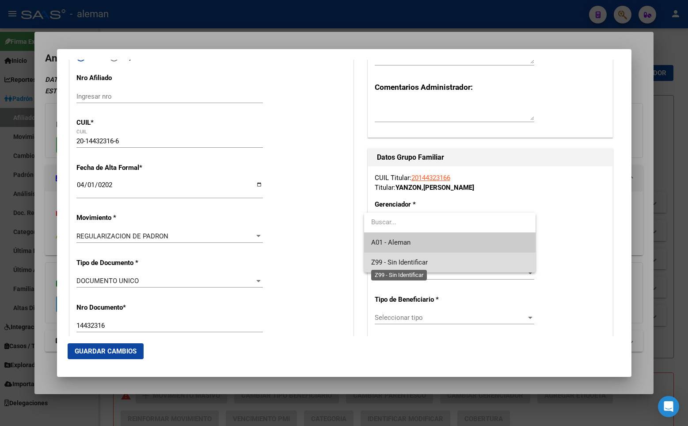
click at [409, 264] on span "Z99 - Sin Identificar" at bounding box center [399, 262] width 57 height 8
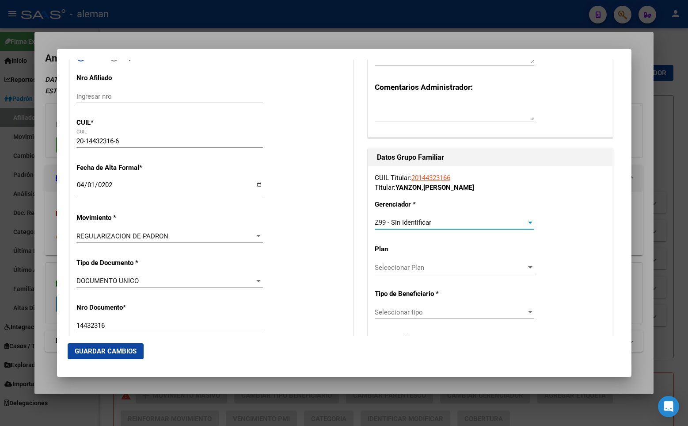
click at [426, 312] on span "Seleccionar tipo" at bounding box center [451, 312] width 152 height 8
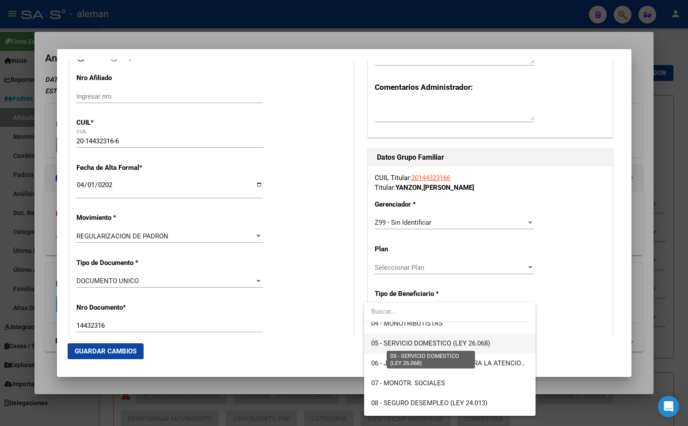
scroll to position [44, 0]
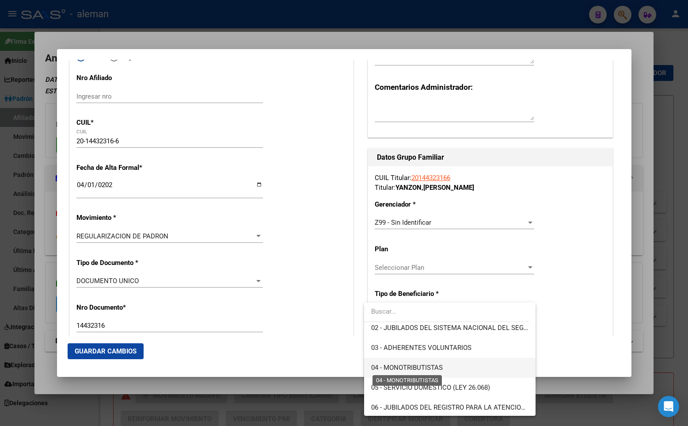
click at [430, 364] on span "04 - MONOTRIBUTISTAS" at bounding box center [407, 367] width 72 height 8
type input "20-14432316-6"
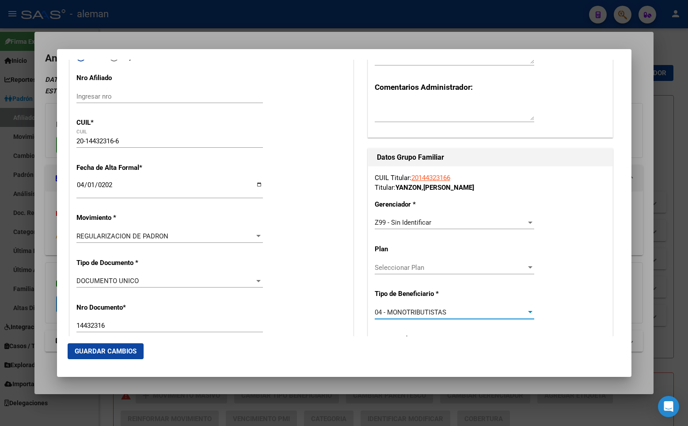
click at [126, 346] on button "Guardar Cambios" at bounding box center [106, 351] width 76 height 16
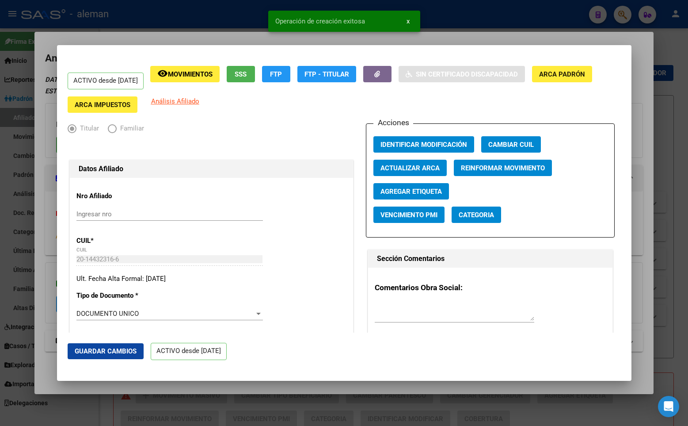
click at [409, 20] on span "x" at bounding box center [408, 21] width 3 height 8
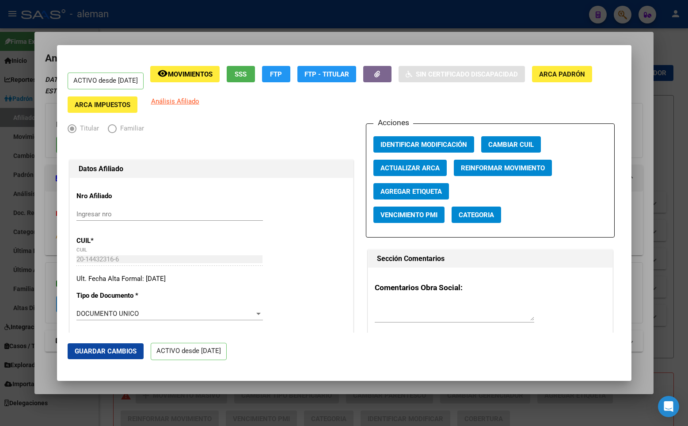
click at [659, 87] on div at bounding box center [344, 213] width 688 height 426
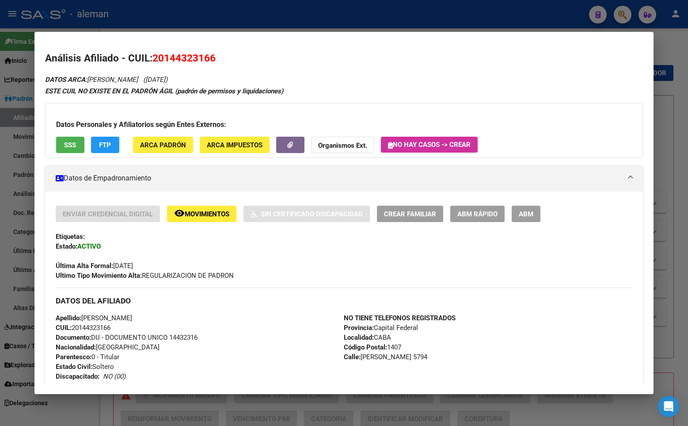
click at [664, 84] on div at bounding box center [344, 213] width 688 height 426
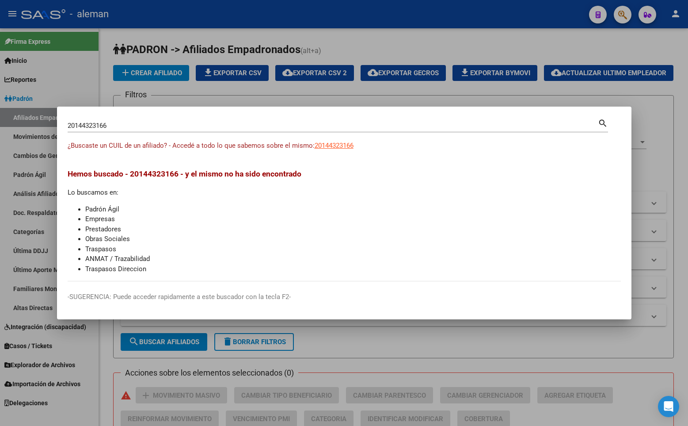
click at [664, 90] on div at bounding box center [344, 213] width 688 height 426
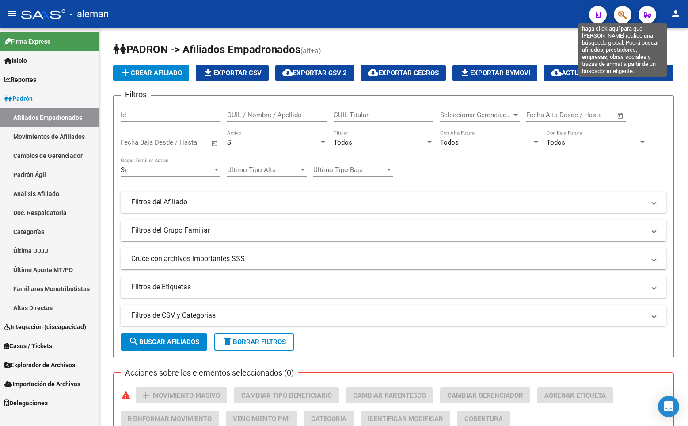
click at [625, 11] on icon "button" at bounding box center [622, 15] width 9 height 10
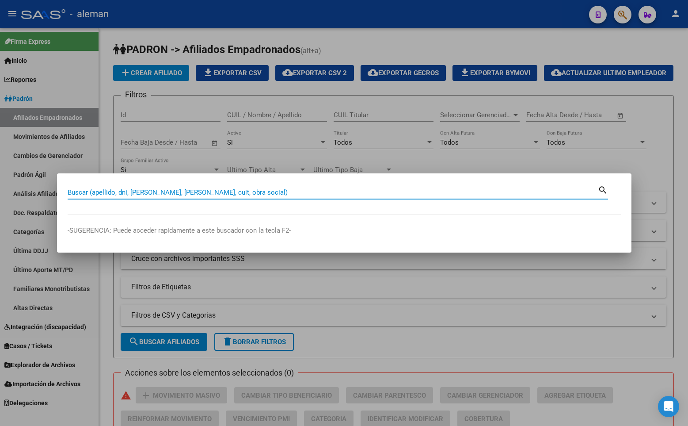
click at [219, 188] on input "Buscar (apellido, dni, [PERSON_NAME], [PERSON_NAME], cuit, obra social)" at bounding box center [333, 192] width 530 height 8
paste input "20144323166"
type input "20144323166"
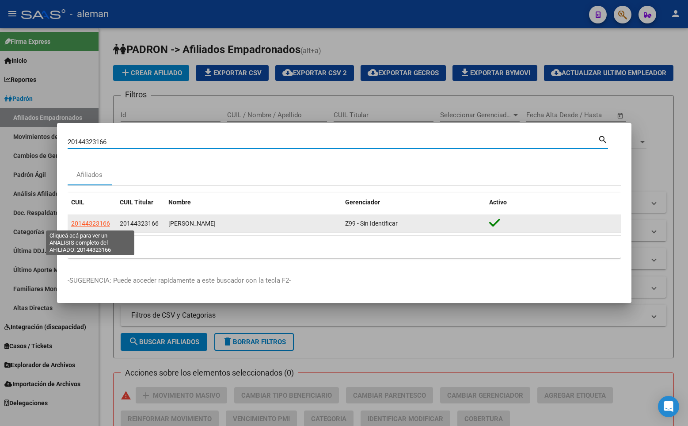
click at [80, 223] on span "20144323166" at bounding box center [90, 223] width 39 height 7
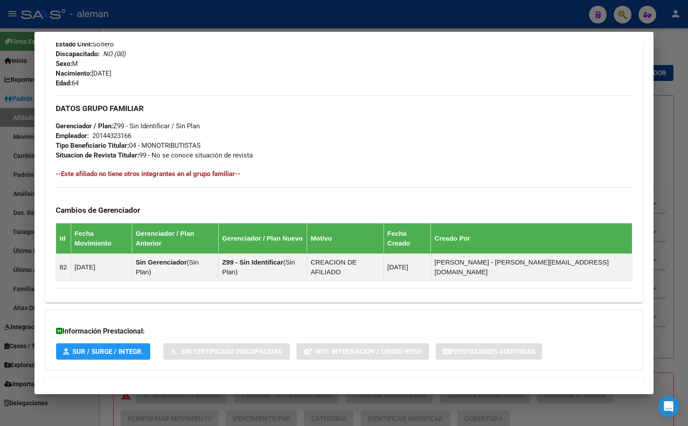
scroll to position [369, 0]
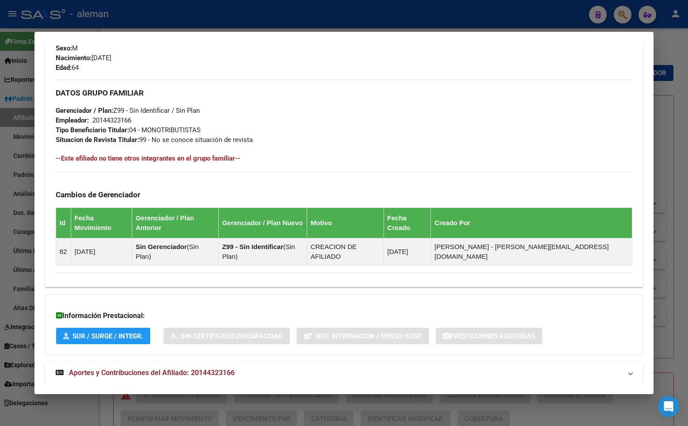
click at [141, 368] on span "Aportes y Contribuciones del Afiliado: 20144323166" at bounding box center [152, 372] width 166 height 8
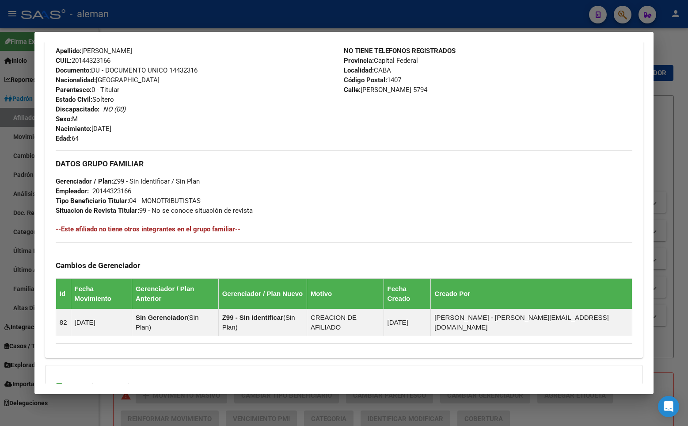
scroll to position [0, 0]
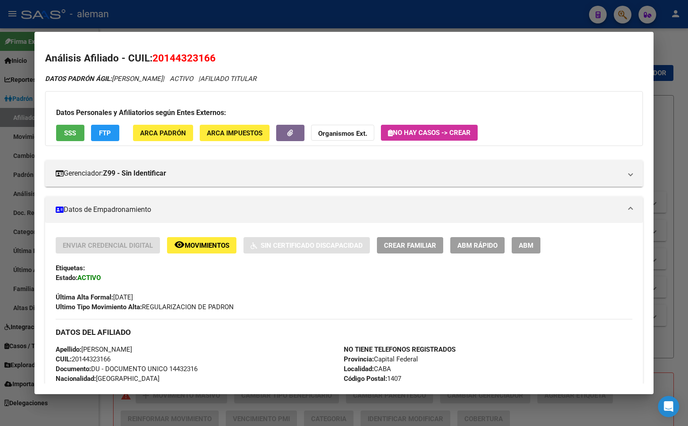
click at [668, 76] on div at bounding box center [344, 213] width 688 height 426
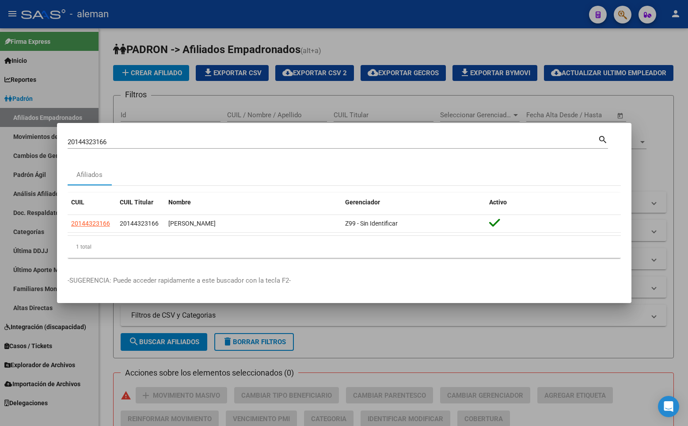
click at [643, 145] on div at bounding box center [344, 213] width 688 height 426
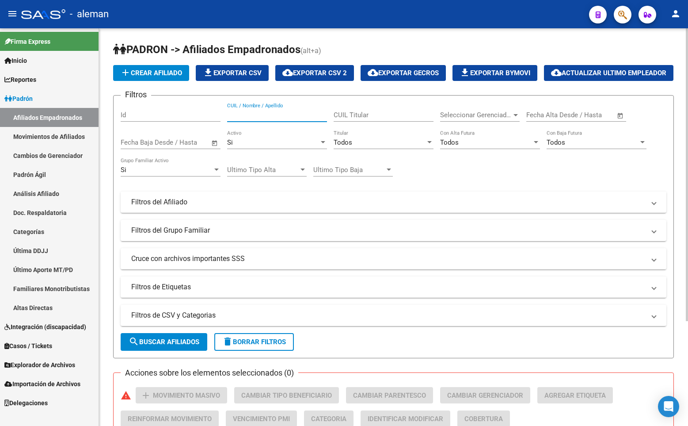
click at [259, 119] on input "CUIL / Nombre / Apellido" at bounding box center [277, 115] width 100 height 8
click at [265, 119] on input "PERALTA" at bounding box center [277, 115] width 100 height 8
click at [253, 119] on input "PERALTACLAUDIO" at bounding box center [277, 115] width 100 height 8
type input "[PERSON_NAME]"
click at [183, 346] on span "search Buscar Afiliados" at bounding box center [164, 342] width 71 height 8
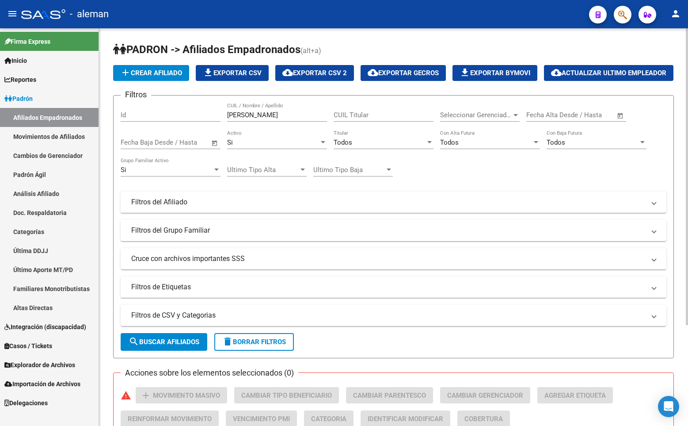
click at [269, 146] on div "Si" at bounding box center [273, 142] width 92 height 8
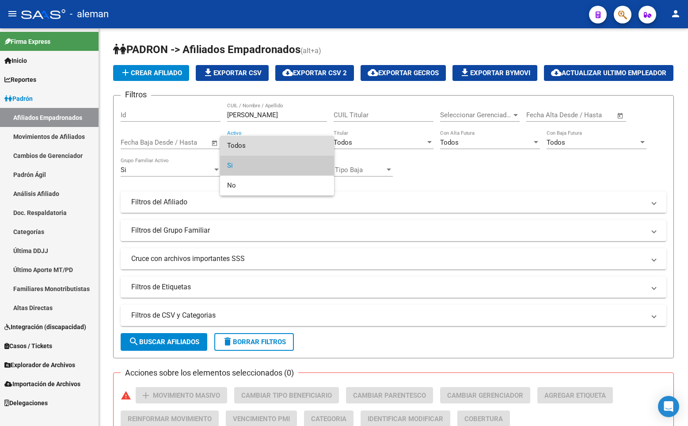
click at [274, 146] on span "Todos" at bounding box center [277, 146] width 100 height 20
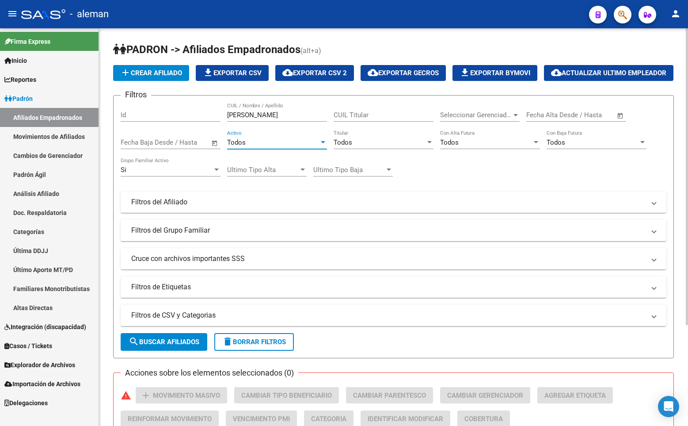
click at [174, 174] on div "Si" at bounding box center [167, 170] width 92 height 8
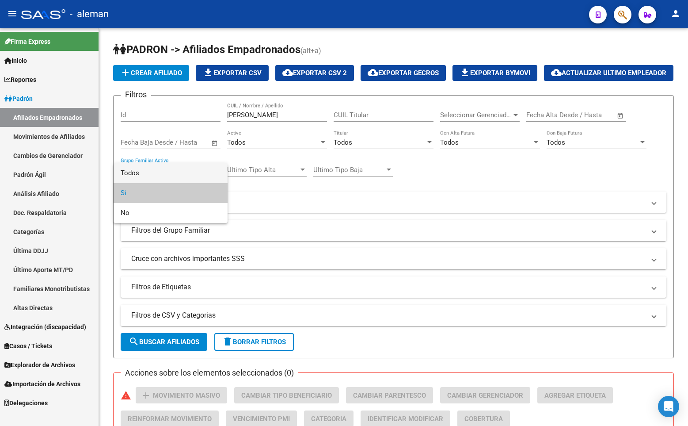
click at [180, 172] on span "Todos" at bounding box center [171, 173] width 100 height 20
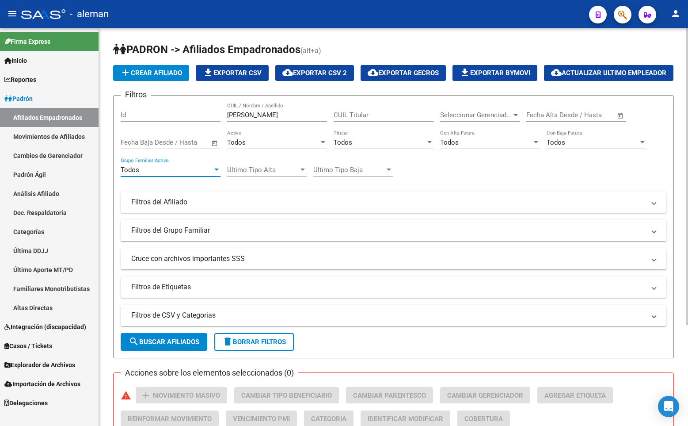
click at [161, 346] on span "search Buscar Afiliados" at bounding box center [164, 342] width 71 height 8
click at [462, 51] on h1 "PADRON -> Afiliados Empadronados (alt+a)" at bounding box center [393, 49] width 561 height 15
click at [617, 11] on button "button" at bounding box center [623, 15] width 18 height 18
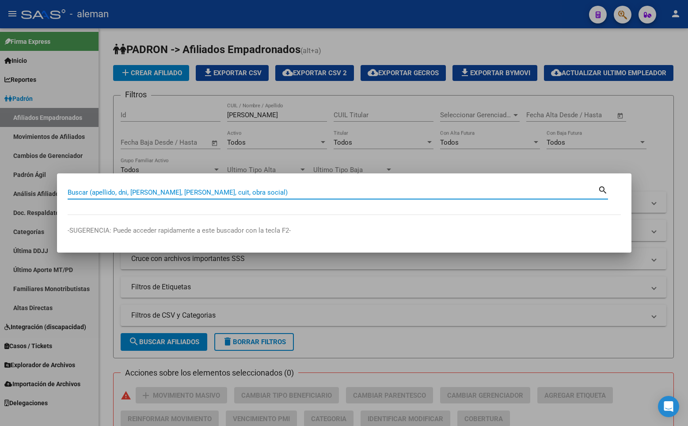
click at [324, 186] on div "Buscar (apellido, dni, [PERSON_NAME], [PERSON_NAME], cuit, obra social)" at bounding box center [333, 192] width 530 height 13
paste input "20178364996"
type input "20178364996"
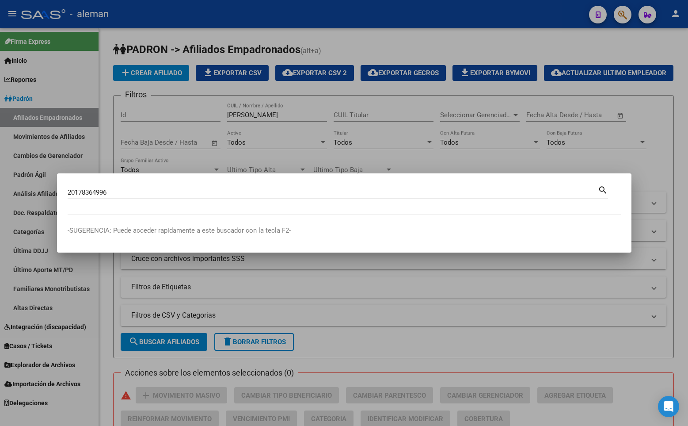
click at [603, 189] on mat-icon "search" at bounding box center [603, 189] width 10 height 11
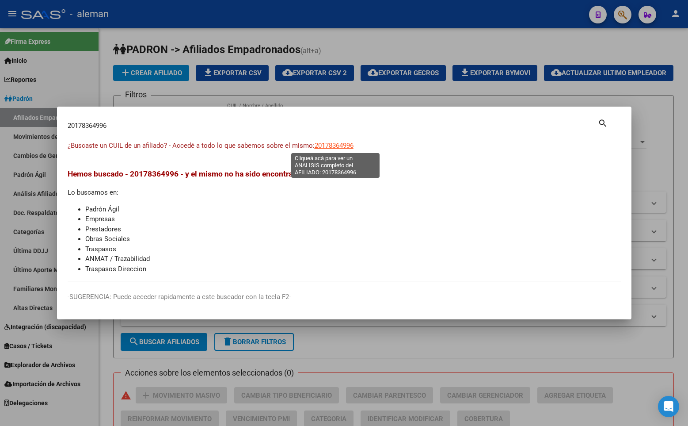
click at [331, 145] on span "20178364996" at bounding box center [334, 145] width 39 height 8
type textarea "20178364996"
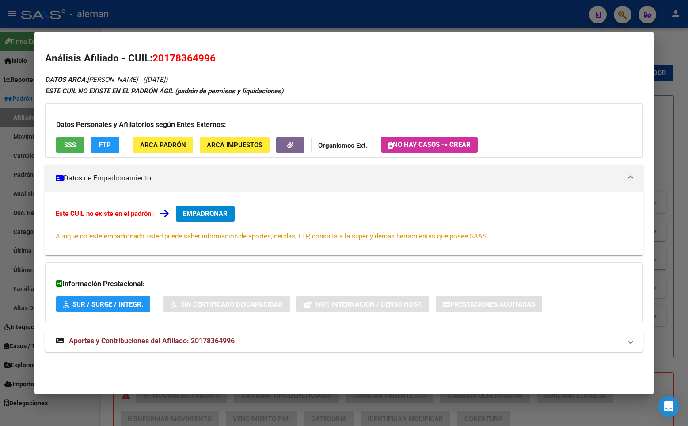
click at [190, 214] on span "EMPADRONAR" at bounding box center [205, 213] width 45 height 8
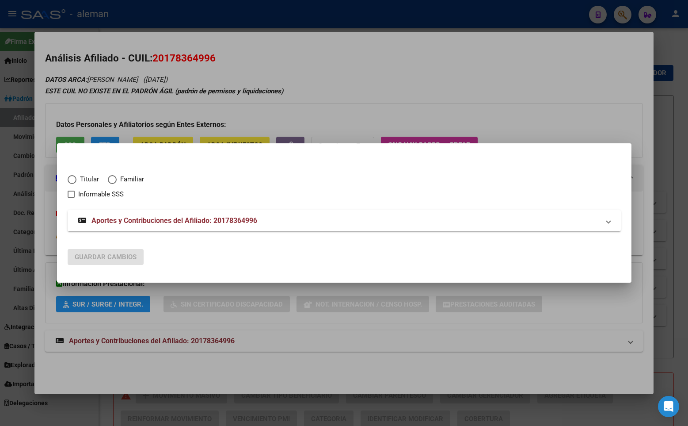
click at [72, 180] on span "Elija una opción" at bounding box center [72, 179] width 9 height 9
click at [72, 180] on input "Titular" at bounding box center [72, 179] width 9 height 9
radio input "true"
checkbox input "true"
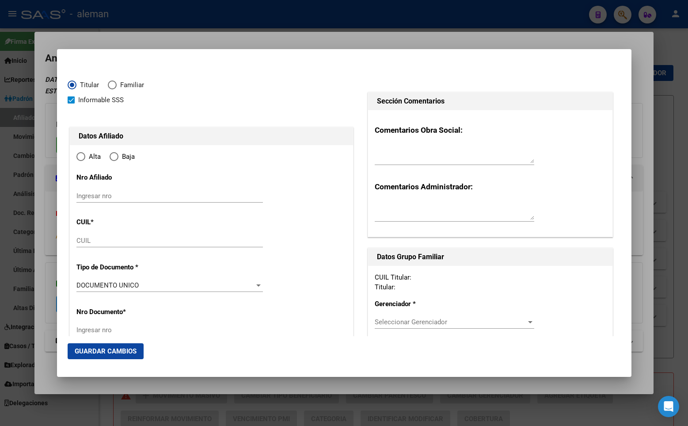
type input "20-17836499-6"
type input "17836499"
type input "PERALTA"
type input "[PERSON_NAME]"
type input "[DATE]"
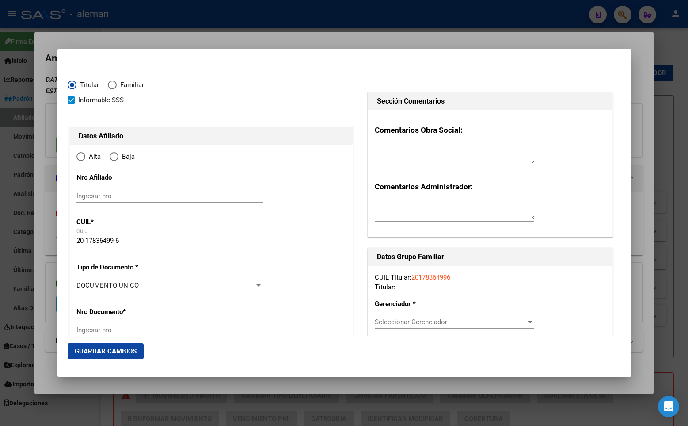
type input "CABA"
type input "1426"
type input "CHENAUT I. GRAL. AV."
type input "1925"
type input "1"
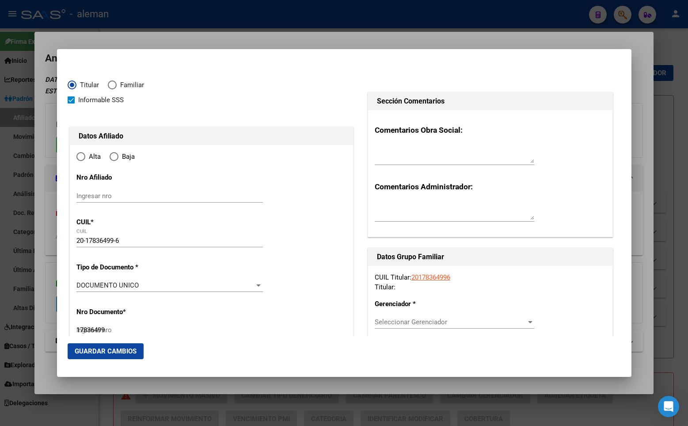
radio input "true"
type input "CABA"
click at [88, 286] on input "Ingresar fecha" at bounding box center [169, 288] width 187 height 14
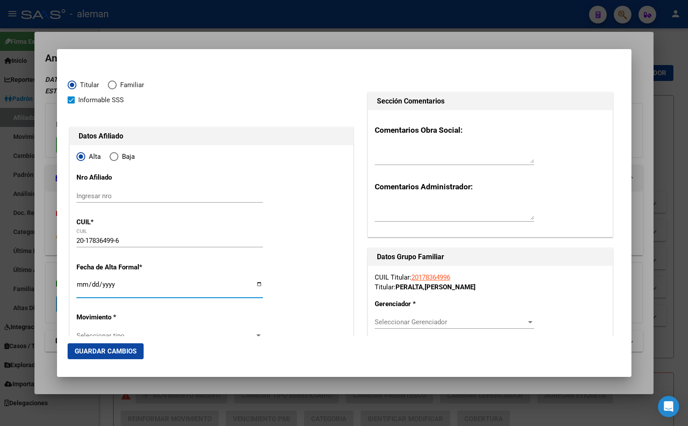
click at [80, 282] on input "Ingresar fecha" at bounding box center [169, 288] width 187 height 14
type input "[DATE]"
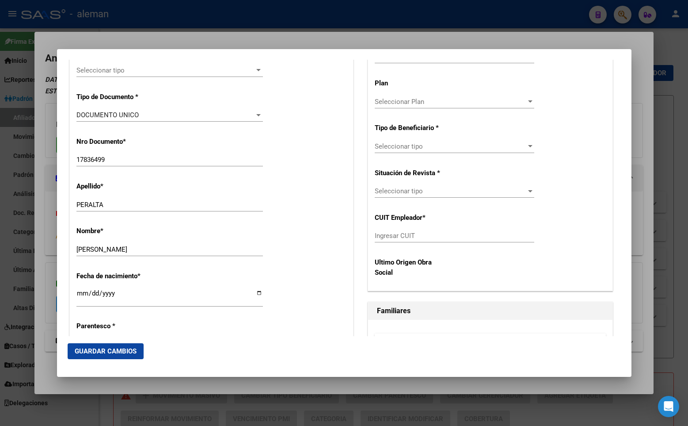
scroll to position [177, 0]
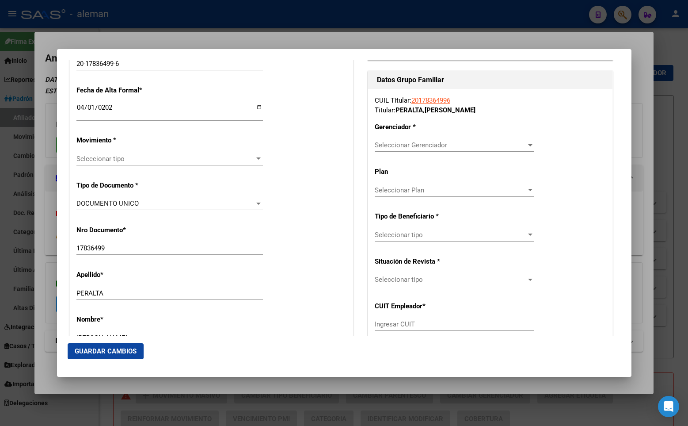
click at [122, 158] on span "Seleccionar tipo" at bounding box center [165, 159] width 179 height 8
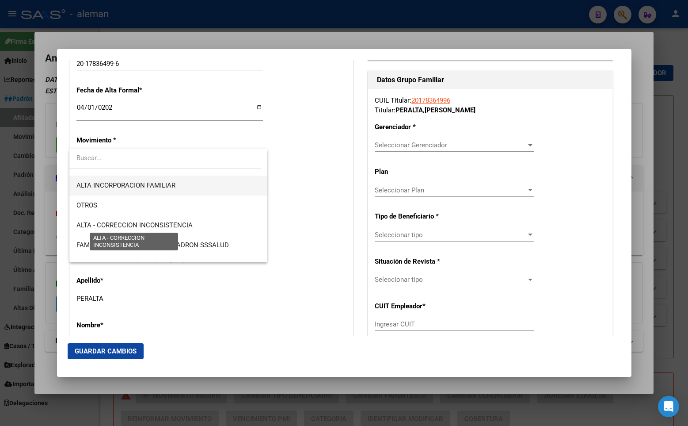
scroll to position [88, 0]
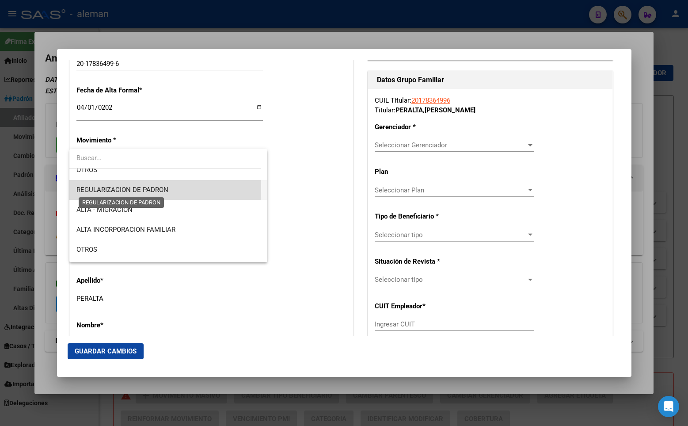
click at [116, 188] on span "REGULARIZACION DE PADRON" at bounding box center [122, 190] width 92 height 8
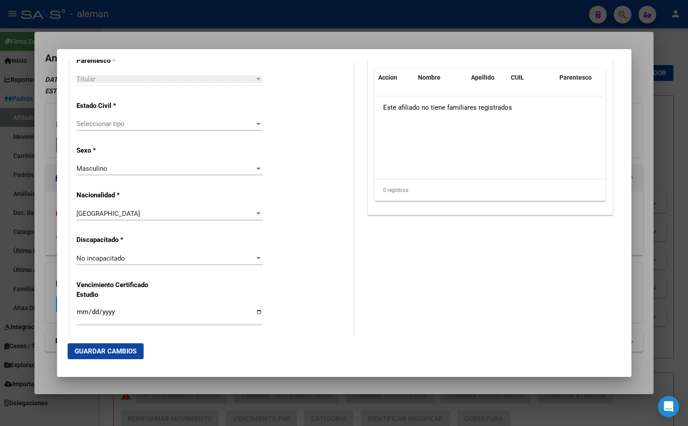
scroll to position [398, 0]
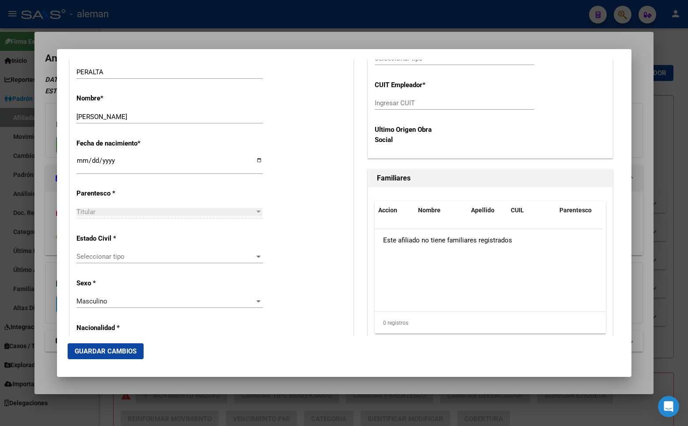
click at [118, 259] on span "Seleccionar tipo" at bounding box center [165, 256] width 179 height 8
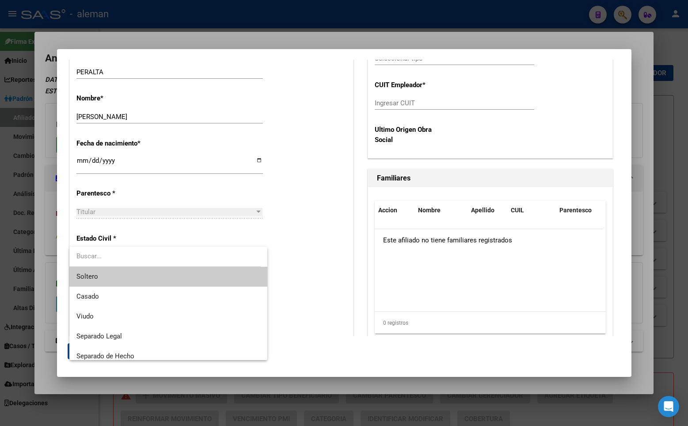
click at [115, 272] on span "Soltero" at bounding box center [168, 276] width 184 height 20
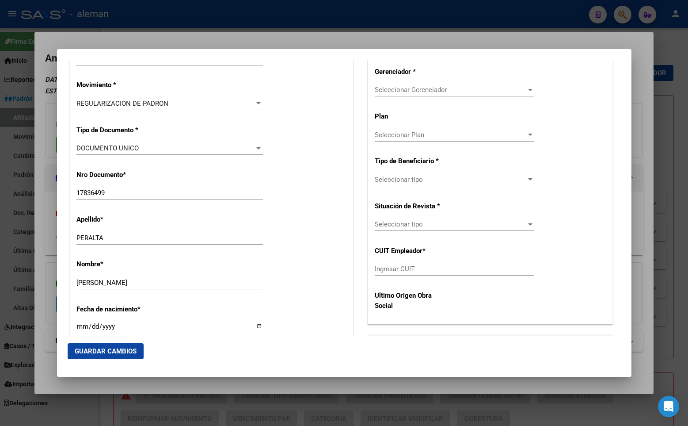
scroll to position [99, 0]
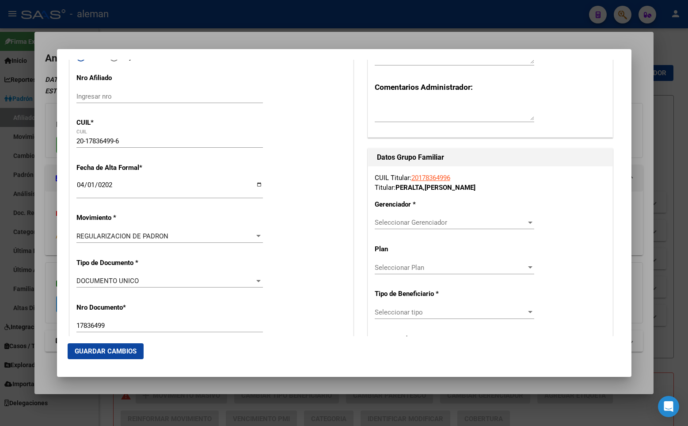
click at [424, 219] on span "Seleccionar Gerenciador" at bounding box center [451, 222] width 152 height 8
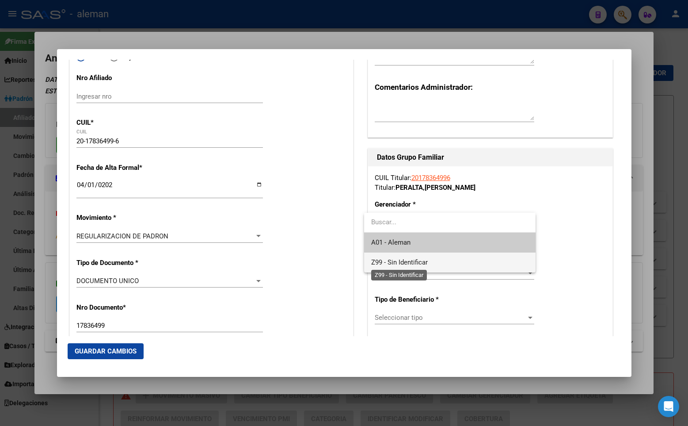
click at [404, 264] on span "Z99 - Sin Identificar" at bounding box center [399, 262] width 57 height 8
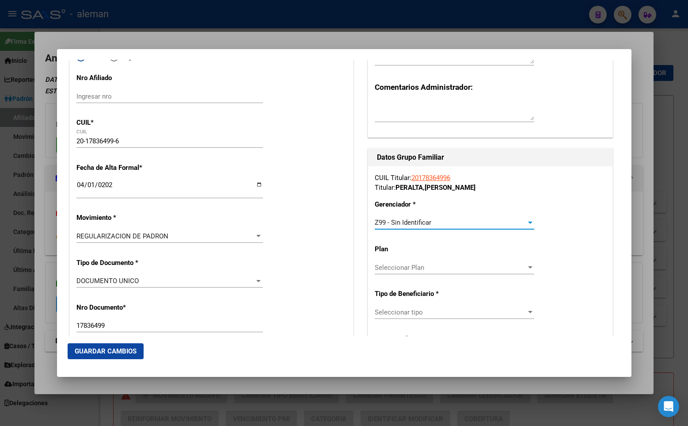
scroll to position [188, 0]
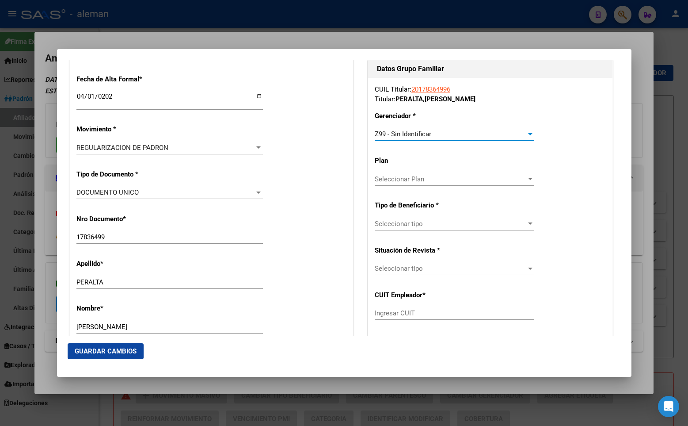
click at [418, 223] on span "Seleccionar tipo" at bounding box center [451, 224] width 152 height 8
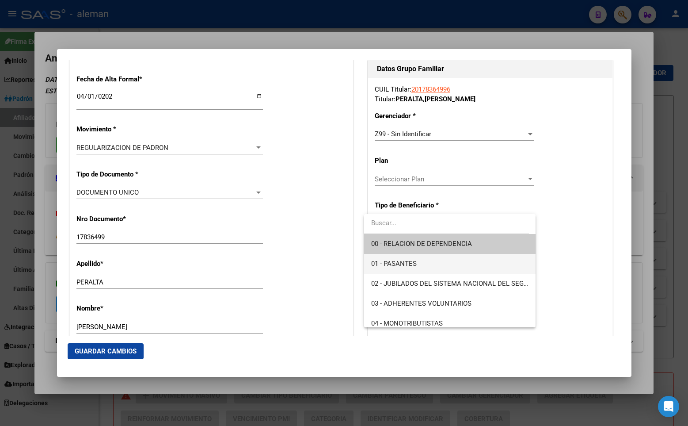
scroll to position [88, 0]
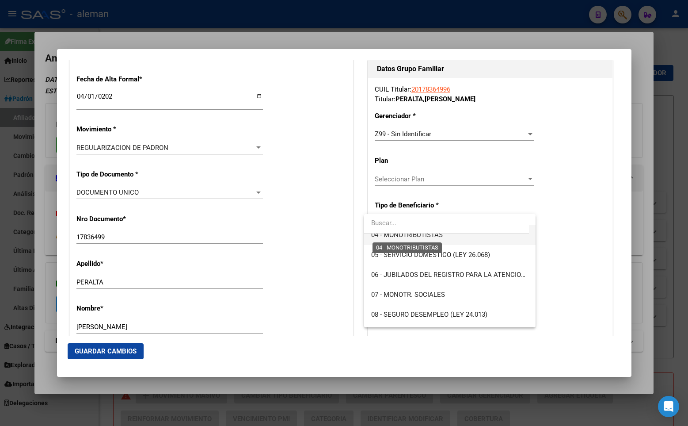
click at [400, 236] on span "04 - MONOTRIBUTISTAS" at bounding box center [407, 235] width 72 height 8
type input "20-17836499-6"
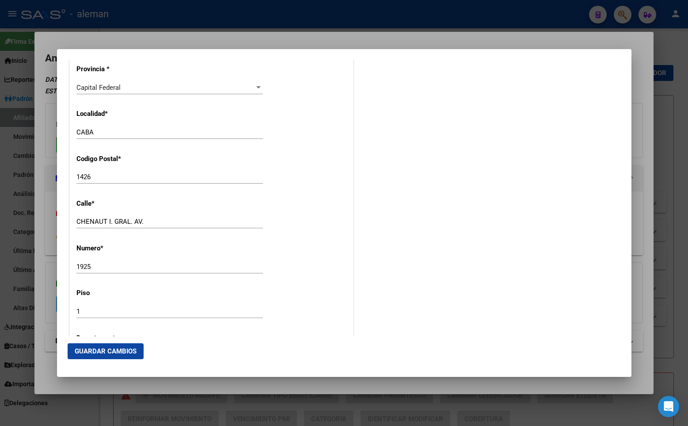
scroll to position [1115, 0]
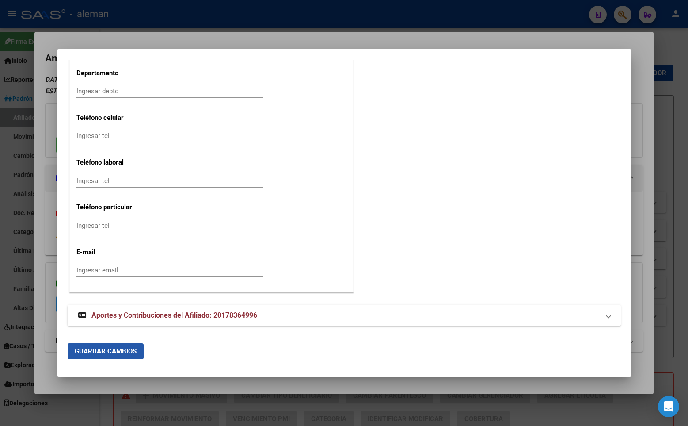
click at [114, 350] on span "Guardar Cambios" at bounding box center [106, 351] width 62 height 8
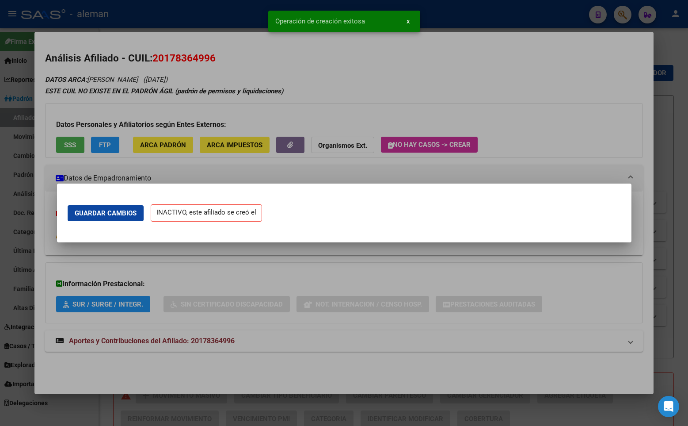
scroll to position [0, 0]
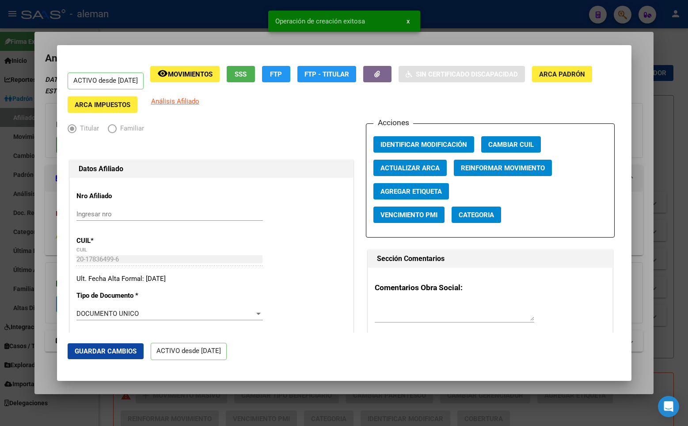
click at [569, 43] on div at bounding box center [344, 213] width 688 height 426
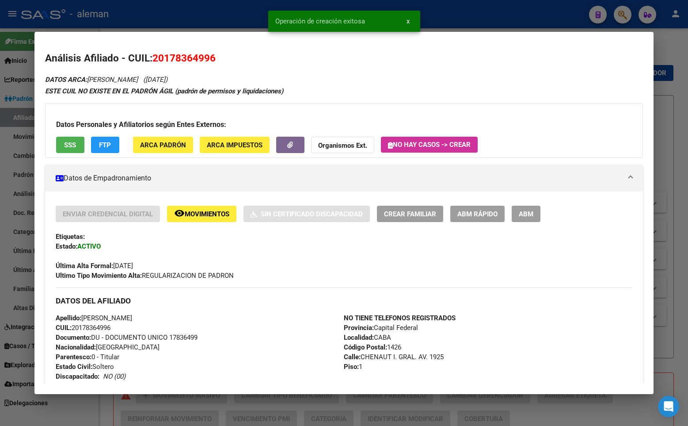
click at [661, 66] on div at bounding box center [344, 213] width 688 height 426
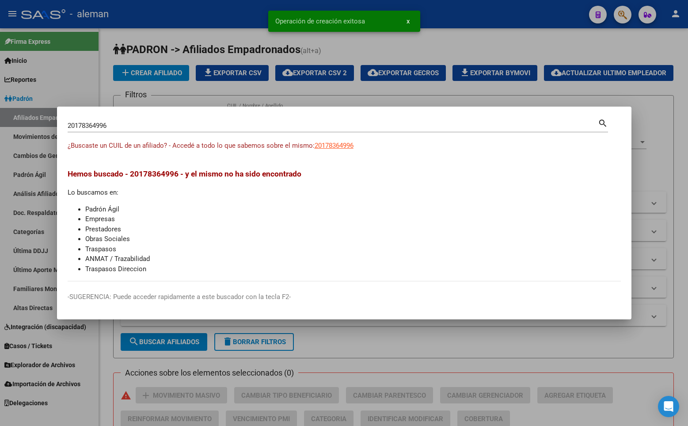
click at [662, 74] on div at bounding box center [344, 213] width 688 height 426
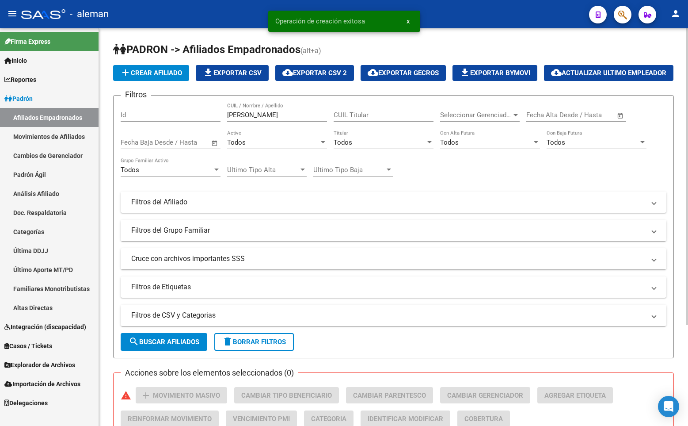
click at [674, 81] on div "add Crear Afiliado file_download Exportar CSV cloud_download Exportar CSV 2 clo…" at bounding box center [393, 73] width 561 height 16
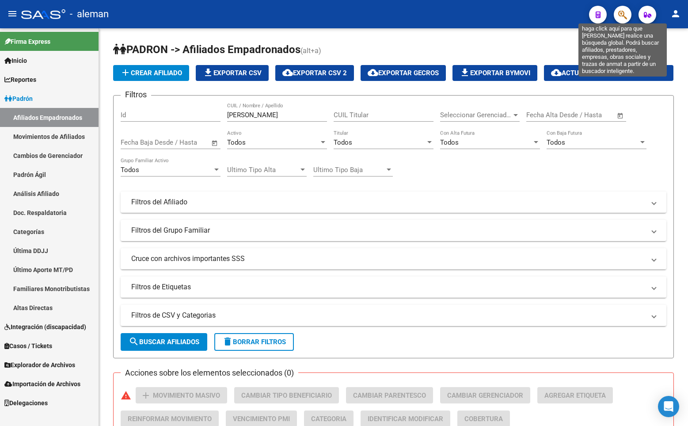
click at [623, 12] on icon "button" at bounding box center [622, 15] width 9 height 10
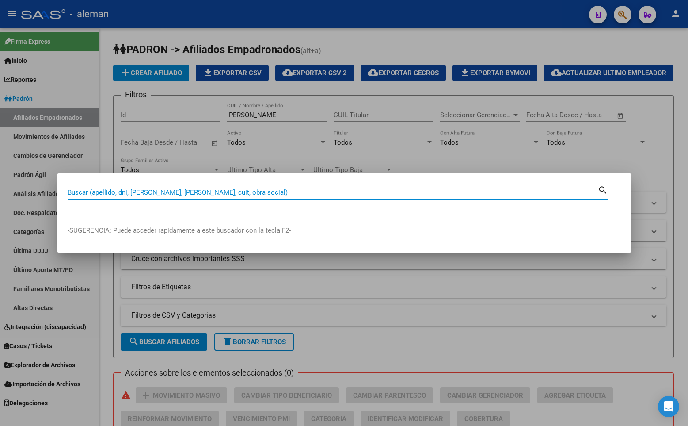
click at [174, 191] on input "Buscar (apellido, dni, [PERSON_NAME], [PERSON_NAME], cuit, obra social)" at bounding box center [333, 192] width 530 height 8
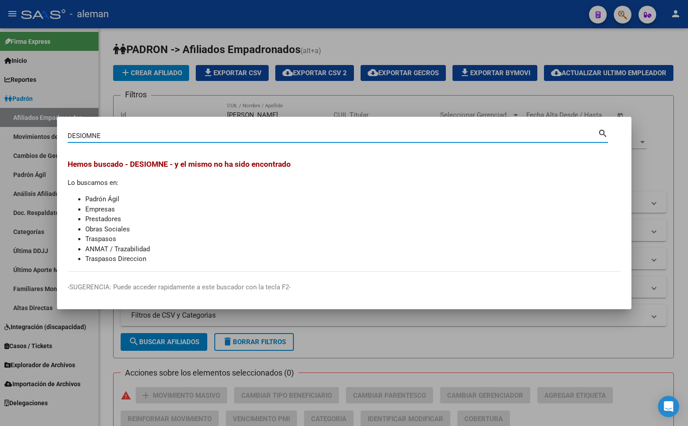
drag, startPoint x: 102, startPoint y: 135, endPoint x: 45, endPoint y: 136, distance: 57.0
click at [45, 136] on div "DESIOMNE Buscar (apellido, dni, cuil, nro traspaso, cuit, obra social) search […" at bounding box center [344, 213] width 688 height 426
click at [76, 136] on input "[PERSON_NAME]" at bounding box center [333, 136] width 530 height 8
click at [114, 135] on input "[PERSON_NAME]" at bounding box center [333, 136] width 530 height 8
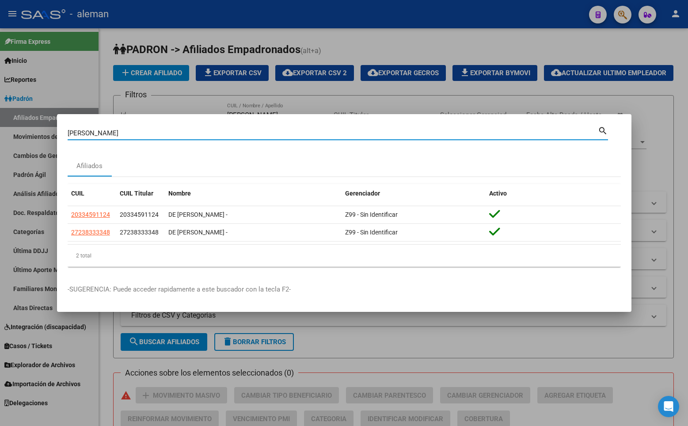
click at [521, 130] on input "[PERSON_NAME]" at bounding box center [333, 133] width 530 height 8
paste input "27224275213"
drag, startPoint x: 101, startPoint y: 131, endPoint x: 24, endPoint y: 131, distance: 76.5
click at [24, 131] on div "DE SIMONE27224275213 Buscar (apellido, dni, cuil, nro traspaso, cuit, obra soci…" at bounding box center [344, 213] width 688 height 426
type input "27224275213"
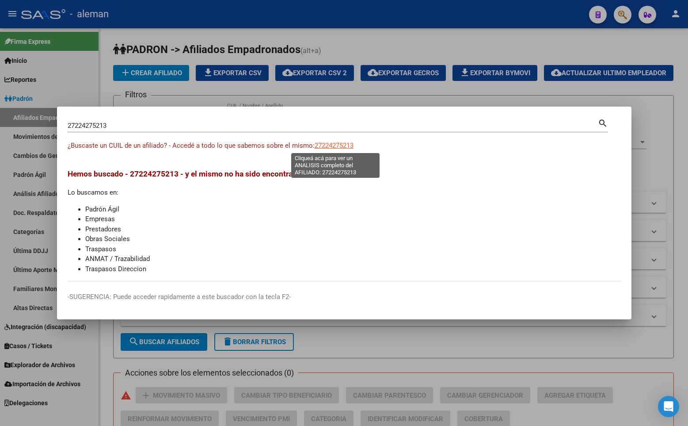
click at [339, 144] on span "27224275213" at bounding box center [334, 145] width 39 height 8
type textarea "27224275213"
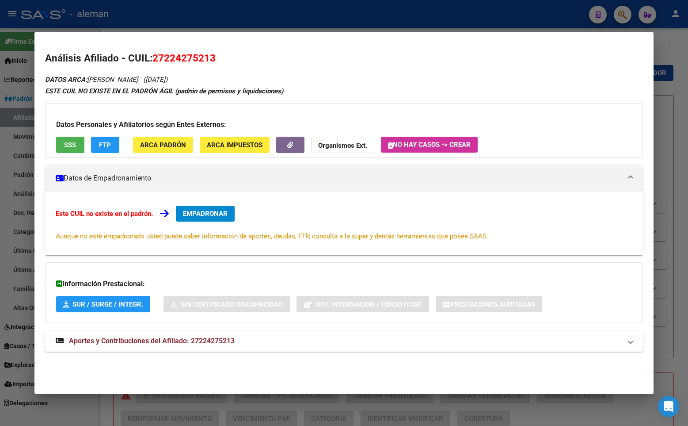
click at [207, 210] on span "EMPADRONAR" at bounding box center [205, 213] width 45 height 8
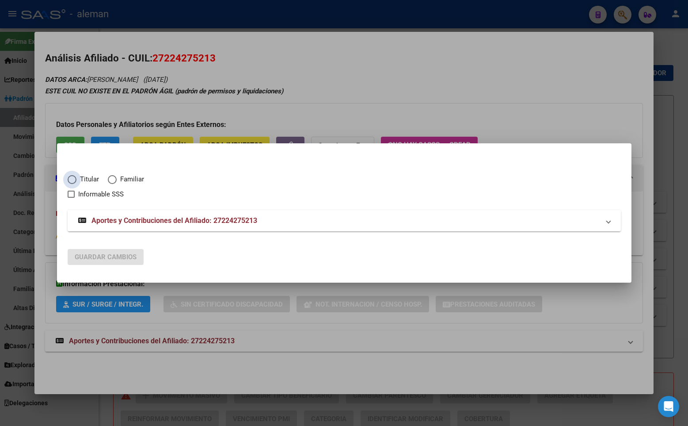
click at [73, 179] on span "Elija una opción" at bounding box center [72, 179] width 9 height 9
click at [73, 179] on input "Titular" at bounding box center [72, 179] width 9 height 9
radio input "true"
checkbox input "true"
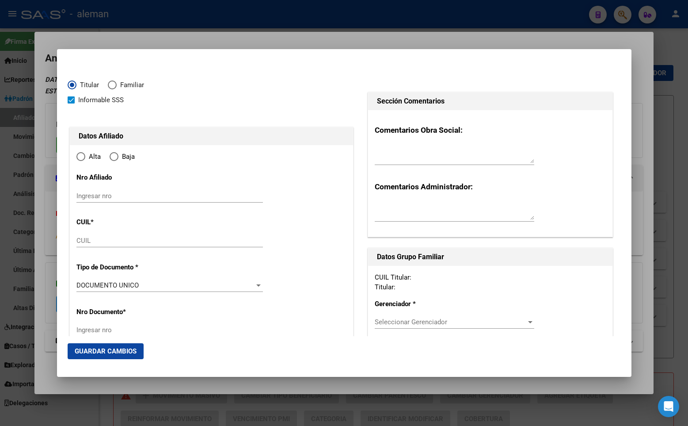
type input "27-22427521-3"
type input "22427521"
type input "[PERSON_NAME]"
type input "ALEJANDRA"
type input "[DATE]"
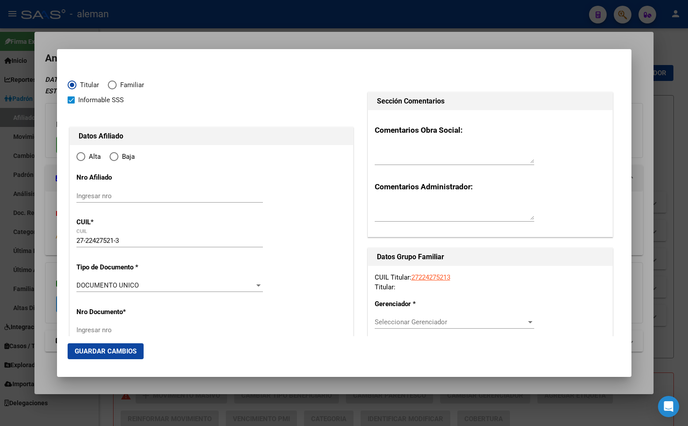
type input "[US_STATE]"
type input "1602"
type input "AVDA. ROCA"
type input "3422"
type input "[US_STATE]"
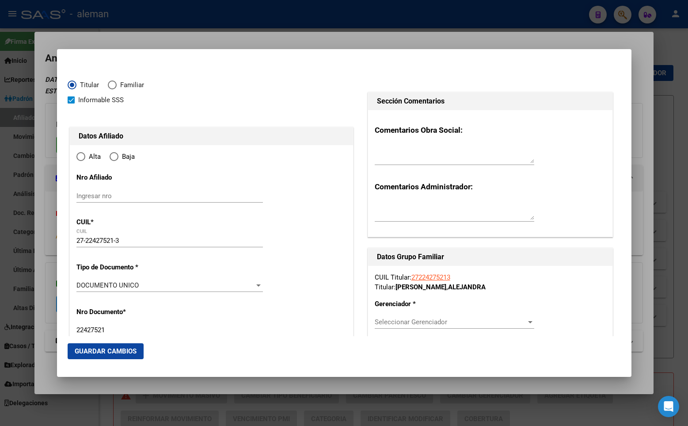
radio input "true"
click at [80, 283] on input "Ingresar fecha" at bounding box center [169, 288] width 187 height 14
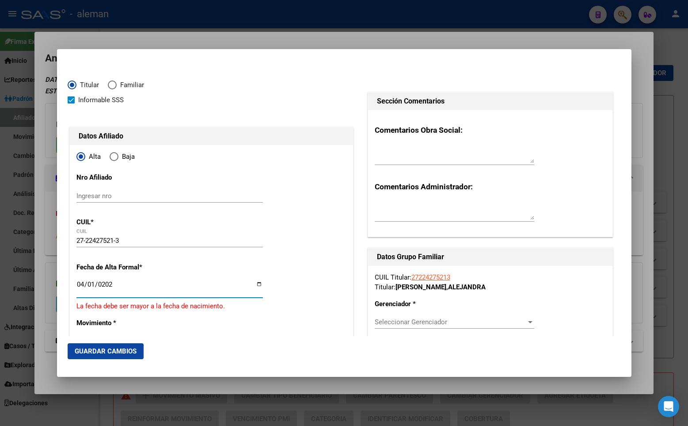
type input "[DATE]"
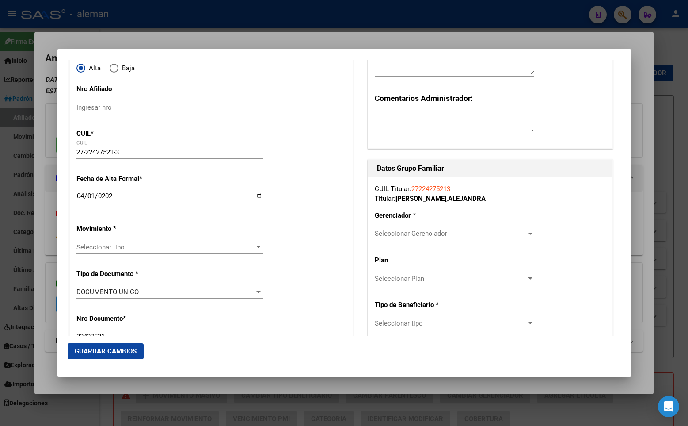
scroll to position [133, 0]
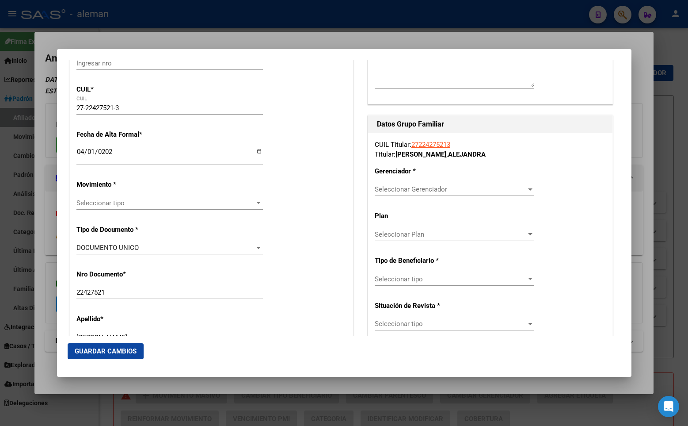
click at [129, 202] on span "Seleccionar tipo" at bounding box center [165, 203] width 179 height 8
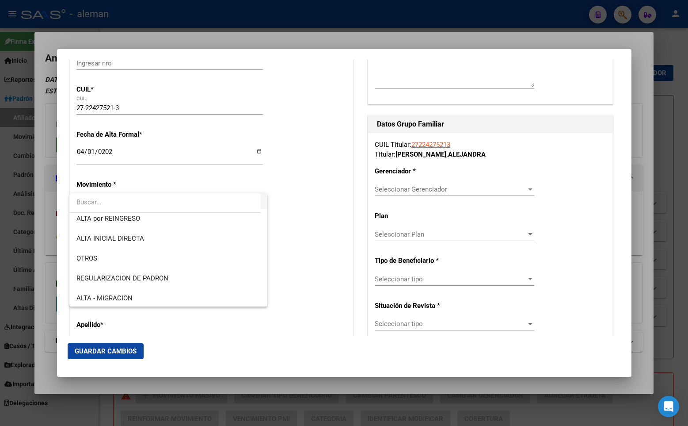
scroll to position [88, 0]
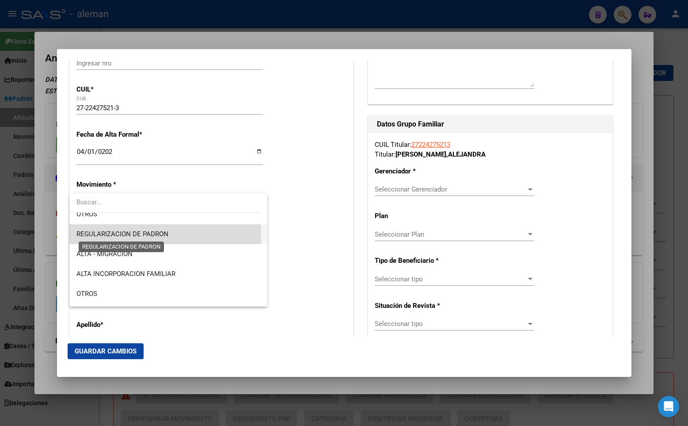
click at [154, 235] on span "REGULARIZACION DE PADRON" at bounding box center [122, 234] width 92 height 8
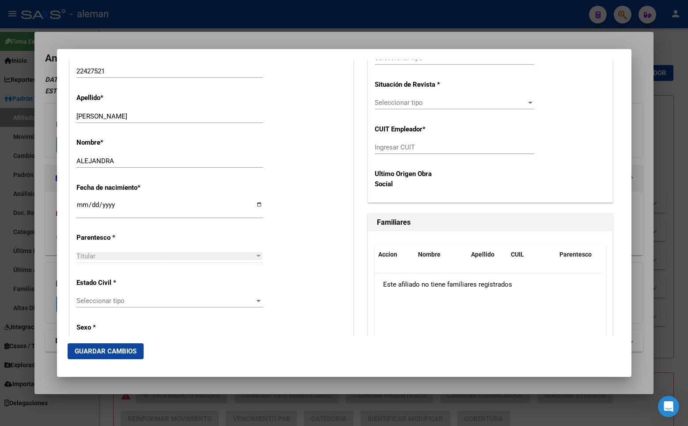
scroll to position [398, 0]
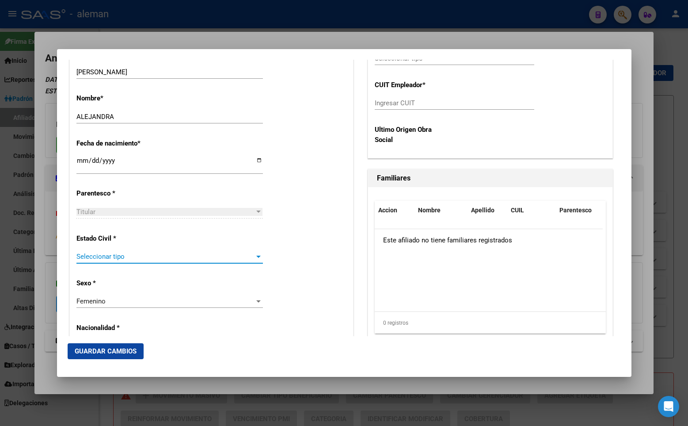
click at [122, 257] on span "Seleccionar tipo" at bounding box center [165, 256] width 179 height 8
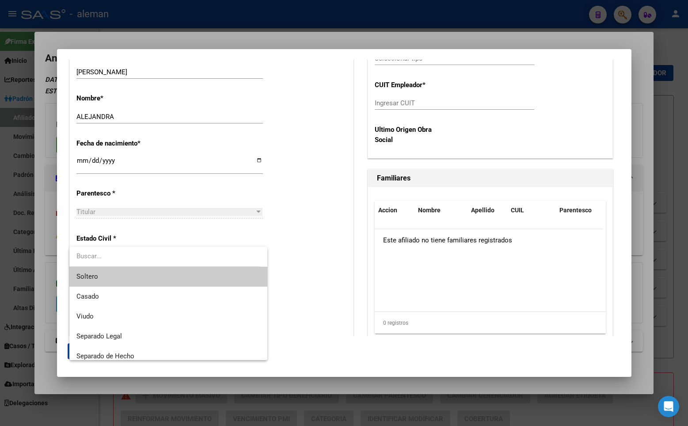
click at [126, 273] on span "Soltero" at bounding box center [168, 276] width 184 height 20
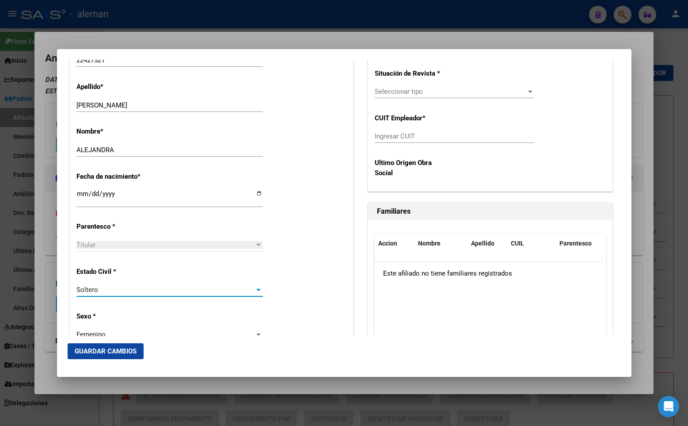
scroll to position [99, 0]
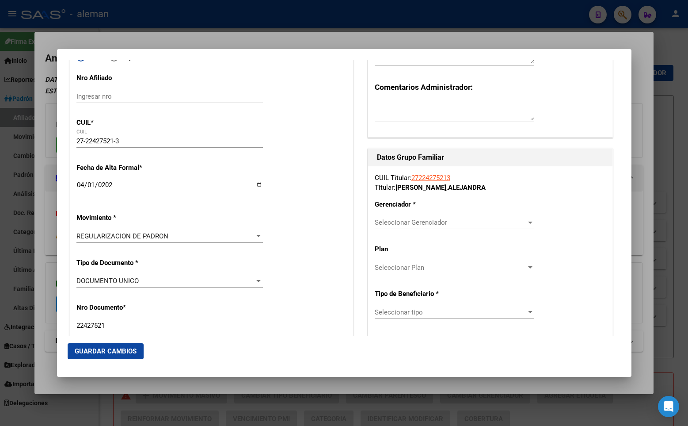
click at [406, 226] on span "Seleccionar Gerenciador" at bounding box center [451, 222] width 152 height 8
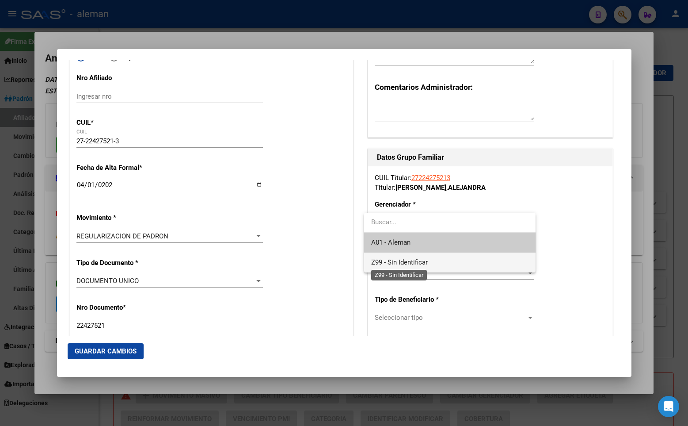
click at [406, 262] on span "Z99 - Sin Identificar" at bounding box center [399, 262] width 57 height 8
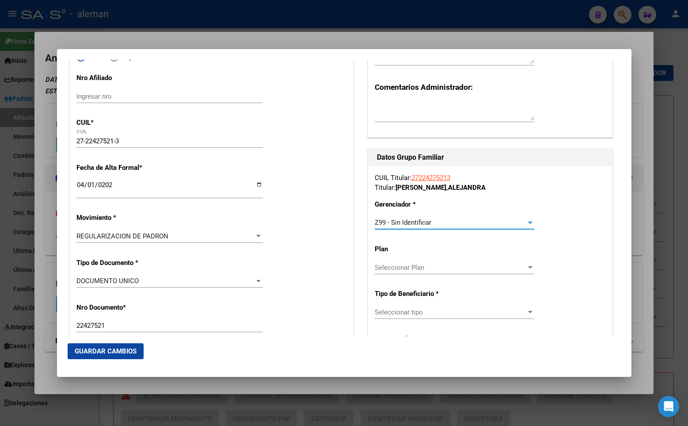
scroll to position [144, 0]
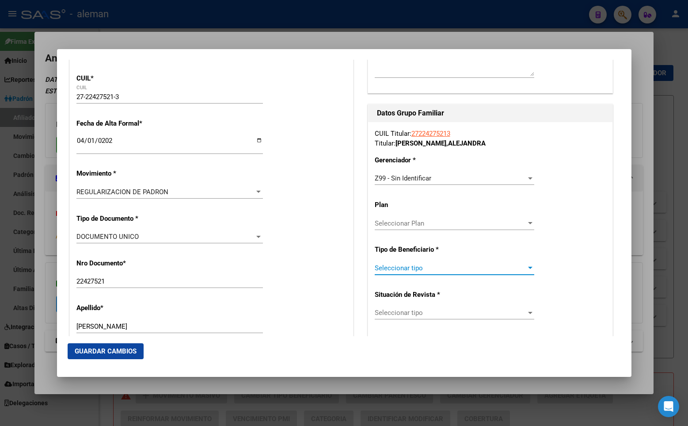
click at [405, 266] on span "Seleccionar tipo" at bounding box center [451, 268] width 152 height 8
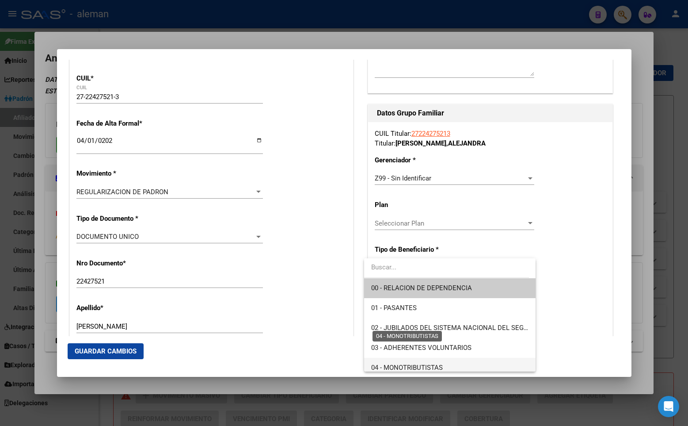
scroll to position [44, 0]
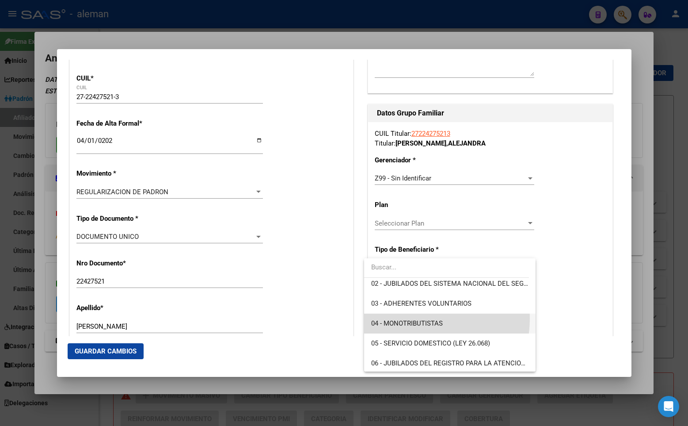
click at [409, 318] on span "04 - MONOTRIBUTISTAS" at bounding box center [449, 323] width 157 height 20
type input "27-22427521-3"
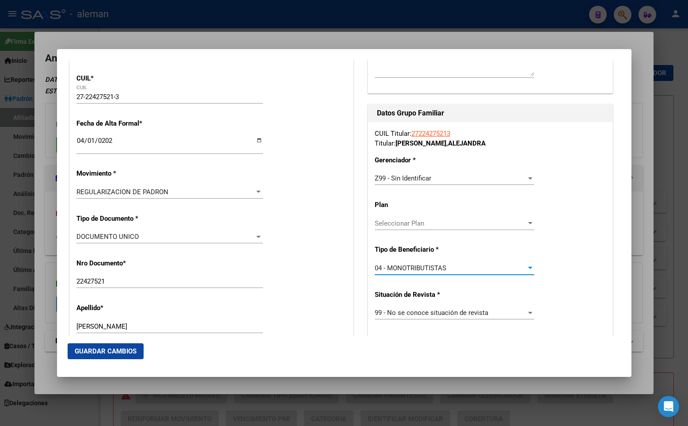
click at [321, 258] on div "Nro Documento * 22427521 Ingresar nro" at bounding box center [211, 273] width 270 height 45
click at [118, 349] on span "Guardar Cambios" at bounding box center [106, 351] width 62 height 8
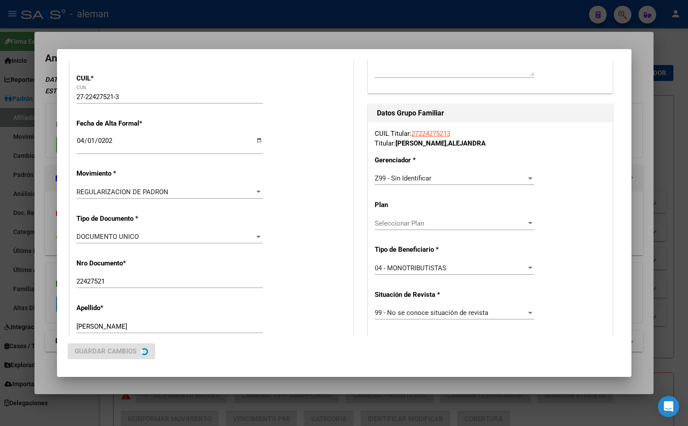
scroll to position [0, 0]
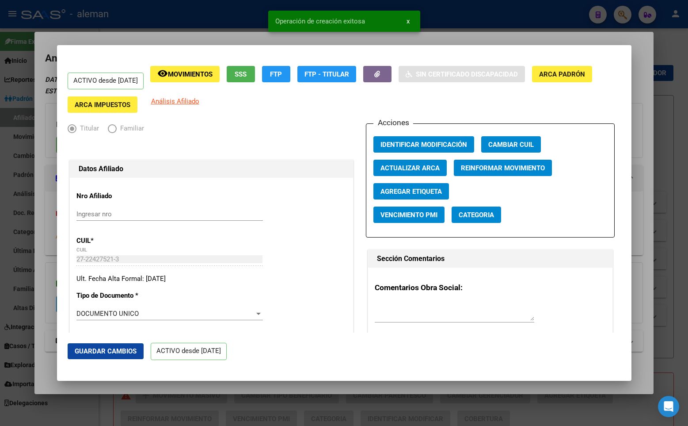
click at [657, 78] on div at bounding box center [344, 213] width 688 height 426
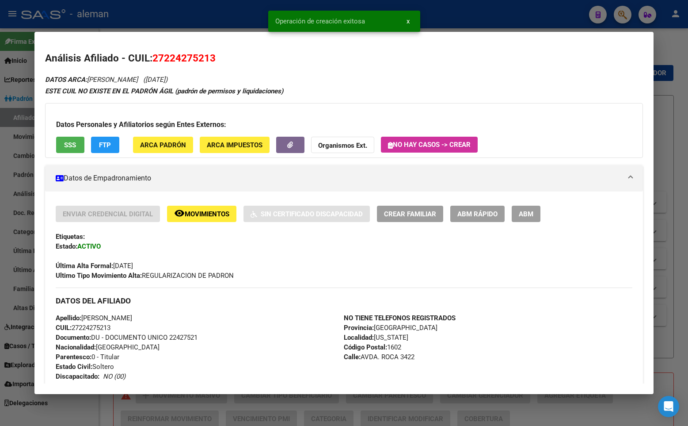
click at [660, 80] on div at bounding box center [344, 213] width 688 height 426
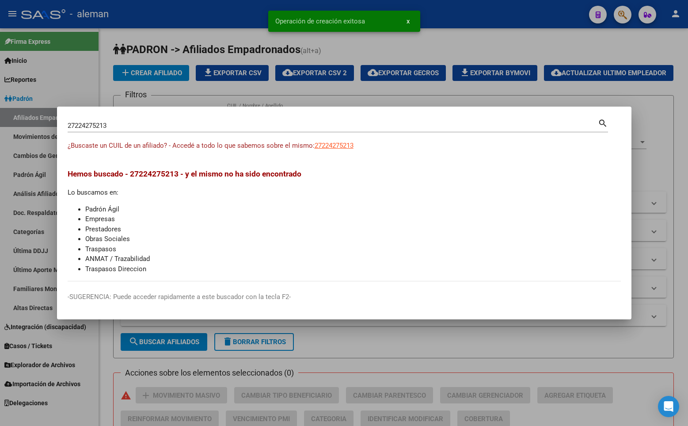
click at [660, 80] on div at bounding box center [344, 213] width 688 height 426
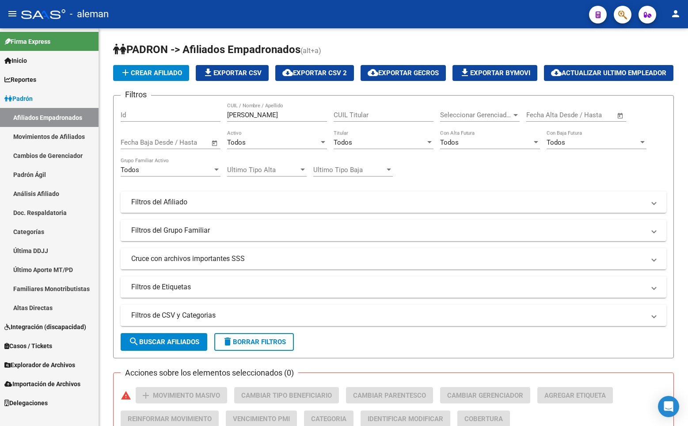
click at [53, 117] on link "Afiliados Empadronados" at bounding box center [49, 117] width 99 height 19
click at [284, 122] on div "[PERSON_NAME] / Nombre / Apellido" at bounding box center [277, 112] width 100 height 19
drag, startPoint x: 288, startPoint y: 136, endPoint x: 180, endPoint y: 137, distance: 107.4
click at [180, 137] on div "Filtros Id [PERSON_NAME] / Nombre / Apellido CUIL Titular Seleccionar Gerenciad…" at bounding box center [394, 200] width 546 height 195
click at [232, 119] on input "D [PERSON_NAME]" at bounding box center [277, 115] width 100 height 8
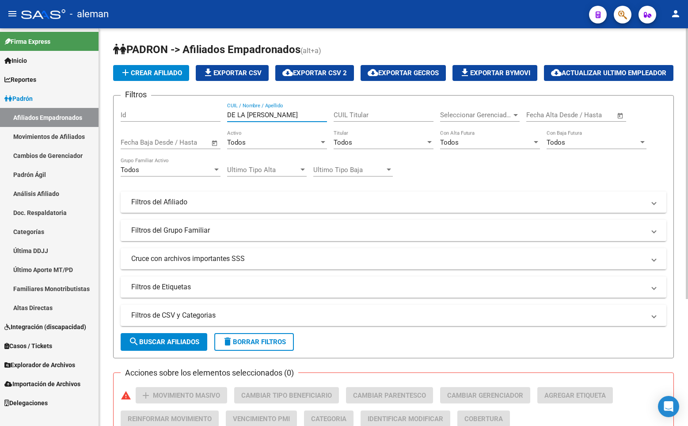
scroll to position [186, 0]
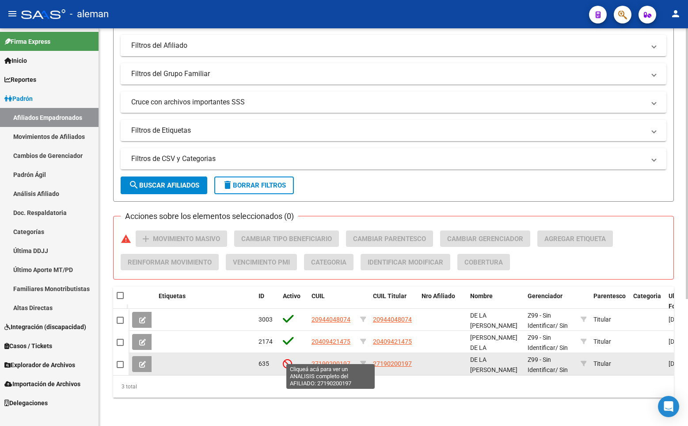
type input "DE LA [PERSON_NAME]"
click at [340, 360] on span "27190200197" at bounding box center [331, 363] width 39 height 7
type textarea "27190200197"
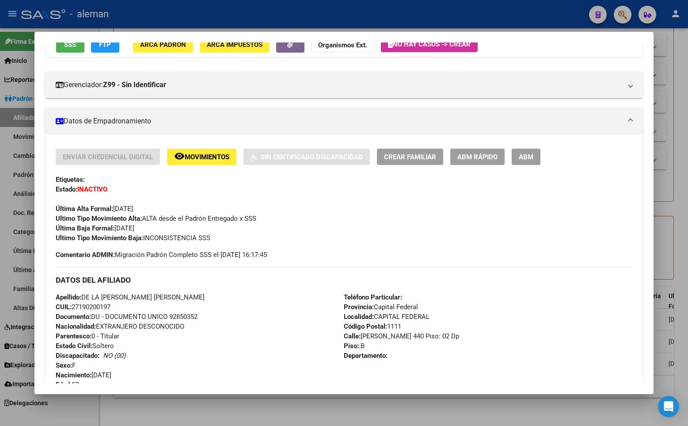
scroll to position [133, 0]
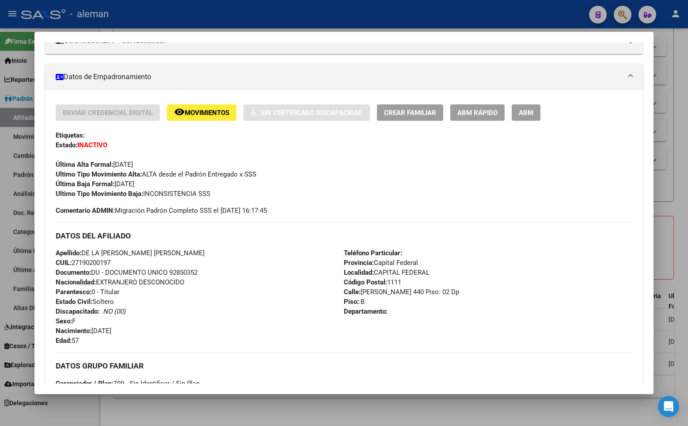
click at [527, 112] on span "ABM" at bounding box center [526, 113] width 15 height 8
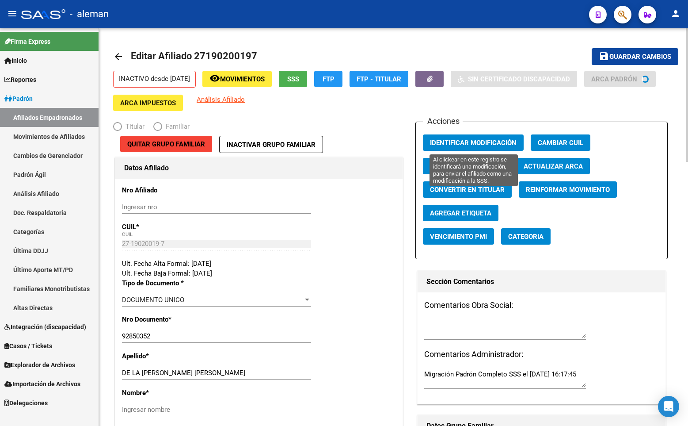
radio input "true"
type input "30-52242816-3"
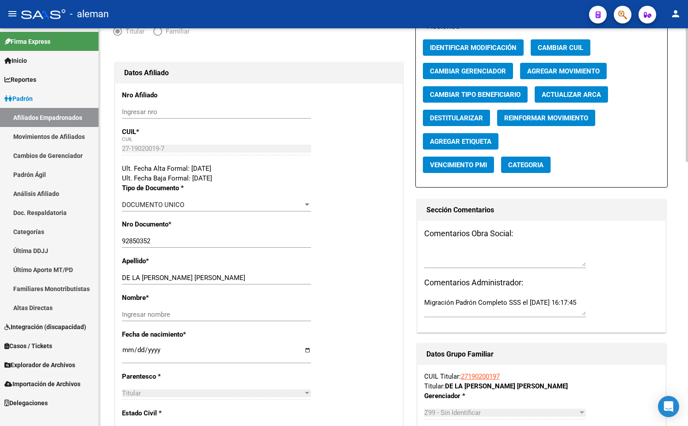
scroll to position [133, 0]
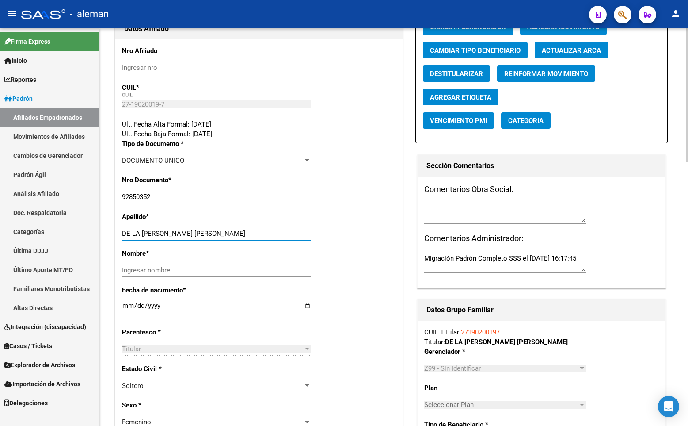
drag, startPoint x: 186, startPoint y: 239, endPoint x: 250, endPoint y: 240, distance: 63.7
click at [250, 237] on input "DE LA [PERSON_NAME] [PERSON_NAME]" at bounding box center [216, 233] width 189 height 8
type input "DE LA [PERSON_NAME]"
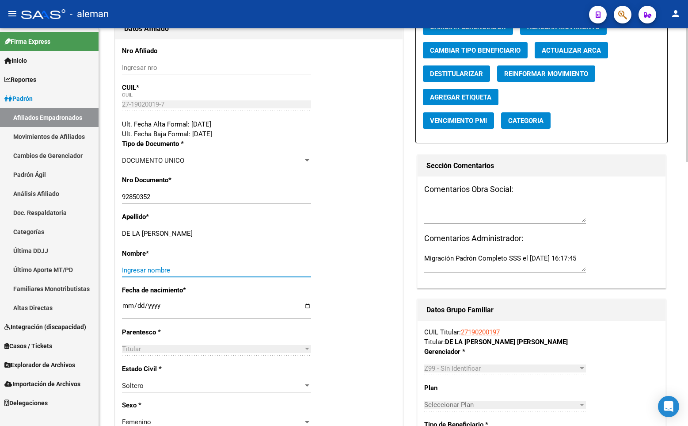
click at [238, 274] on input "Ingresar nombre" at bounding box center [216, 270] width 189 height 8
paste input "[PERSON_NAME]"
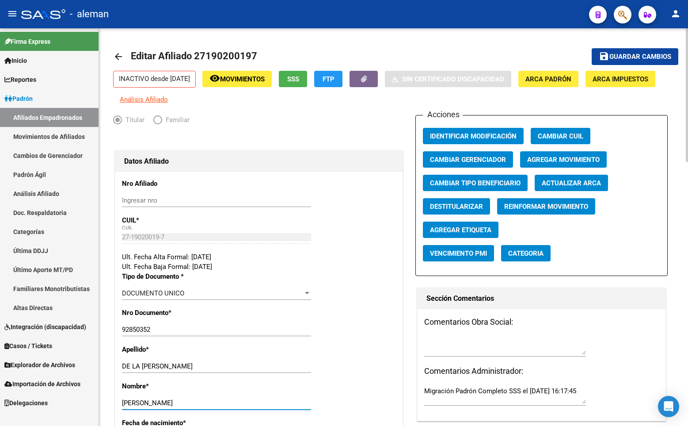
scroll to position [88, 0]
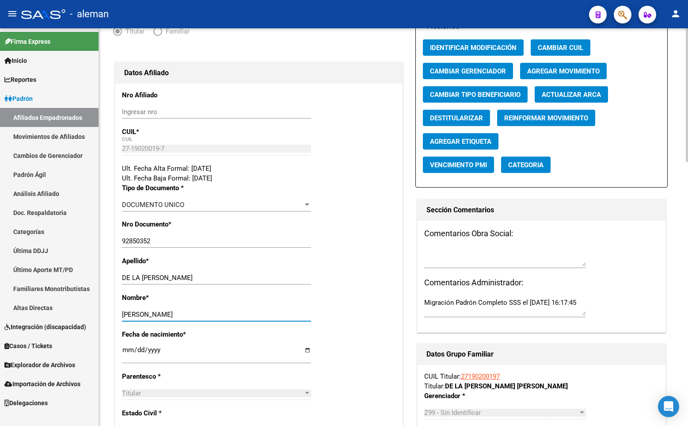
type input "[PERSON_NAME]"
click at [153, 243] on div "92850352 Ingresar nro" at bounding box center [216, 240] width 189 height 13
drag, startPoint x: 154, startPoint y: 247, endPoint x: 119, endPoint y: 247, distance: 34.9
type input "19020019"
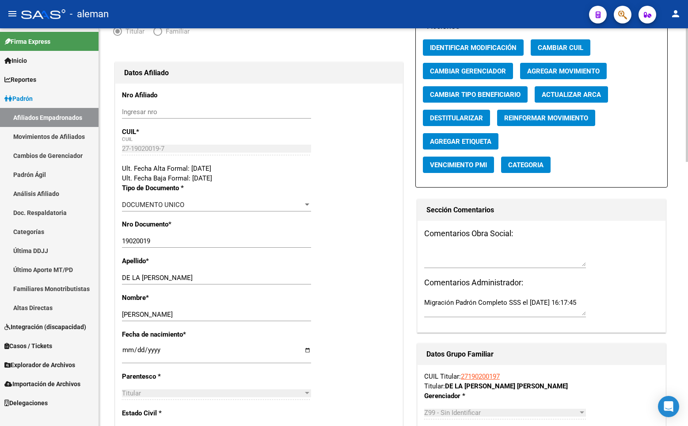
click at [356, 230] on div "Nro Documento * 19020019 Ingresar nro" at bounding box center [259, 237] width 274 height 37
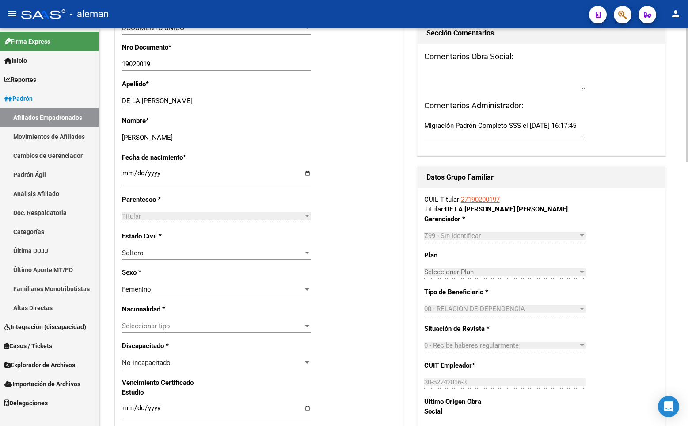
scroll to position [354, 0]
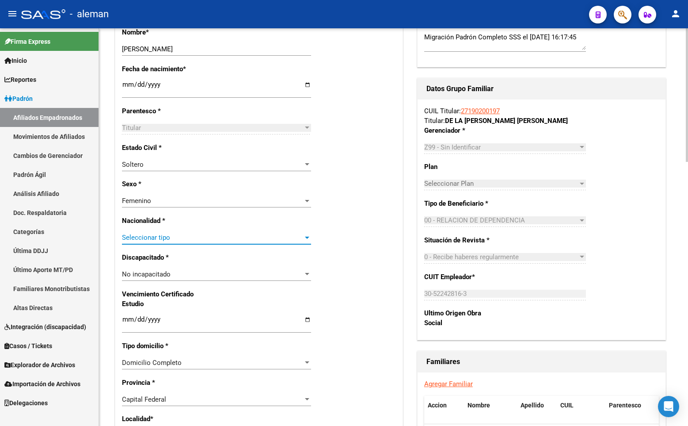
click at [306, 241] on div at bounding box center [307, 237] width 8 height 7
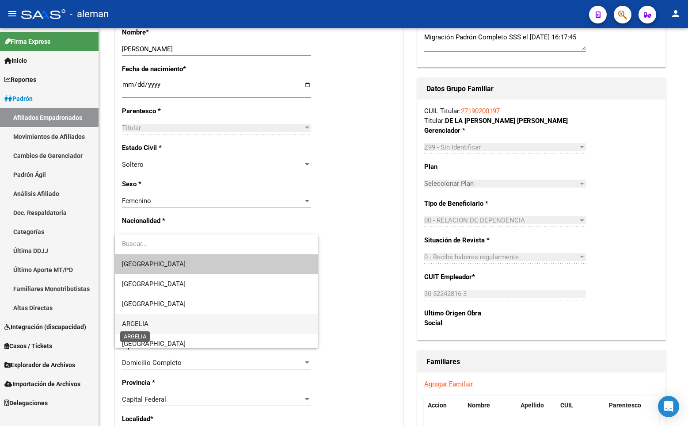
scroll to position [88, 0]
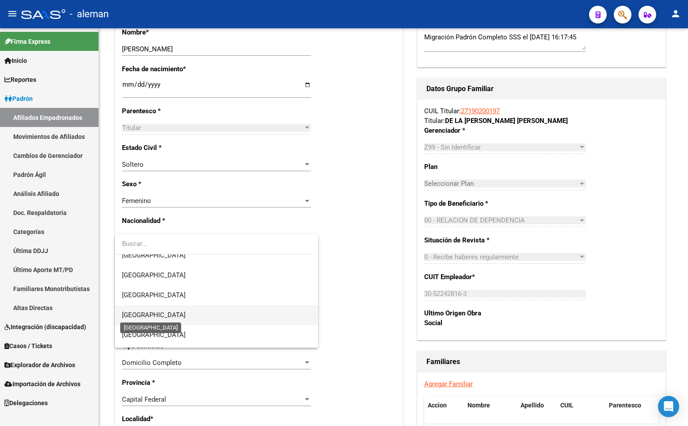
click at [135, 313] on span "[GEOGRAPHIC_DATA]" at bounding box center [154, 315] width 64 height 8
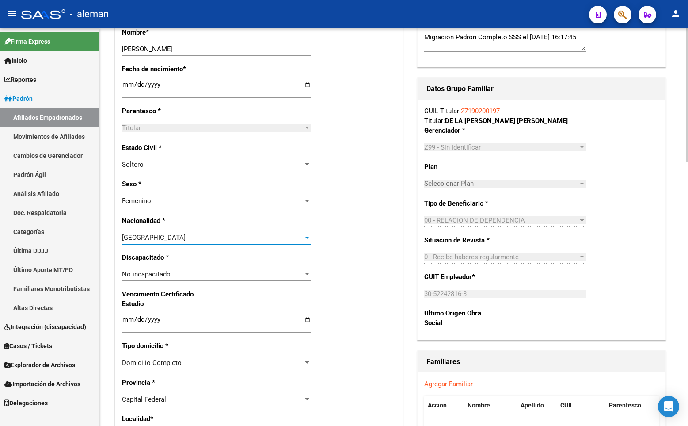
click at [232, 241] on div "[GEOGRAPHIC_DATA]" at bounding box center [212, 237] width 181 height 8
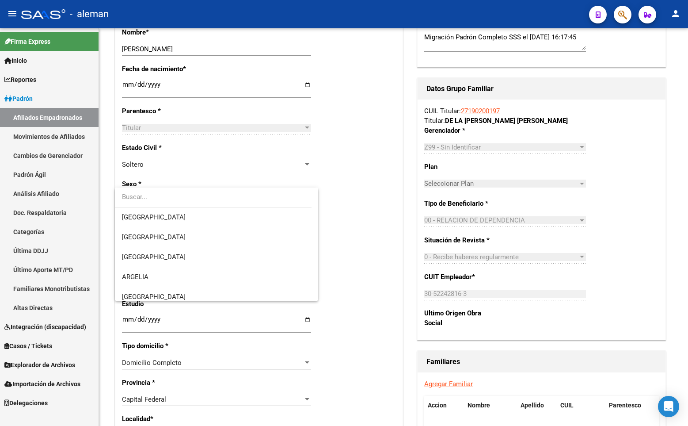
scroll to position [113, 0]
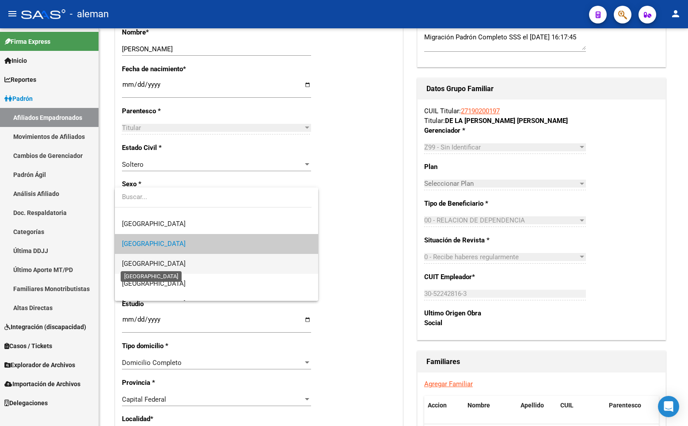
click at [143, 261] on span "[GEOGRAPHIC_DATA]" at bounding box center [154, 263] width 64 height 8
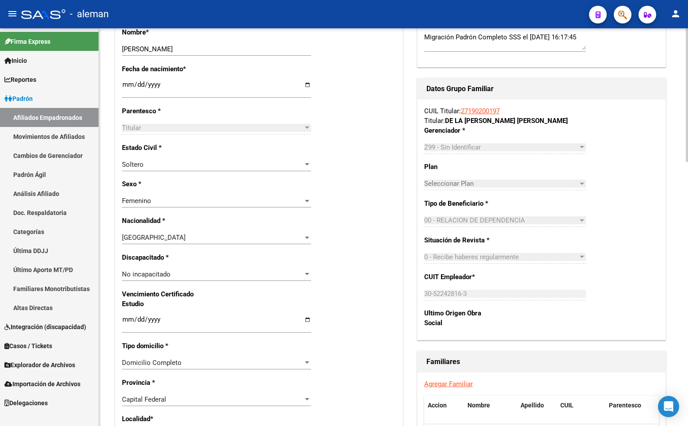
click at [351, 202] on div "Nro Afiliado Ingresar nro CUIL * 27-19020019-7 CUIL ARCA Padrón Ult. Fecha Alta…" at bounding box center [258, 302] width 287 height 968
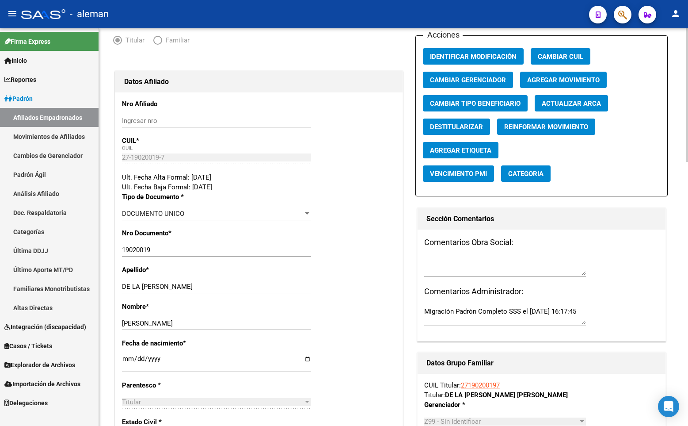
scroll to position [0, 0]
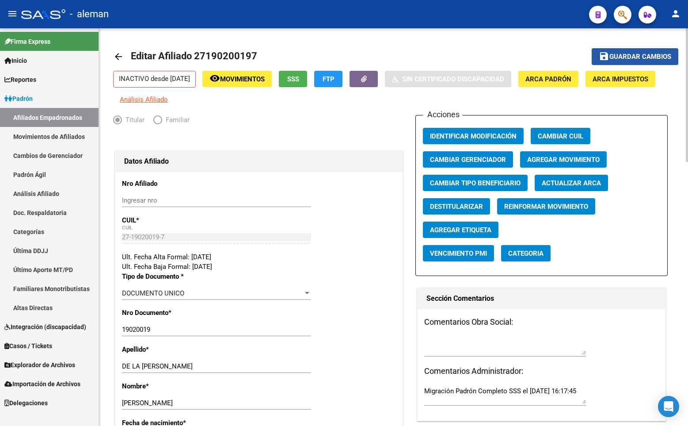
click at [636, 57] on span "Guardar cambios" at bounding box center [640, 57] width 62 height 8
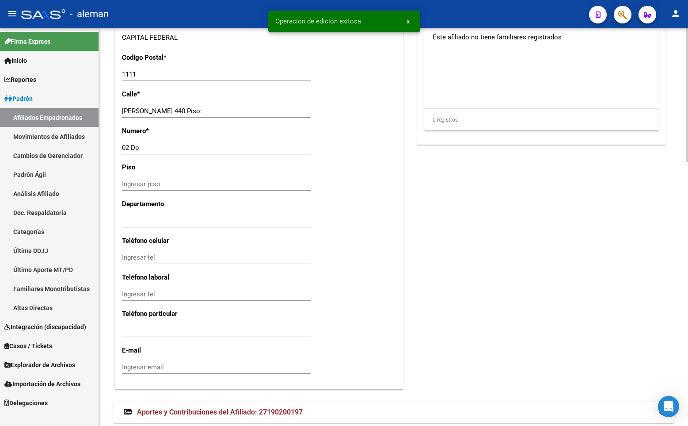
scroll to position [787, 0]
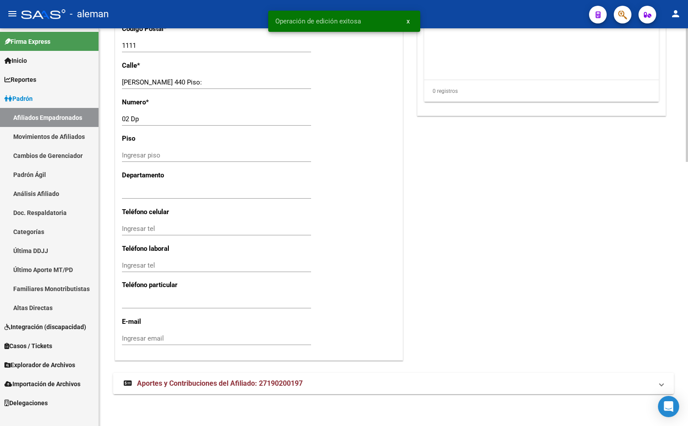
click at [287, 383] on span "Aportes y Contribuciones del Afiliado: 27190200197" at bounding box center [220, 383] width 166 height 8
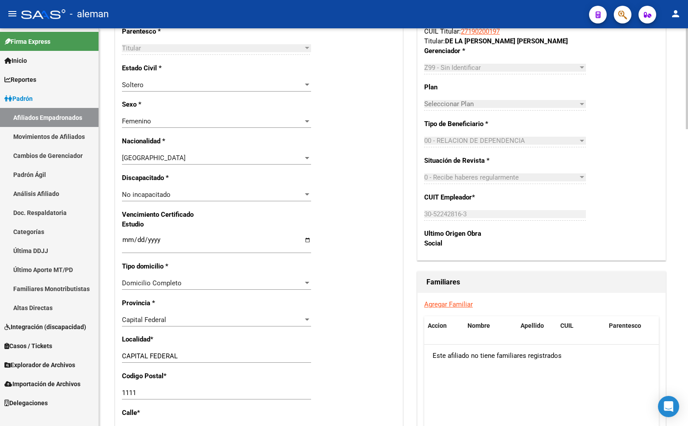
scroll to position [345, 0]
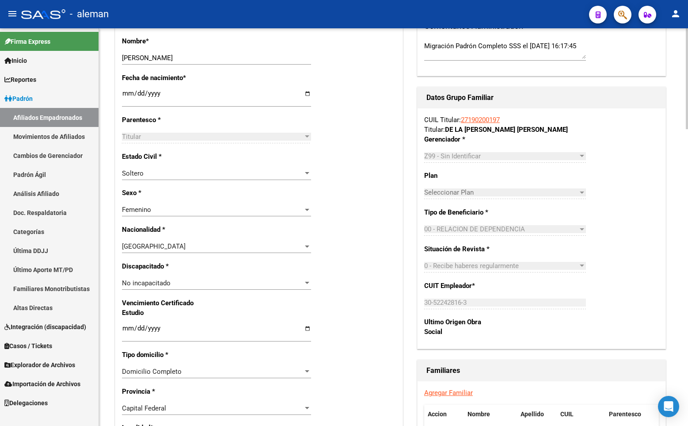
click at [492, 160] on div "Z99 - Sin Identificar" at bounding box center [501, 156] width 154 height 8
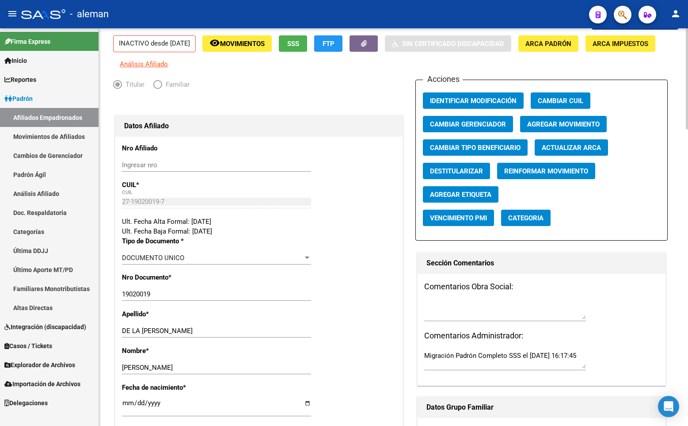
scroll to position [0, 0]
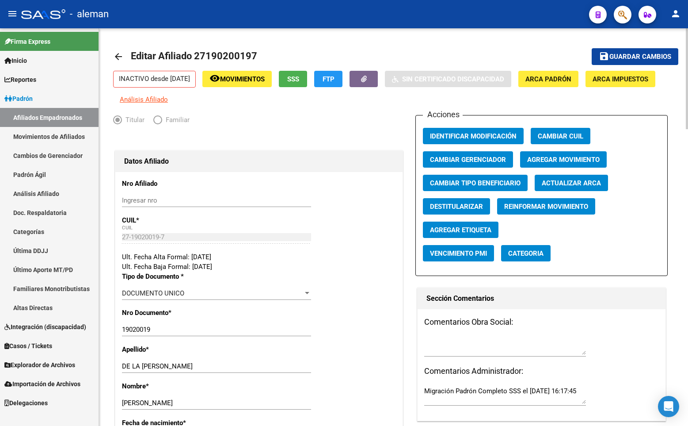
click at [628, 53] on span "Guardar cambios" at bounding box center [640, 57] width 62 height 8
click at [544, 164] on span "Agregar Movimiento" at bounding box center [563, 160] width 72 height 8
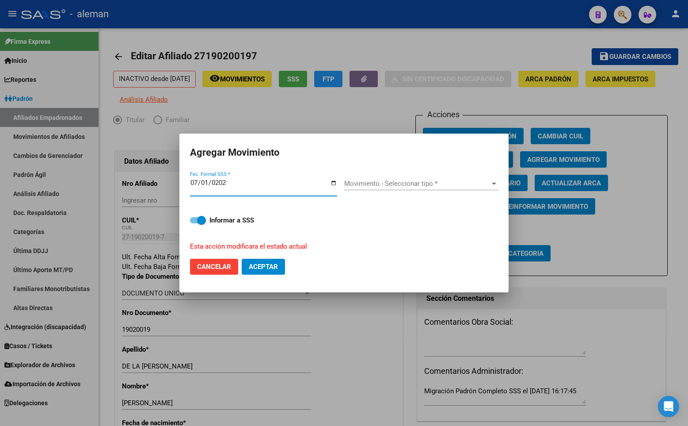
type input "[DATE]"
click at [404, 182] on span "Movimiento - Seleccionar tipo *" at bounding box center [417, 183] width 146 height 8
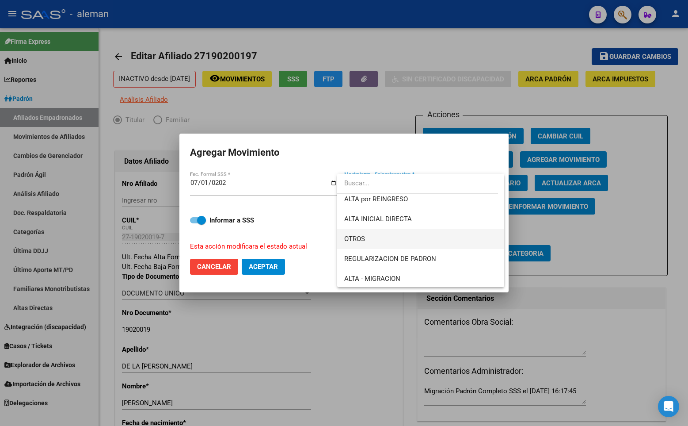
scroll to position [88, 0]
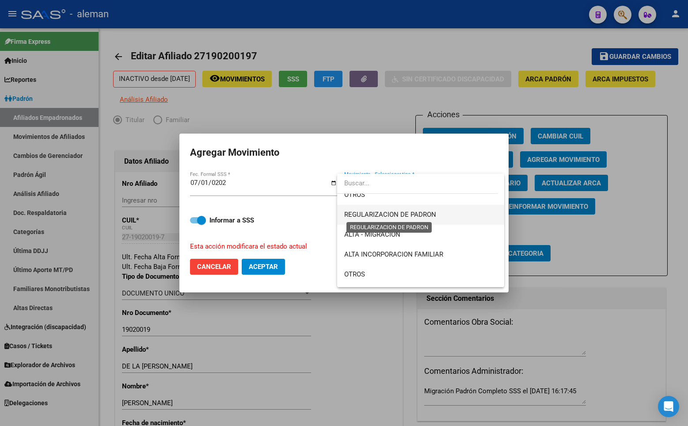
click at [430, 211] on span "REGULARIZACION DE PADRON" at bounding box center [390, 214] width 92 height 8
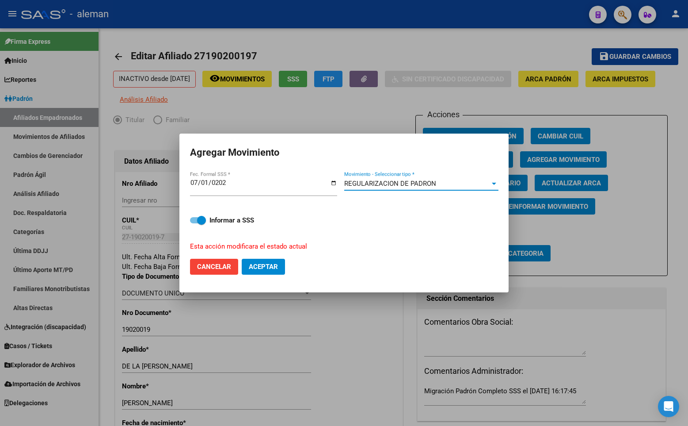
click at [261, 266] on span "Aceptar" at bounding box center [263, 267] width 29 height 8
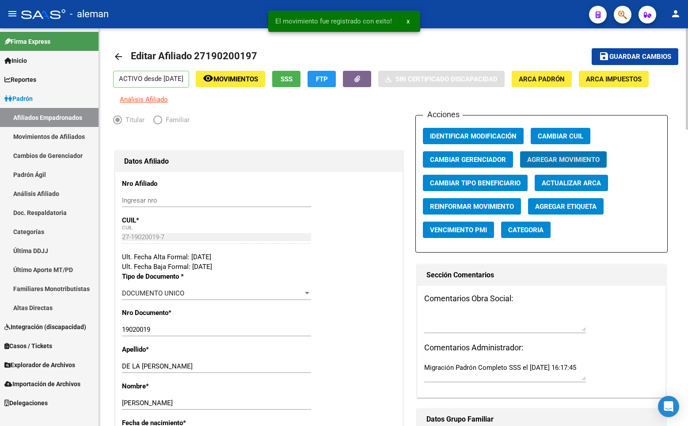
click at [605, 49] on button "save Guardar cambios" at bounding box center [635, 56] width 87 height 16
click at [536, 15] on div "- aleman" at bounding box center [301, 13] width 561 height 19
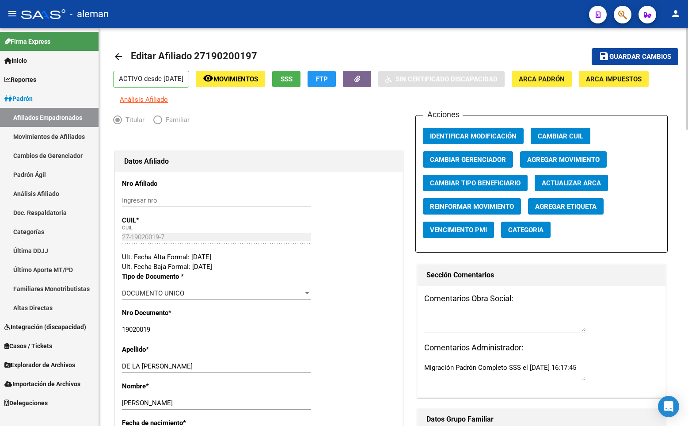
click at [529, 49] on mat-toolbar-row "arrow_back Editar Afiliado 27190200197" at bounding box center [332, 56] width 438 height 28
click at [604, 53] on mat-icon "save" at bounding box center [604, 56] width 11 height 11
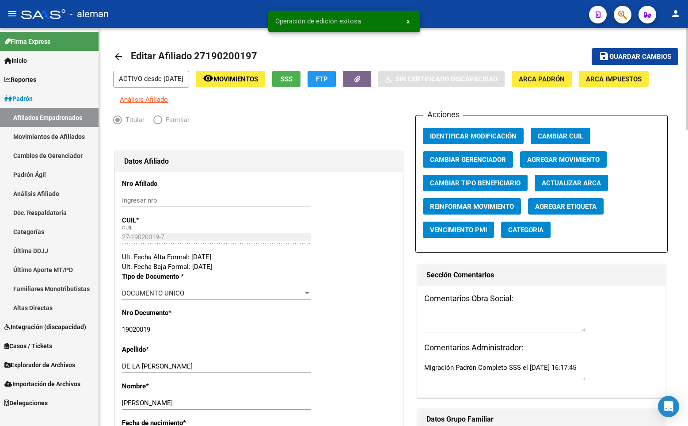
click at [116, 55] on mat-icon "arrow_back" at bounding box center [118, 56] width 11 height 11
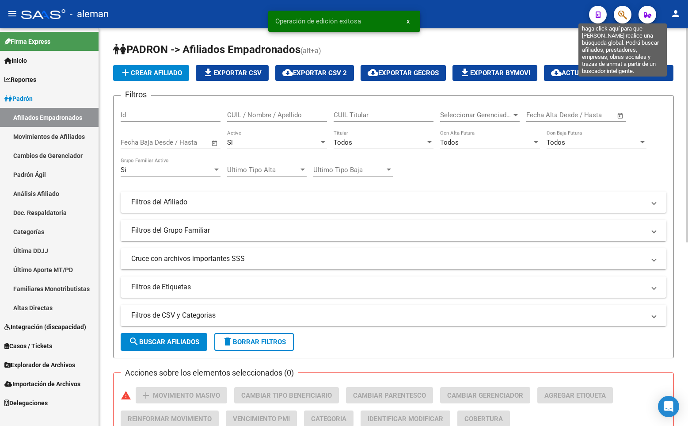
click at [623, 19] on icon "button" at bounding box center [622, 15] width 9 height 10
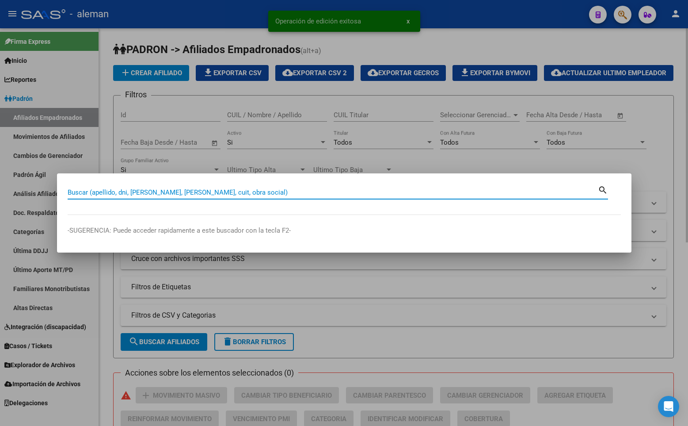
paste input "27179023739"
type input "27179023739"
click at [602, 188] on mat-icon "search" at bounding box center [603, 189] width 10 height 11
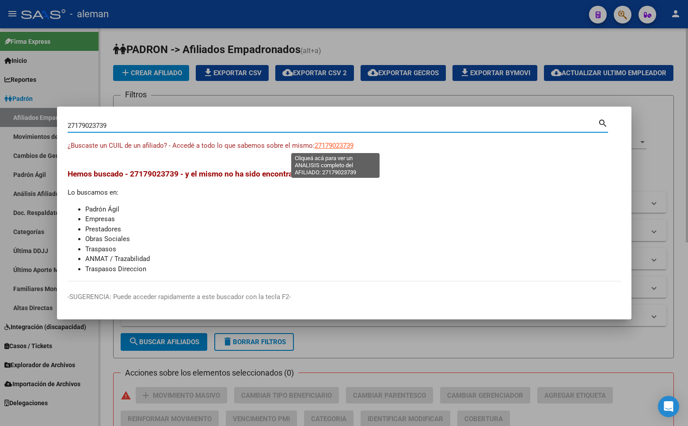
click at [336, 143] on span "27179023739" at bounding box center [334, 145] width 39 height 8
type textarea "27179023739"
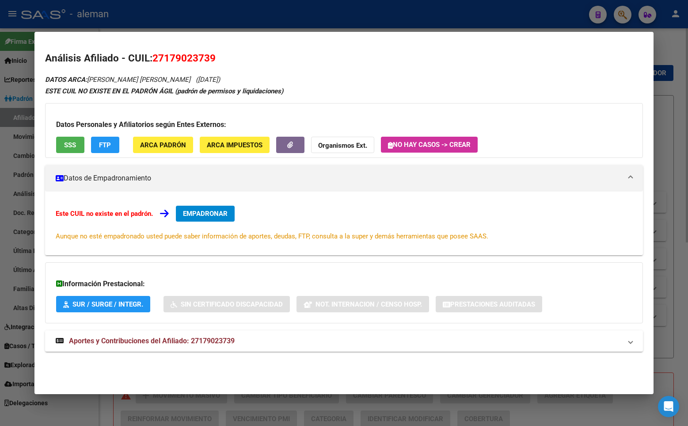
click at [203, 215] on span "EMPADRONAR" at bounding box center [205, 213] width 45 height 8
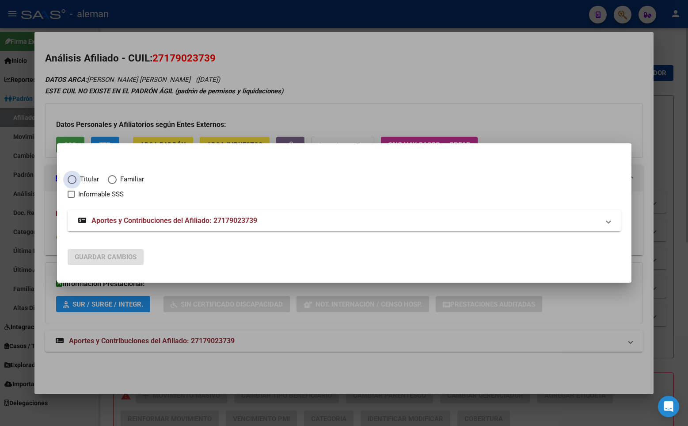
click at [75, 179] on span "Elija una opción" at bounding box center [72, 179] width 9 height 9
click at [75, 179] on input "Titular" at bounding box center [72, 179] width 9 height 9
radio input "true"
checkbox input "true"
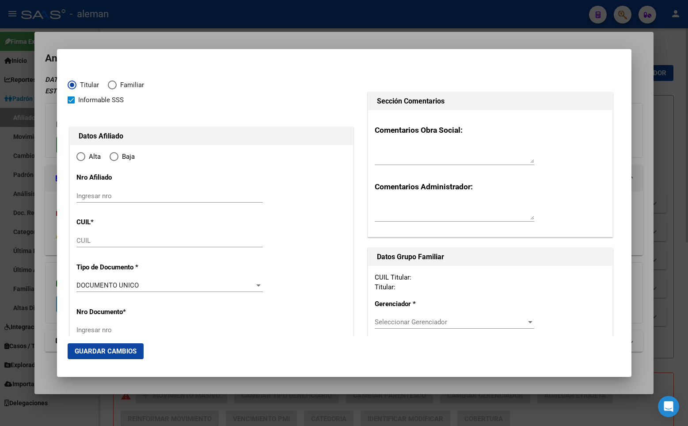
type input "27-17902373-9"
type input "17902373"
type input "ARIAS"
type input "[PERSON_NAME]"
type input "[DATE]"
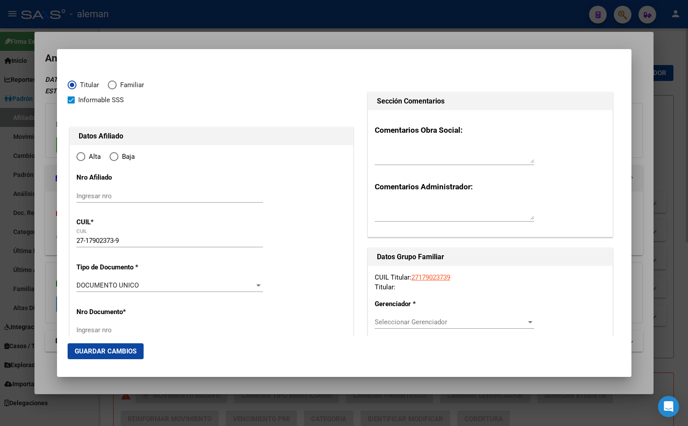
type input "CABA"
type input "1426"
type input "[PERSON_NAME]"
type input "2410"
type input "11"
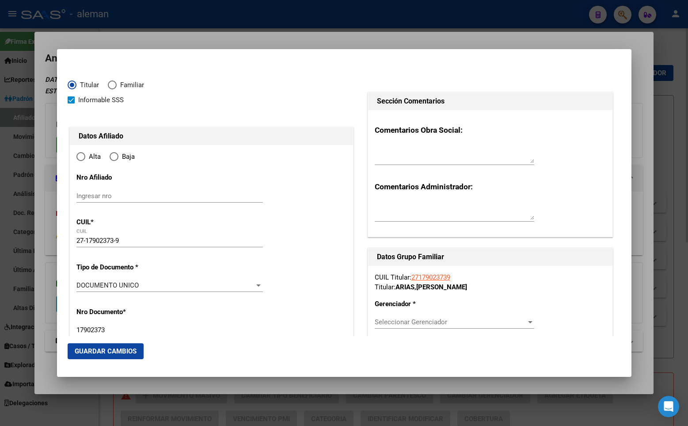
radio input "true"
type input "CABA"
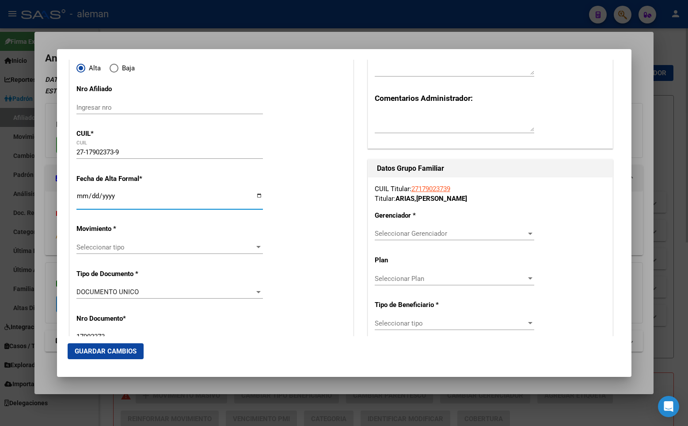
click at [78, 197] on input "Ingresar fecha" at bounding box center [169, 199] width 187 height 14
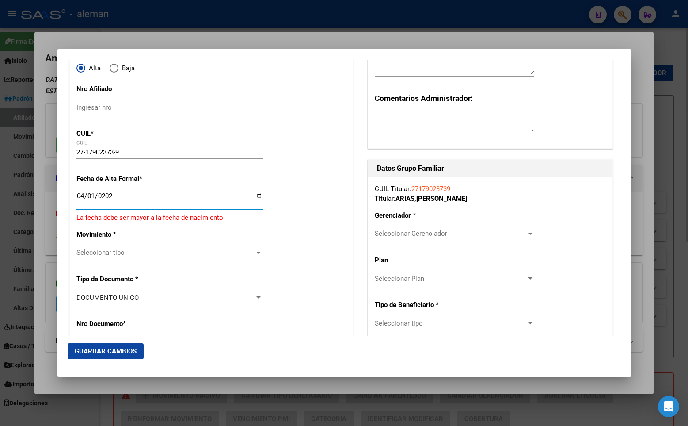
type input "[DATE]"
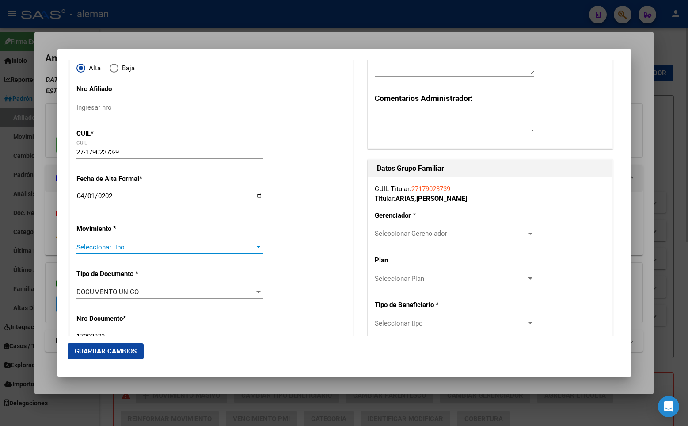
click at [133, 244] on span "Seleccionar tipo" at bounding box center [165, 247] width 179 height 8
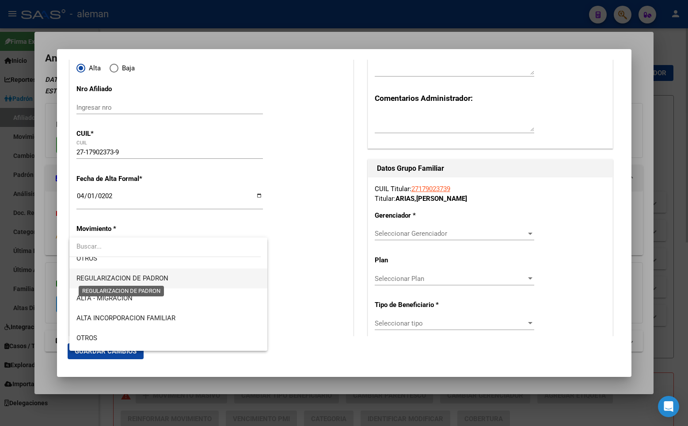
click at [132, 278] on span "REGULARIZACION DE PADRON" at bounding box center [122, 278] width 92 height 8
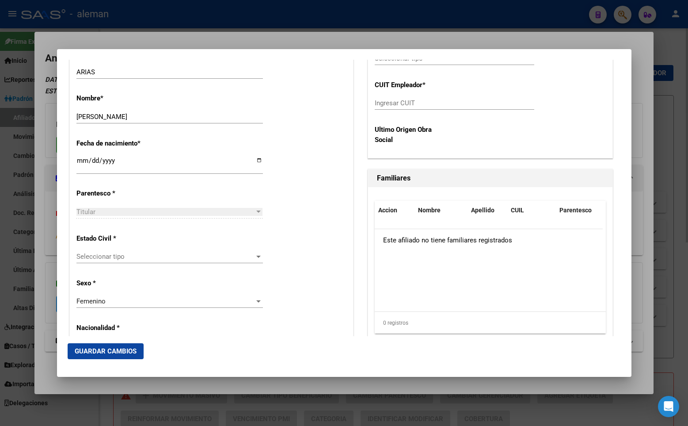
scroll to position [530, 0]
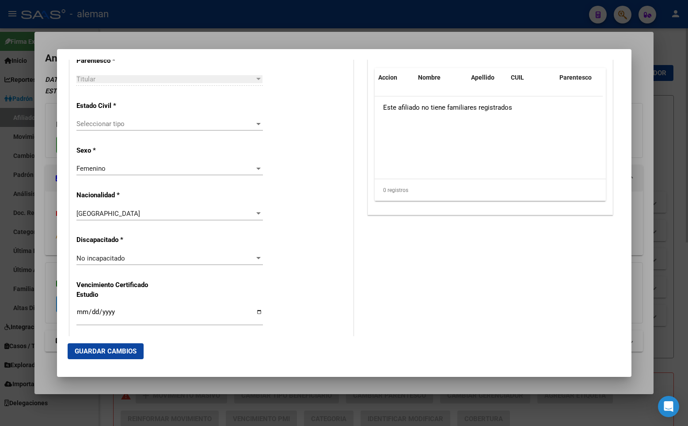
click at [122, 119] on div "Seleccionar tipo Seleccionar tipo" at bounding box center [169, 123] width 187 height 13
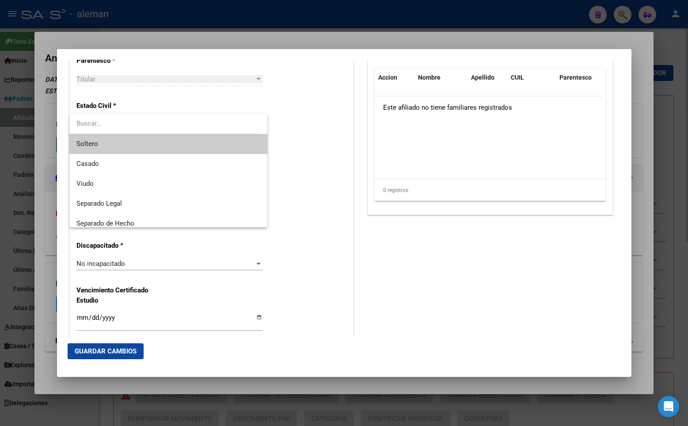
click at [107, 141] on span "Soltero" at bounding box center [168, 144] width 184 height 20
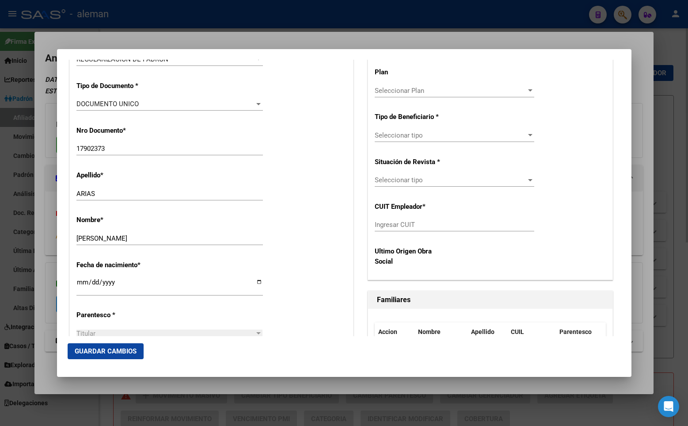
scroll to position [144, 0]
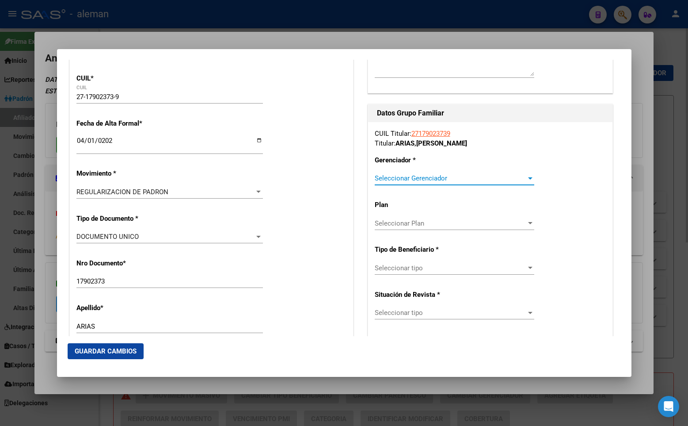
click at [416, 174] on span "Seleccionar Gerenciador" at bounding box center [451, 178] width 152 height 8
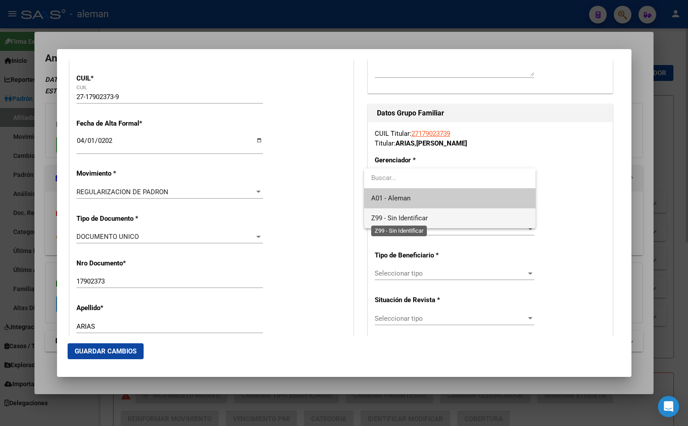
click at [411, 221] on span "Z99 - Sin Identificar" at bounding box center [399, 218] width 57 height 8
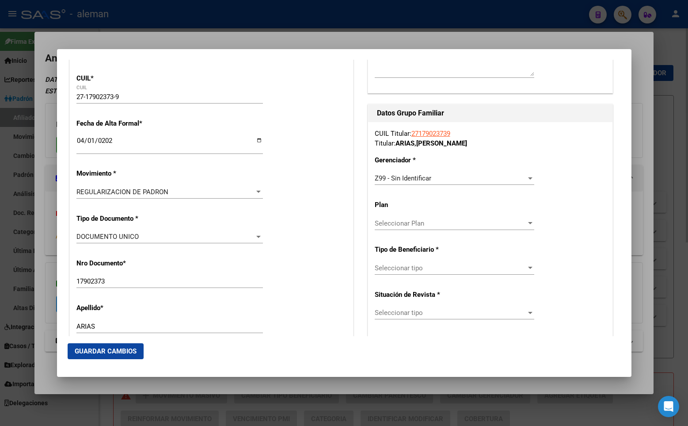
click at [420, 273] on div "Seleccionar tipo Seleccionar tipo" at bounding box center [455, 267] width 160 height 13
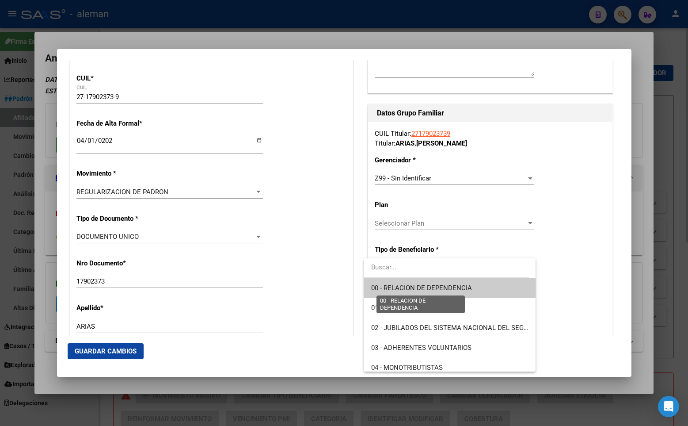
scroll to position [44, 0]
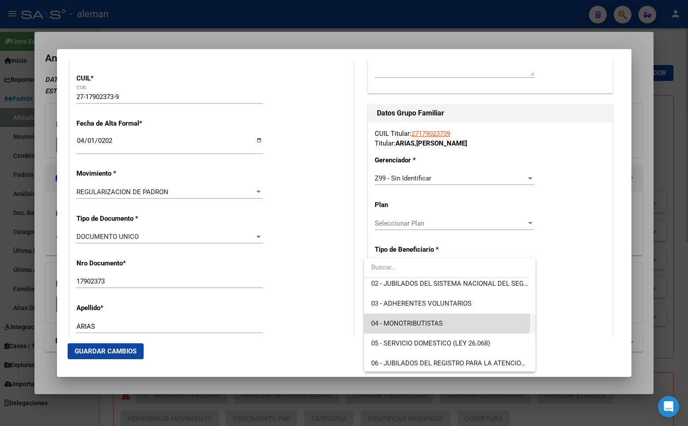
click at [432, 318] on span "04 - MONOTRIBUTISTAS" at bounding box center [449, 323] width 157 height 20
type input "27-17902373-9"
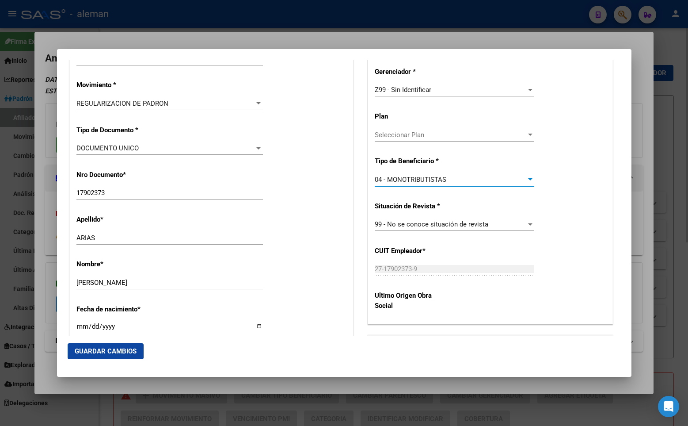
scroll to position [276, 0]
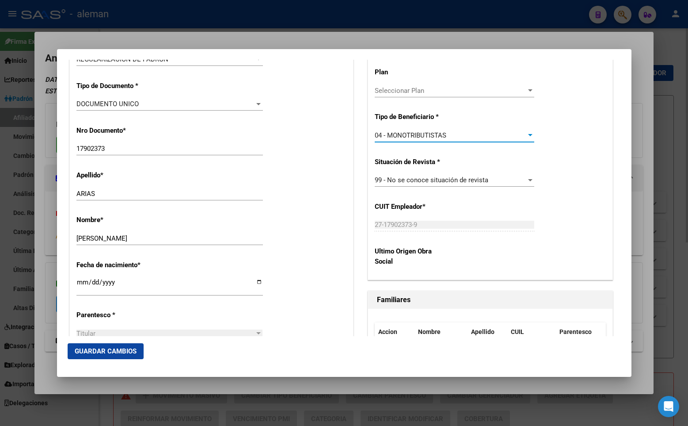
click at [129, 351] on span "Guardar Cambios" at bounding box center [106, 351] width 62 height 8
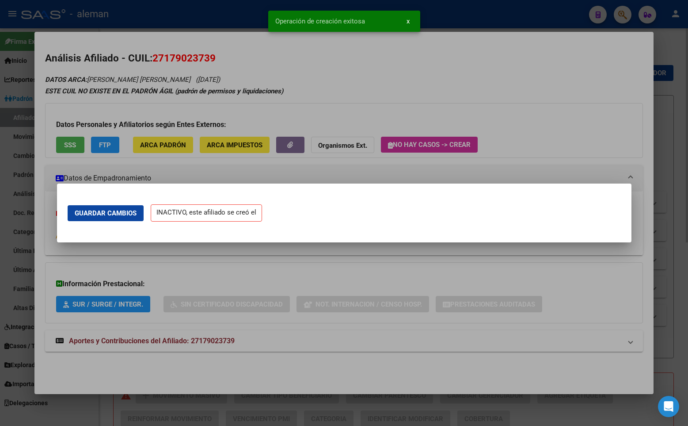
scroll to position [0, 0]
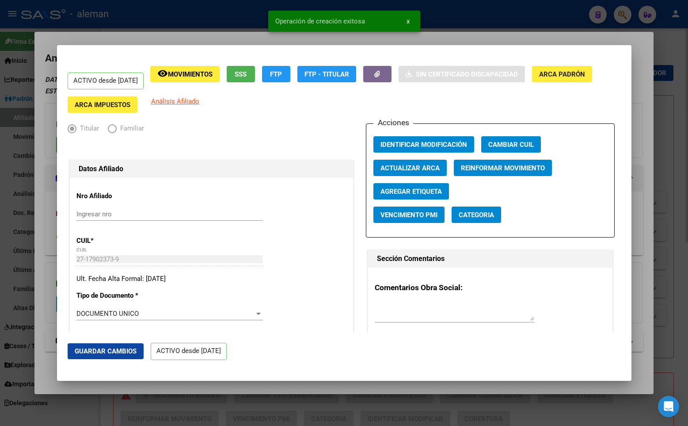
click at [584, 103] on div "ACTIVO desde [DATE] remove_red_eye Movimientos SSS FTP FTP - Titular Sin Certif…" at bounding box center [344, 89] width 553 height 47
click at [659, 94] on div at bounding box center [344, 213] width 688 height 426
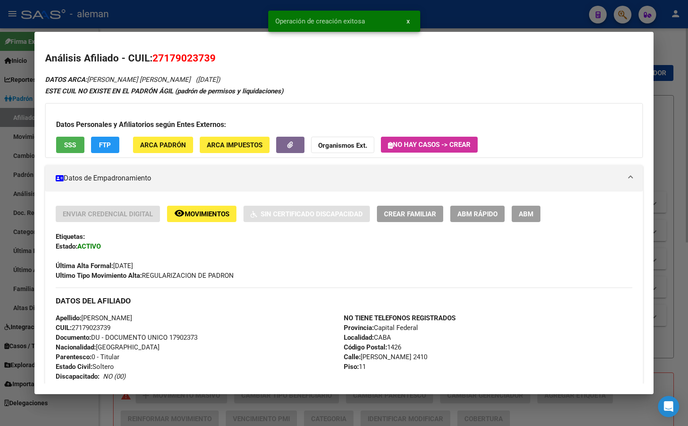
click at [608, 69] on div "Análisis Afiliado - CUIL: 27179023739 DATOS ARCA: [PERSON_NAME] [PERSON_NAME] (…" at bounding box center [344, 395] width 598 height 689
click at [675, 67] on div at bounding box center [344, 213] width 688 height 426
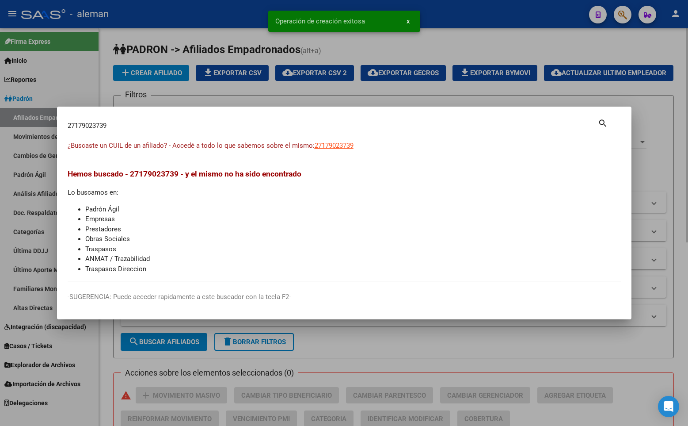
click at [629, 66] on div at bounding box center [344, 213] width 688 height 426
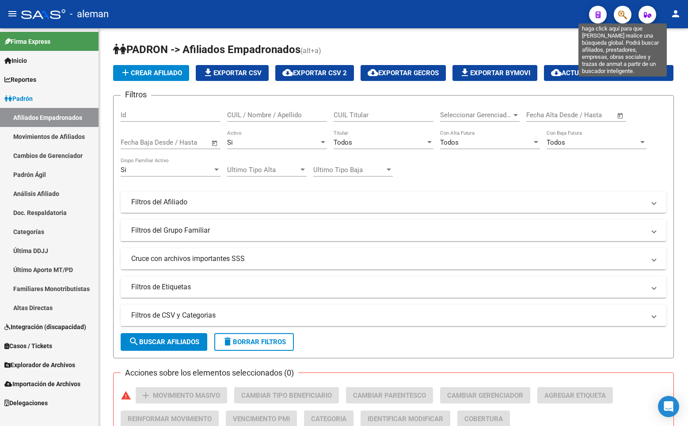
click at [622, 10] on icon "button" at bounding box center [622, 15] width 9 height 10
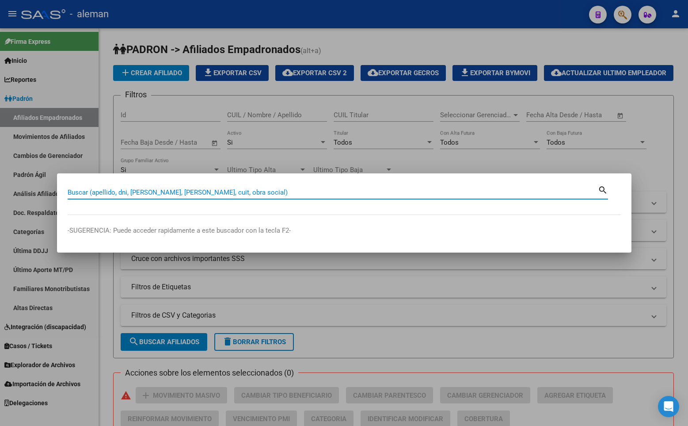
click at [210, 193] on input "Buscar (apellido, dni, [PERSON_NAME], [PERSON_NAME], cuit, obra social)" at bounding box center [333, 192] width 530 height 8
paste input "20325755238"
type input "20325755238"
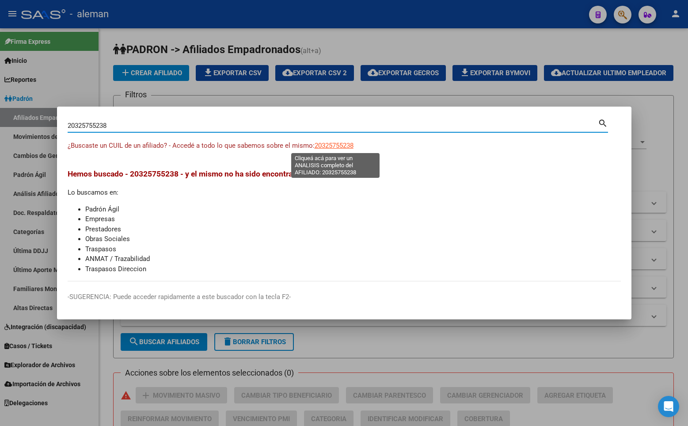
click at [327, 146] on span "20325755238" at bounding box center [334, 145] width 39 height 8
type textarea "20325755238"
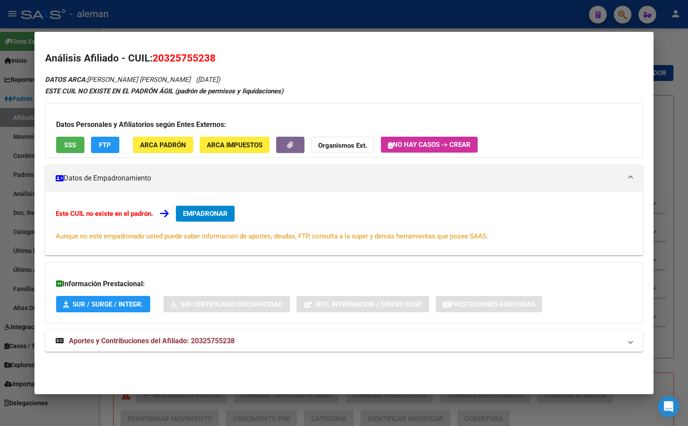
click at [216, 215] on span "EMPADRONAR" at bounding box center [205, 213] width 45 height 8
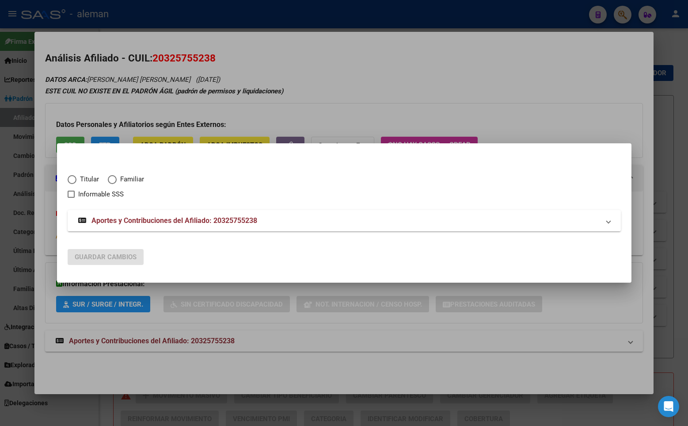
click at [71, 179] on span "Elija una opción" at bounding box center [72, 179] width 9 height 9
click at [71, 179] on input "Titular" at bounding box center [72, 179] width 9 height 9
radio input "true"
checkbox input "true"
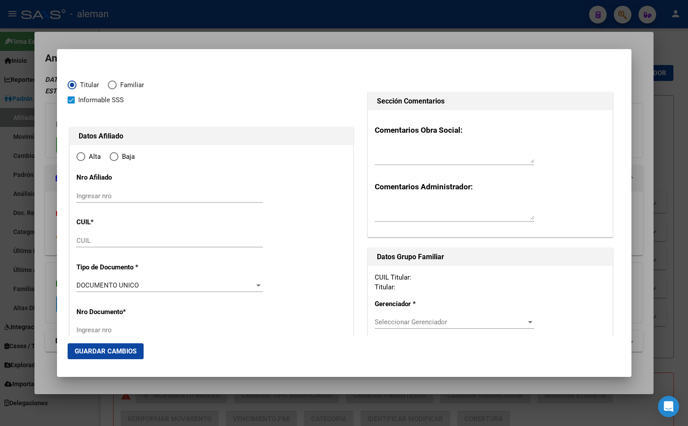
type input "20-32575523-8"
type input "32575523"
type input "[PERSON_NAME]"
type input "[DATE]"
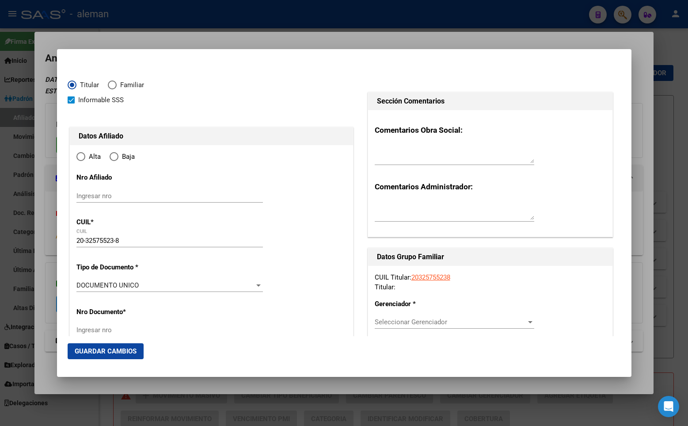
type input "CABA"
type input "1020"
type input "[PERSON_NAME]"
type input "1939"
type input "CABA"
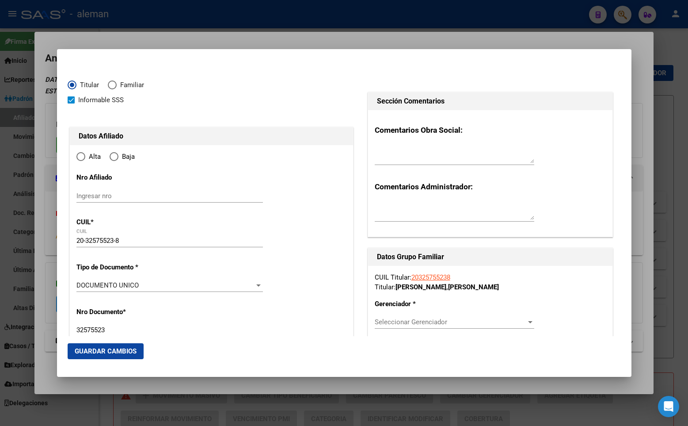
radio input "true"
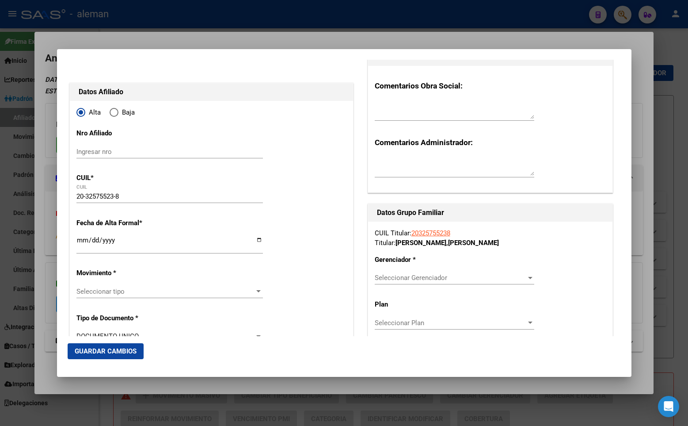
scroll to position [88, 0]
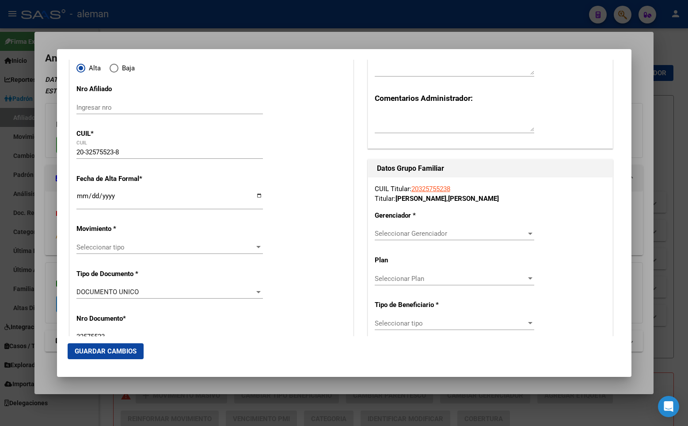
click at [79, 197] on input "Ingresar fecha" at bounding box center [169, 199] width 187 height 14
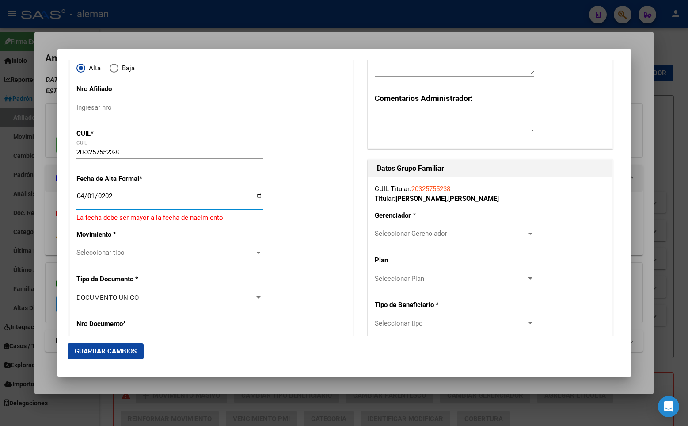
type input "[DATE]"
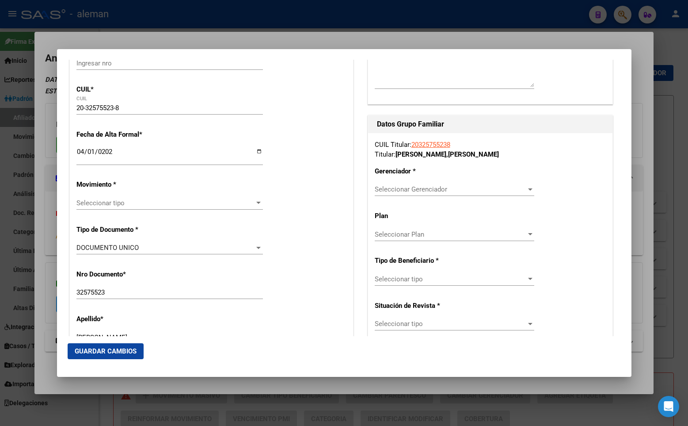
click at [143, 204] on span "Seleccionar tipo" at bounding box center [165, 203] width 179 height 8
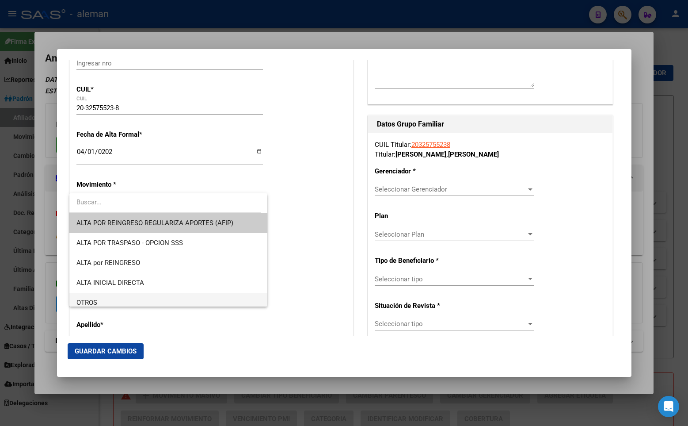
scroll to position [88, 0]
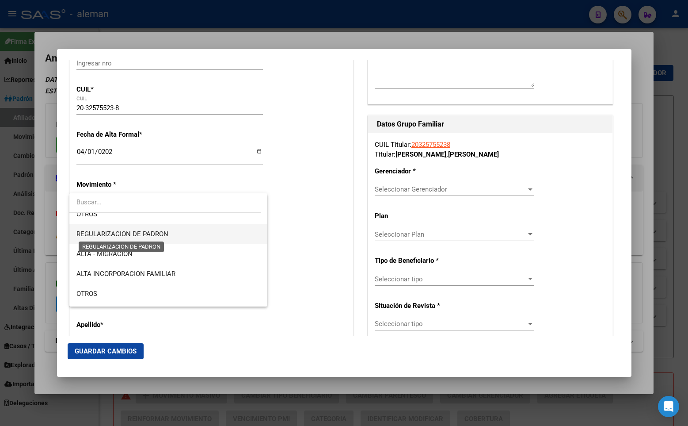
click at [149, 233] on span "REGULARIZACION DE PADRON" at bounding box center [122, 234] width 92 height 8
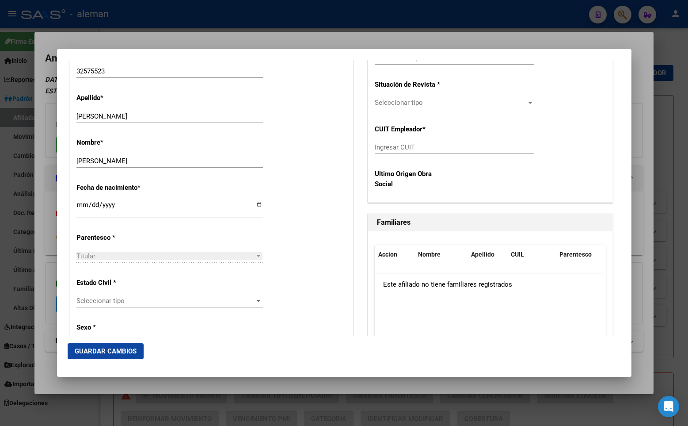
scroll to position [398, 0]
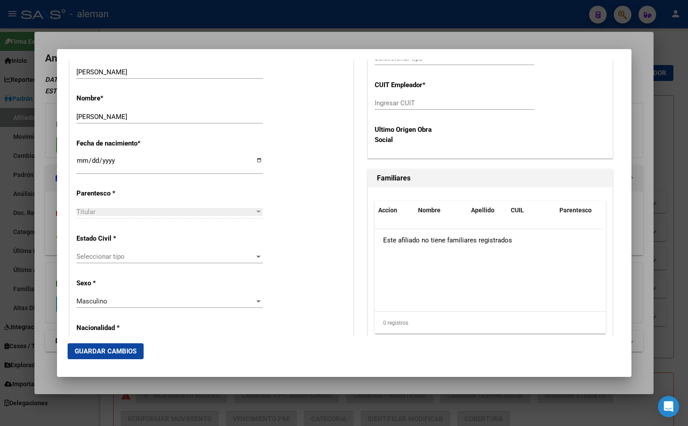
click at [145, 211] on div "Titular" at bounding box center [165, 212] width 179 height 8
click at [139, 259] on span "Seleccionar tipo" at bounding box center [165, 256] width 179 height 8
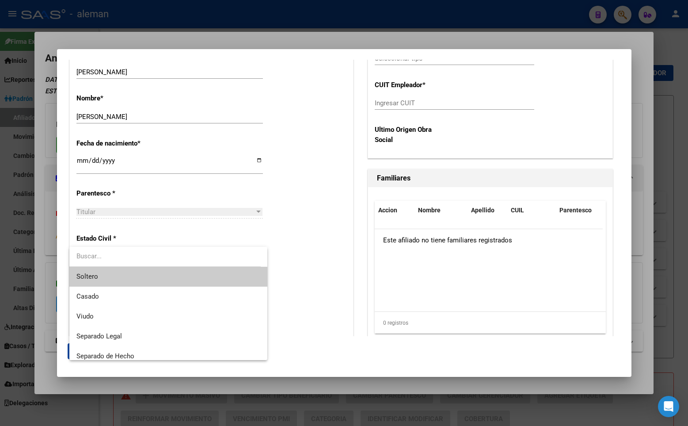
click at [114, 273] on span "Soltero" at bounding box center [168, 276] width 184 height 20
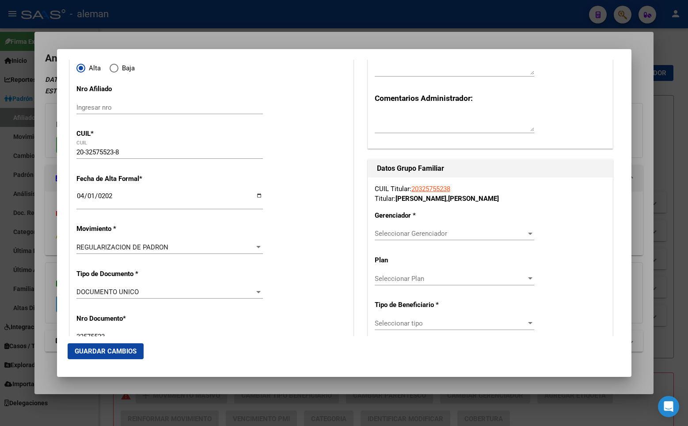
scroll to position [177, 0]
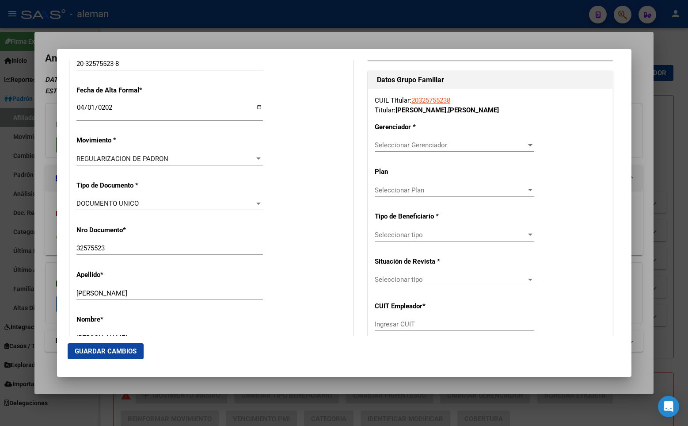
click at [411, 145] on span "Seleccionar Gerenciador" at bounding box center [451, 145] width 152 height 8
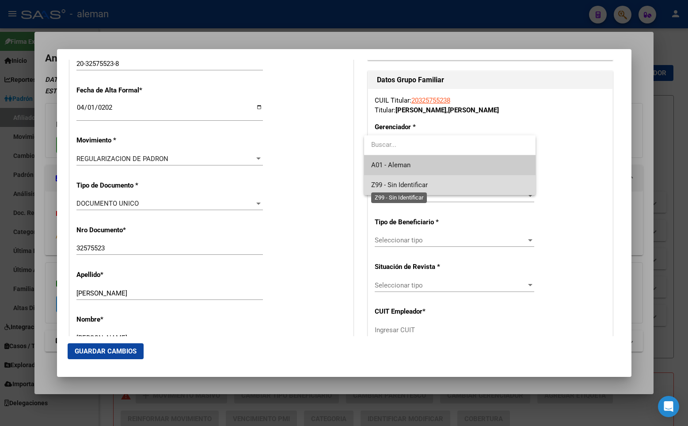
click at [396, 186] on span "Z99 - Sin Identificar" at bounding box center [399, 185] width 57 height 8
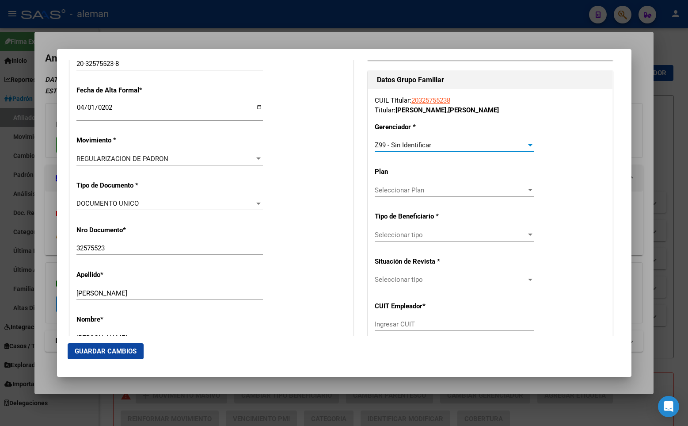
click at [390, 234] on span "Seleccionar tipo" at bounding box center [451, 235] width 152 height 8
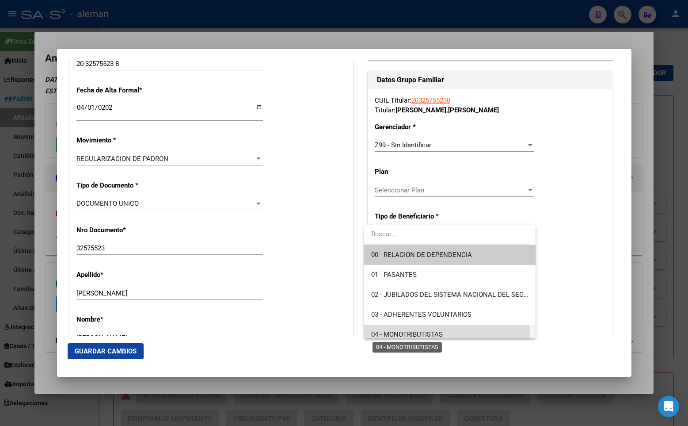
click at [412, 332] on span "04 - MONOTRIBUTISTAS" at bounding box center [407, 334] width 72 height 8
type input "20-32575523-8"
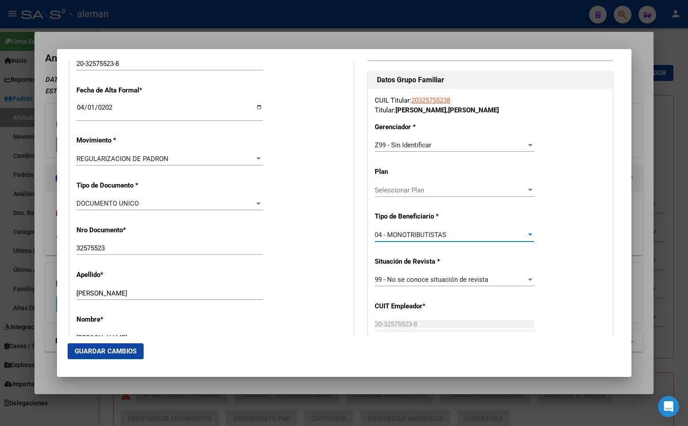
scroll to position [265, 0]
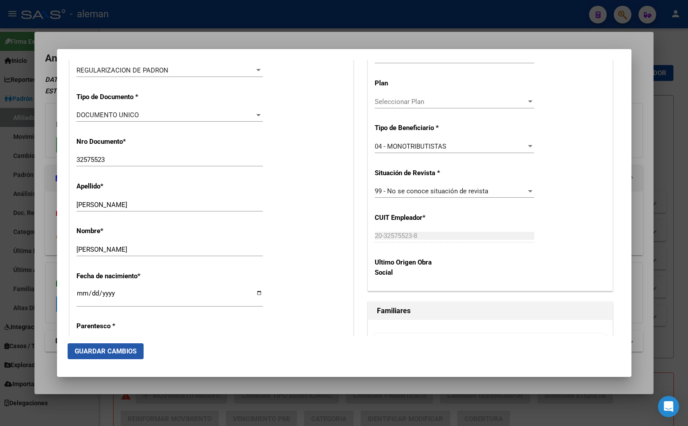
click at [109, 348] on span "Guardar Cambios" at bounding box center [106, 351] width 62 height 8
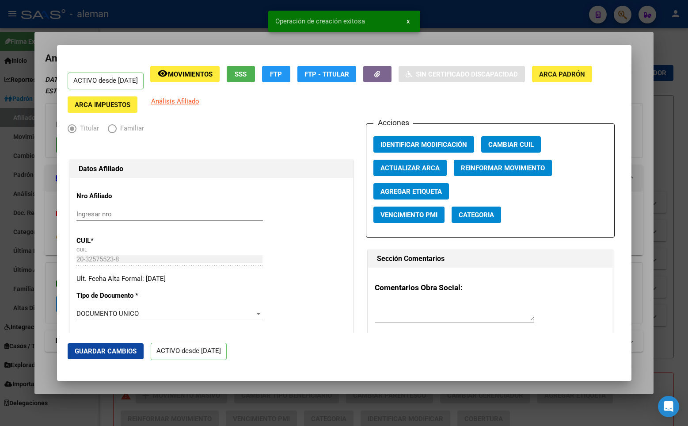
click at [318, 139] on div at bounding box center [212, 148] width 288 height 20
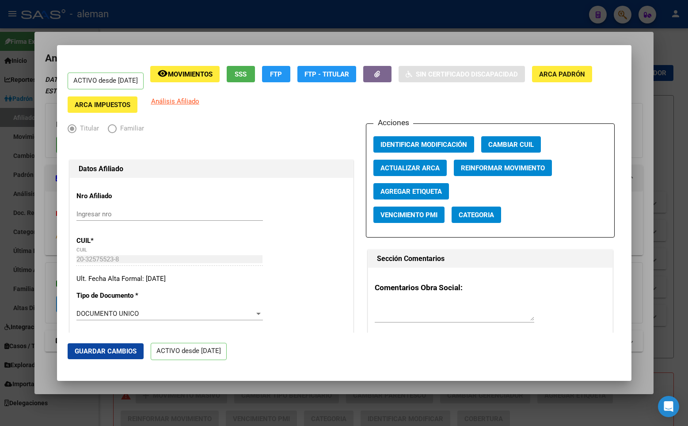
click at [324, 110] on div "ACTIVO desde [DATE] remove_red_eye Movimientos SSS FTP FTP - Titular Sin Certif…" at bounding box center [344, 89] width 553 height 47
click at [644, 102] on div at bounding box center [344, 213] width 688 height 426
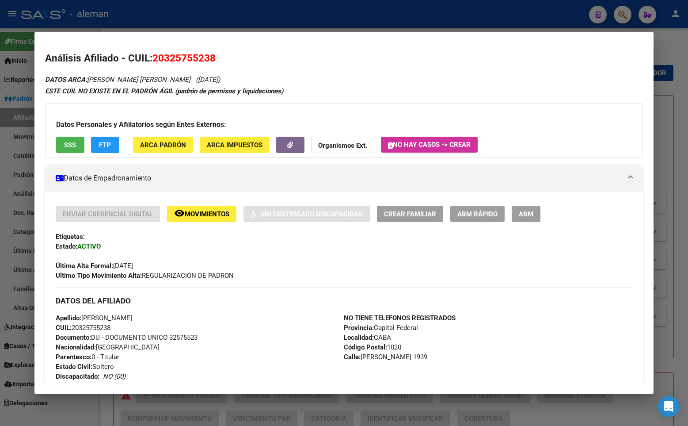
click at [613, 86] on div "ESTE CUIL NO EXISTE EN EL PADRÓN ÁGIL (padrón de permisos y liquidaciones)" at bounding box center [344, 91] width 598 height 10
click at [676, 93] on div at bounding box center [344, 213] width 688 height 426
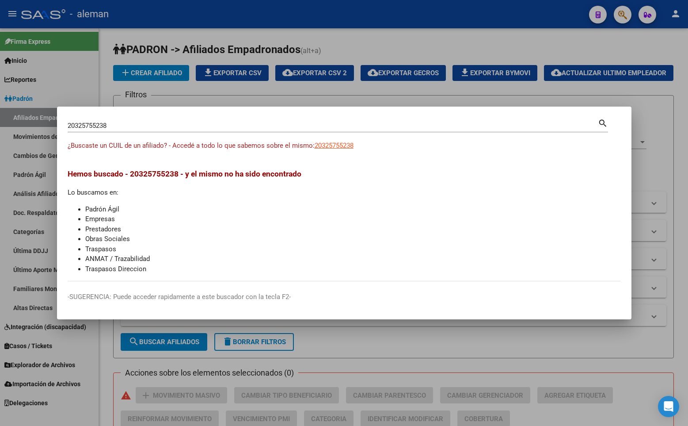
click at [666, 85] on div at bounding box center [344, 213] width 688 height 426
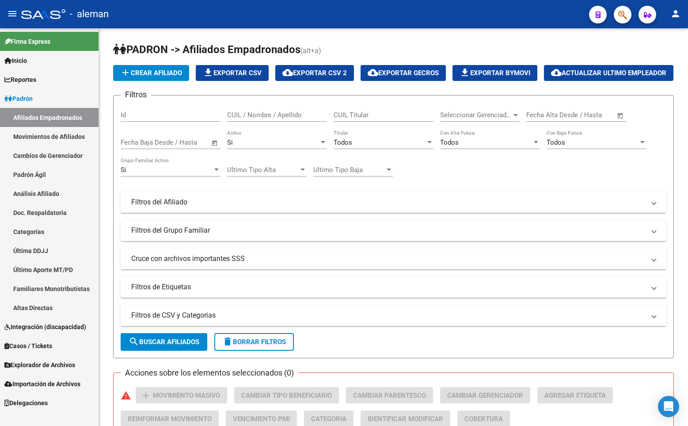
click at [628, 12] on button "button" at bounding box center [623, 15] width 18 height 18
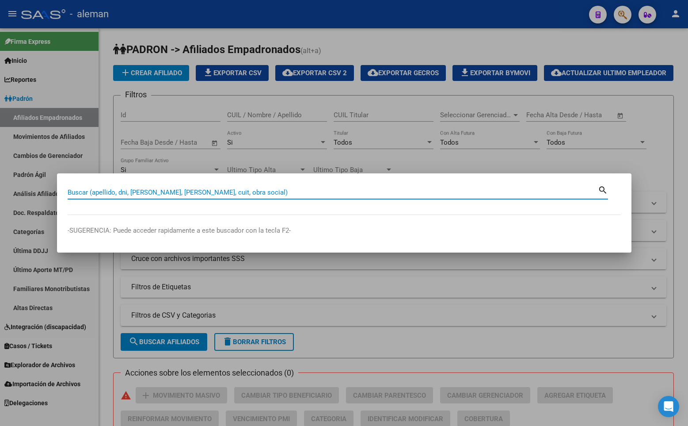
click at [423, 187] on div "Buscar (apellido, dni, [PERSON_NAME], [PERSON_NAME], cuit, obra social)" at bounding box center [333, 192] width 530 height 13
paste input "27118026344"
type input "27118026344"
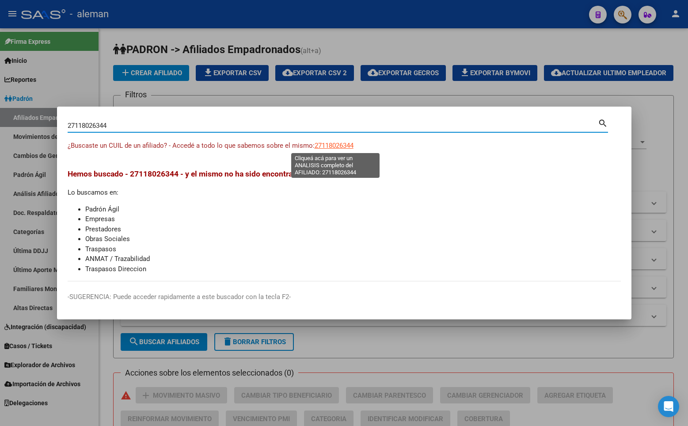
click at [350, 143] on span "27118026344" at bounding box center [334, 145] width 39 height 8
type textarea "27118026344"
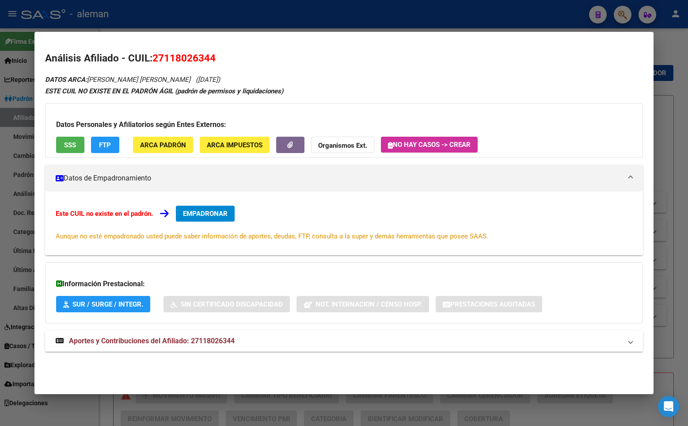
click at [545, 64] on h2 "Análisis Afiliado - CUIL: 27118026344" at bounding box center [344, 58] width 598 height 15
click at [662, 69] on div at bounding box center [344, 213] width 688 height 426
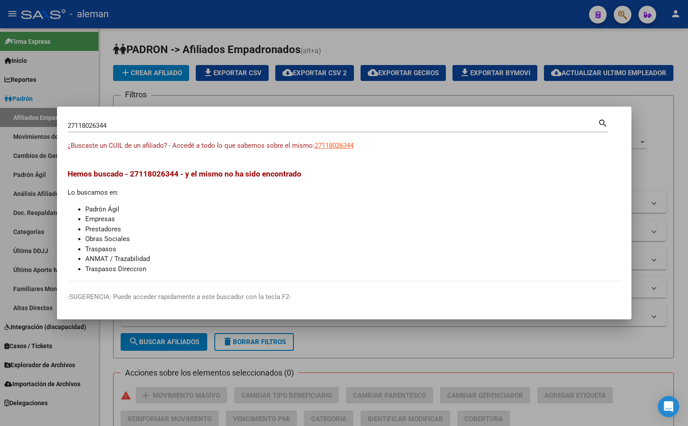
click at [599, 56] on div at bounding box center [344, 213] width 688 height 426
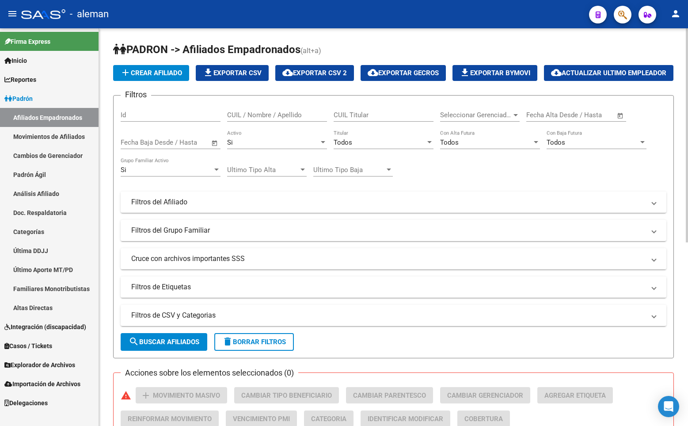
click at [598, 57] on h1 "PADRON -> Afiliados Empadronados (alt+a)" at bounding box center [393, 49] width 561 height 15
